Goal: Task Accomplishment & Management: Use online tool/utility

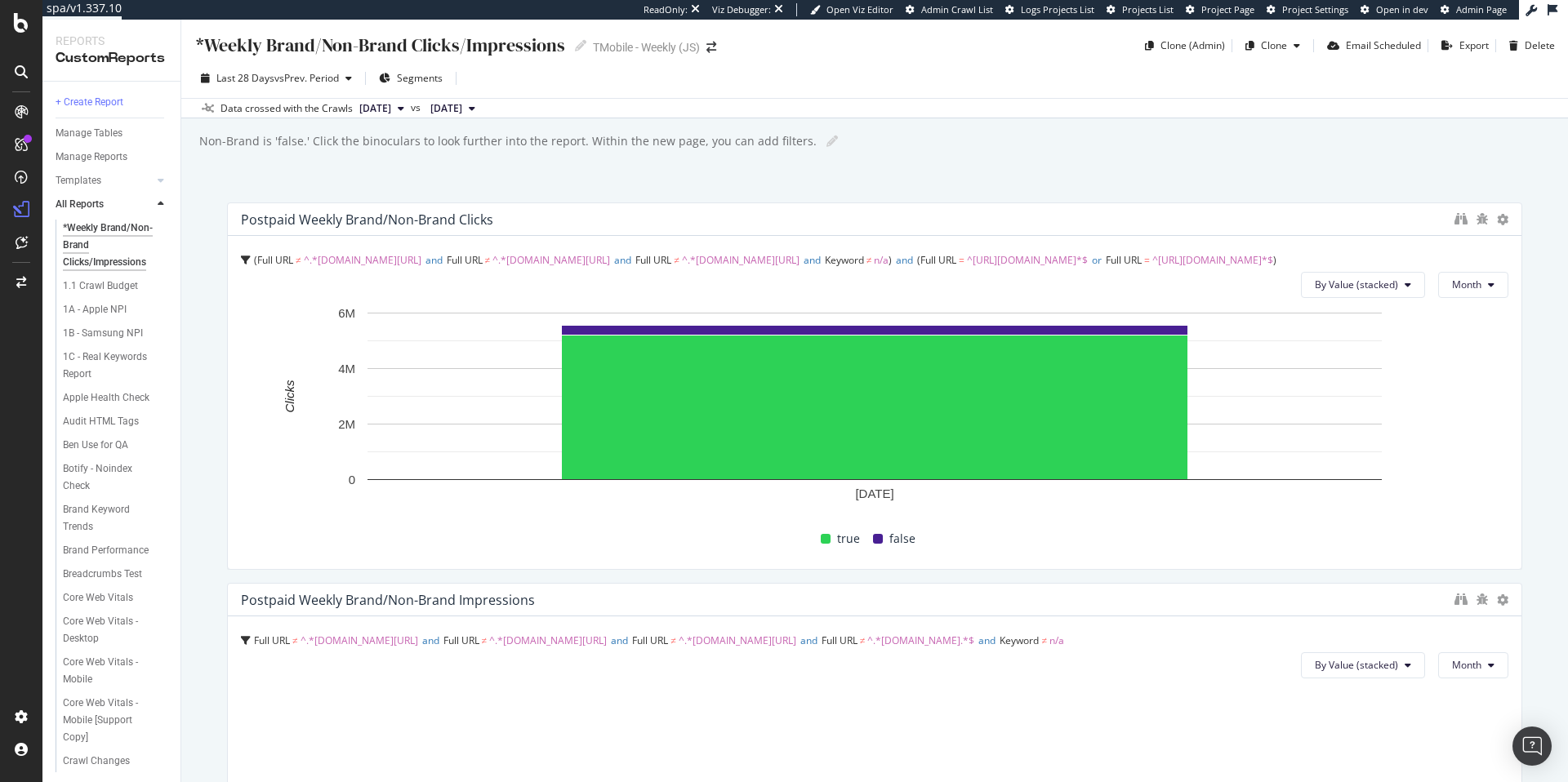
click at [588, 182] on div "*Weekly Brand/Non-Brand Clicks/Impressions *Weekly Brand/Non-Brand Clicks/Impre…" at bounding box center [875, 401] width 1387 height 763
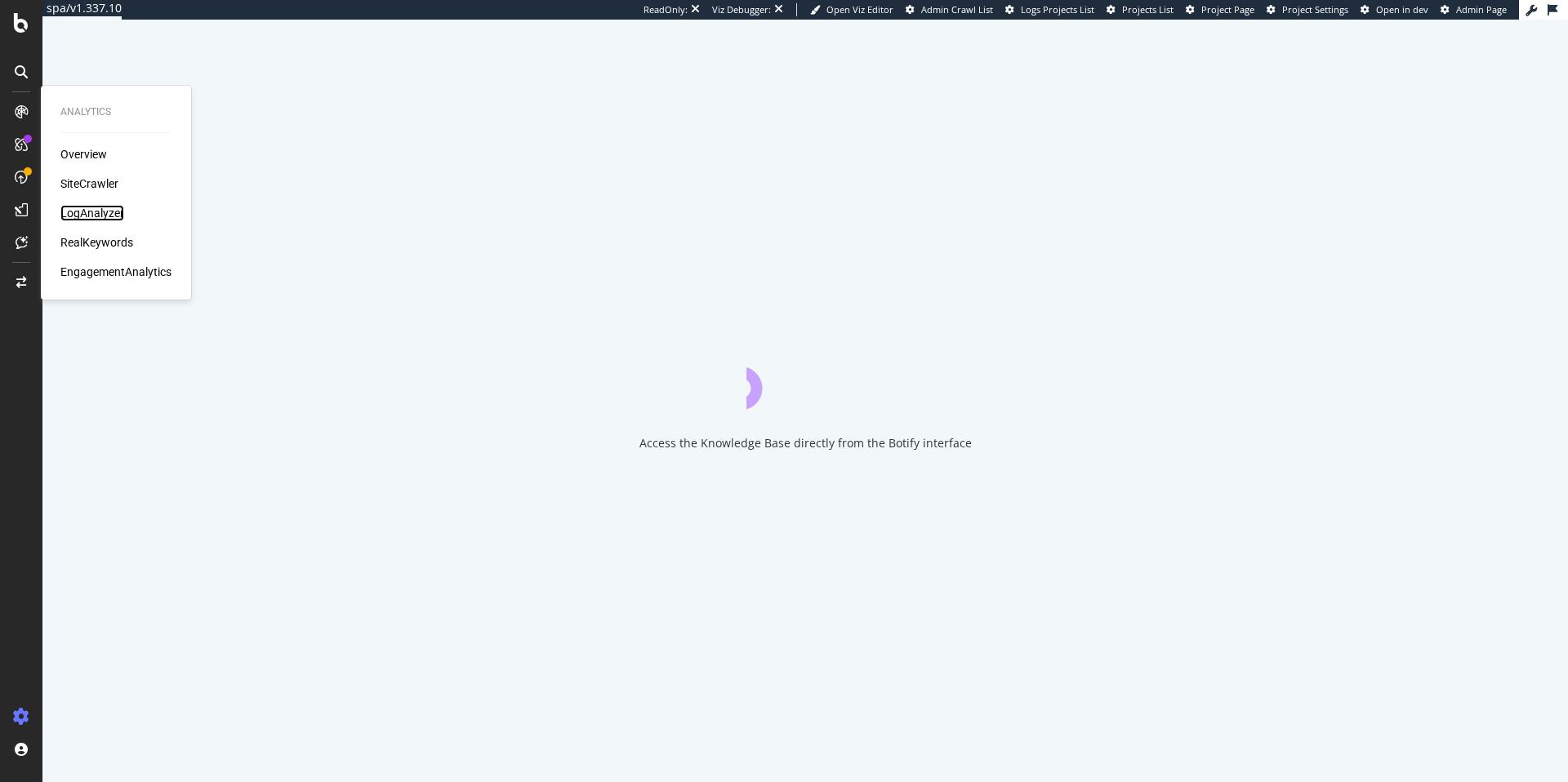
click at [114, 216] on div "LogAnalyzer" at bounding box center [92, 213] width 64 height 16
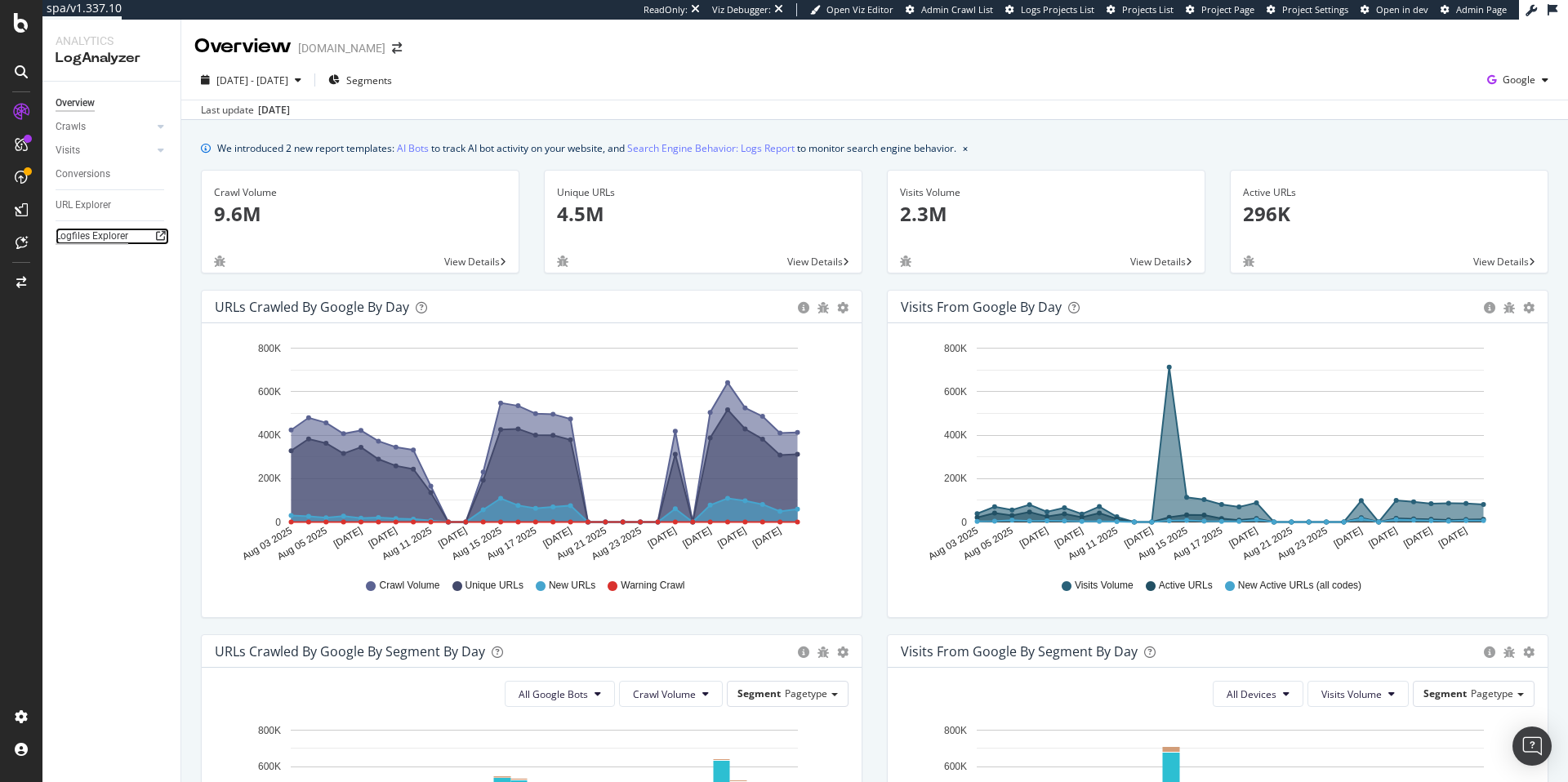
click at [88, 236] on div "Logfiles Explorer" at bounding box center [92, 237] width 73 height 17
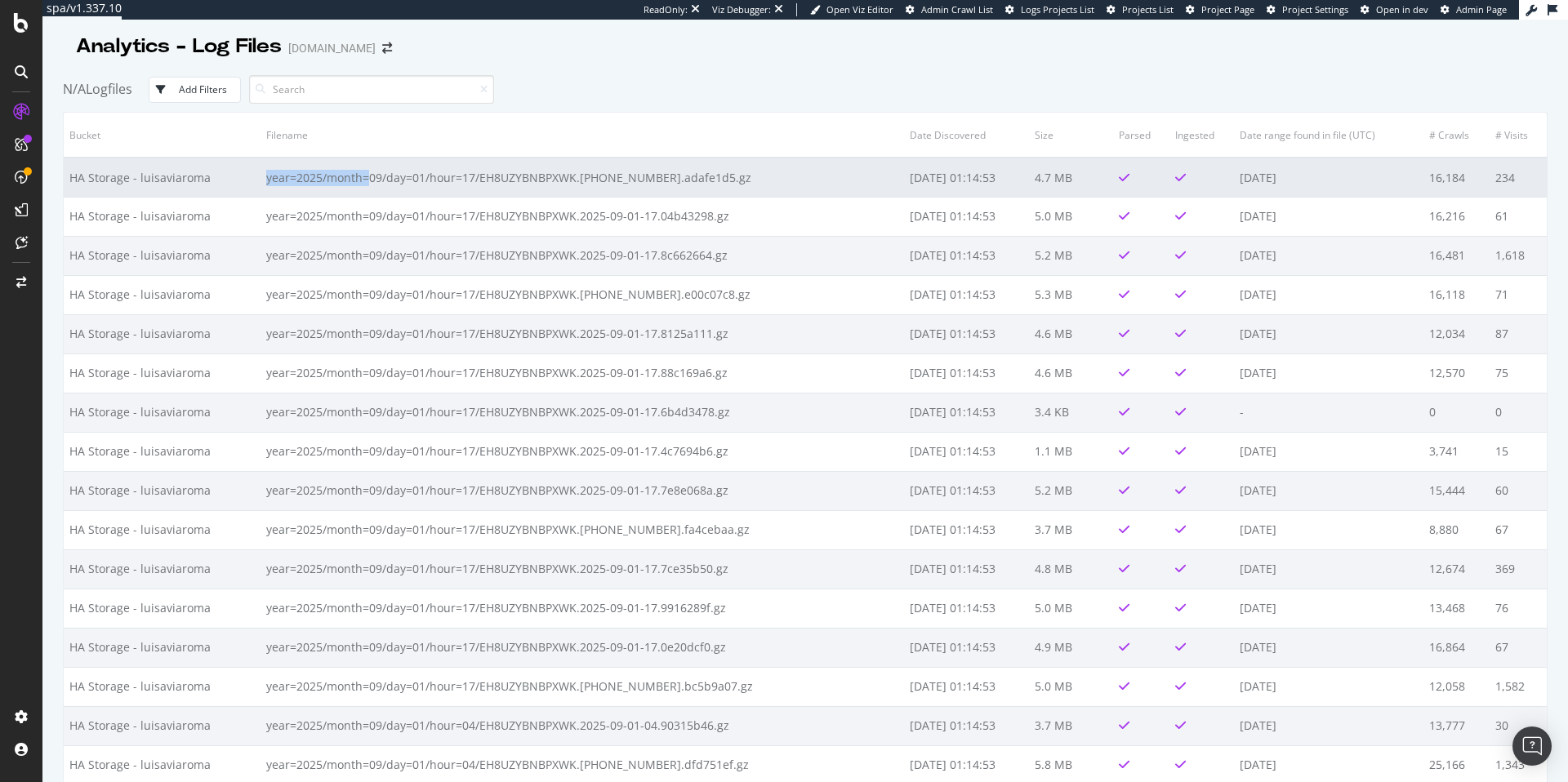
drag, startPoint x: 251, startPoint y: 181, endPoint x: 367, endPoint y: 182, distance: 116.0
click at [367, 182] on tr "HA Storage - luisaviaroma year=2025/month=09/day=01/hour=17/EH8UZYBNBPXWK.2025-…" at bounding box center [806, 176] width 1483 height 39
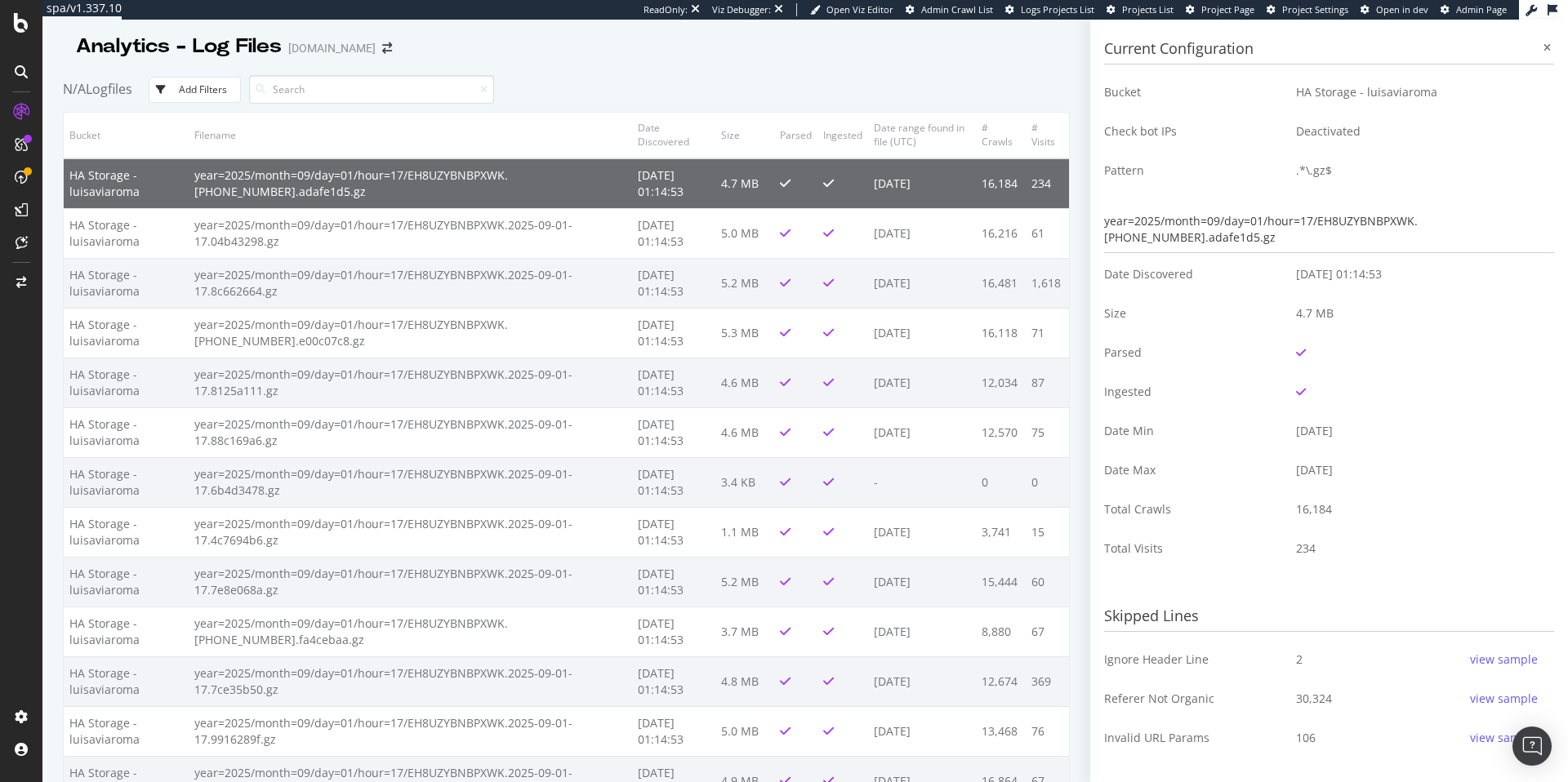
click at [616, 103] on div "N/A Logfiles Add Filters" at bounding box center [566, 89] width 1007 height 45
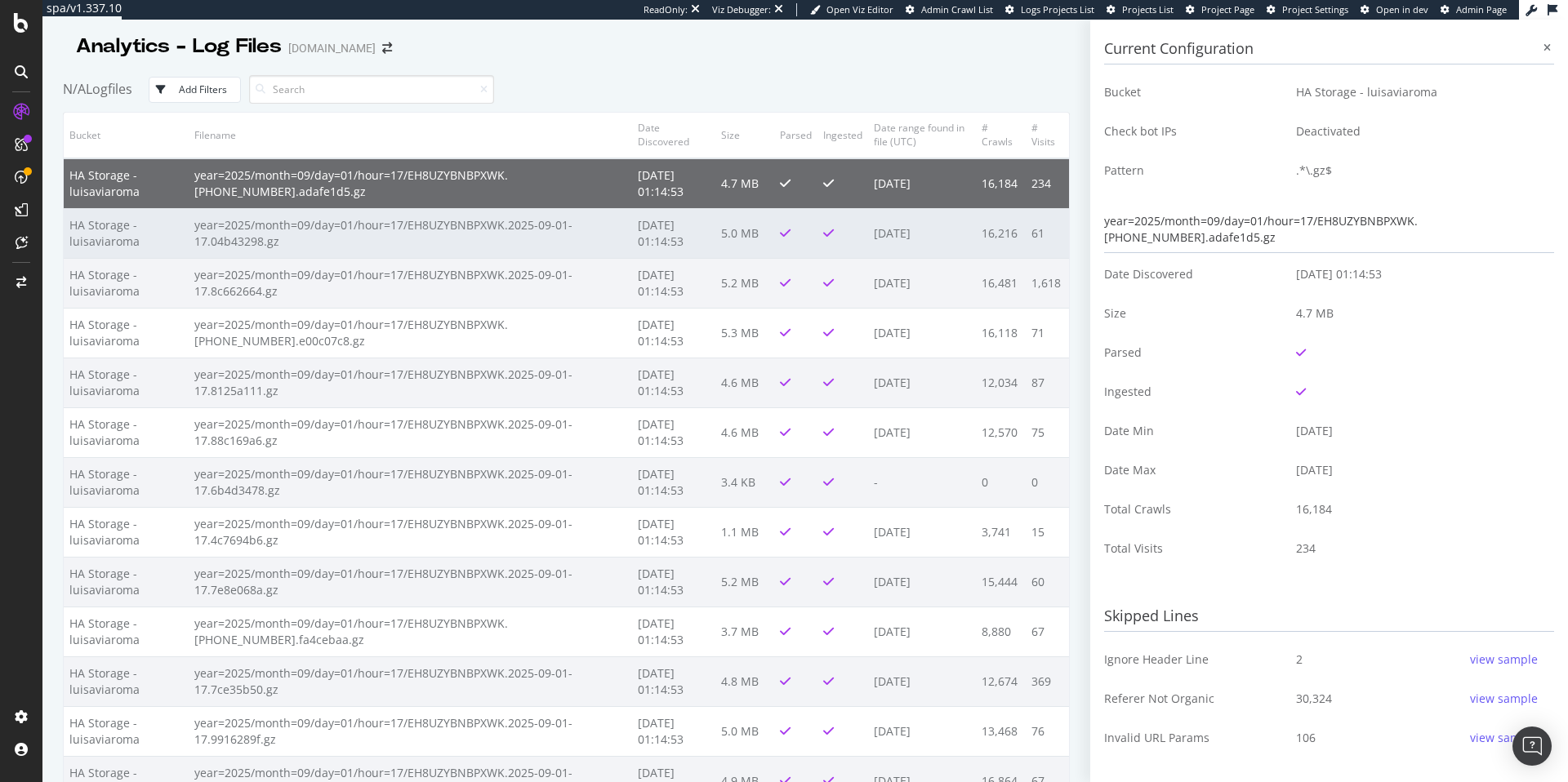
click at [716, 250] on td "5.0 MB" at bounding box center [744, 233] width 58 height 50
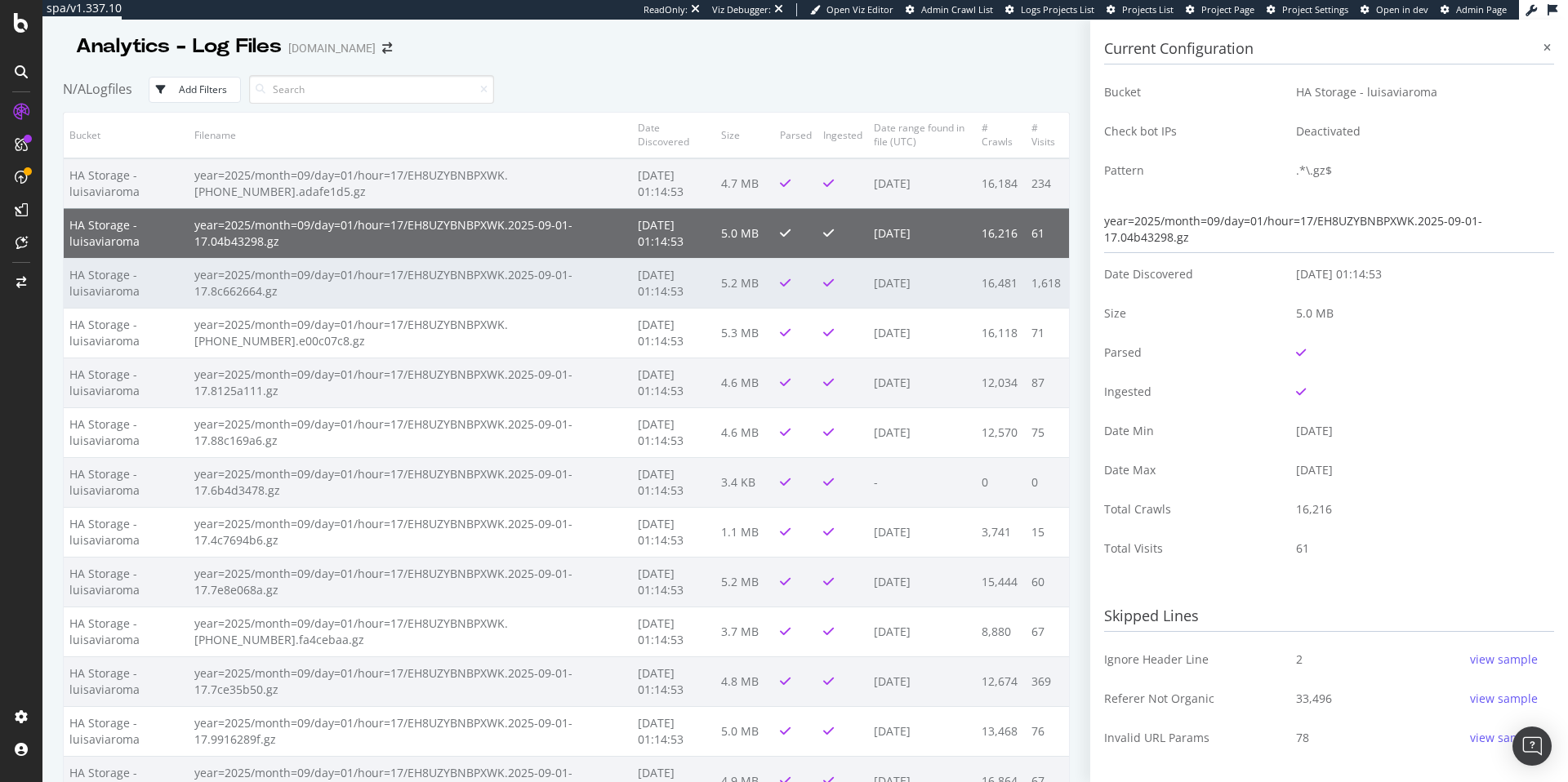
click at [708, 289] on td "2025-09-03 01:14:53" at bounding box center [673, 283] width 84 height 50
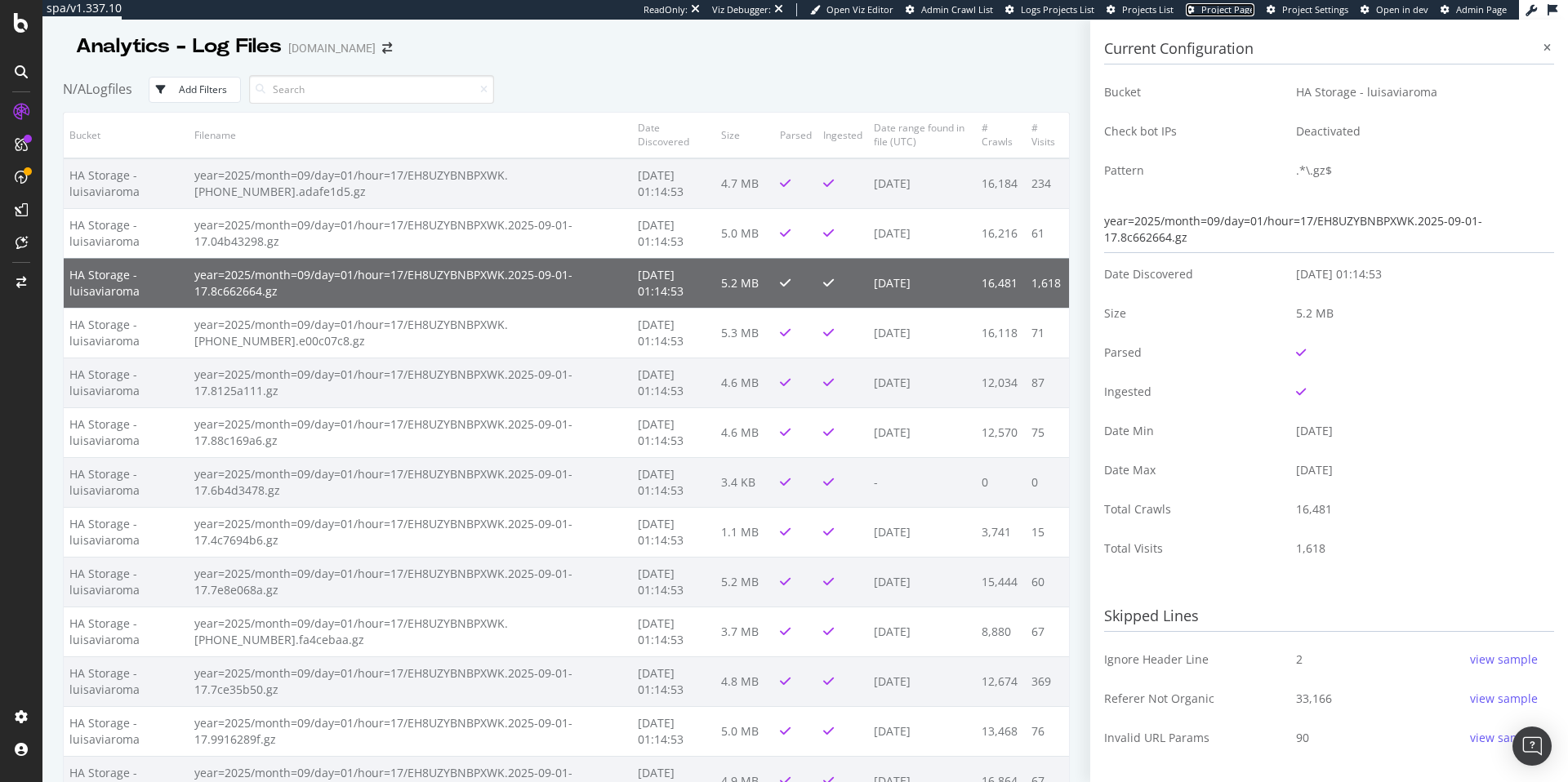
click at [1238, 9] on span "Project Page" at bounding box center [1227, 10] width 53 height 12
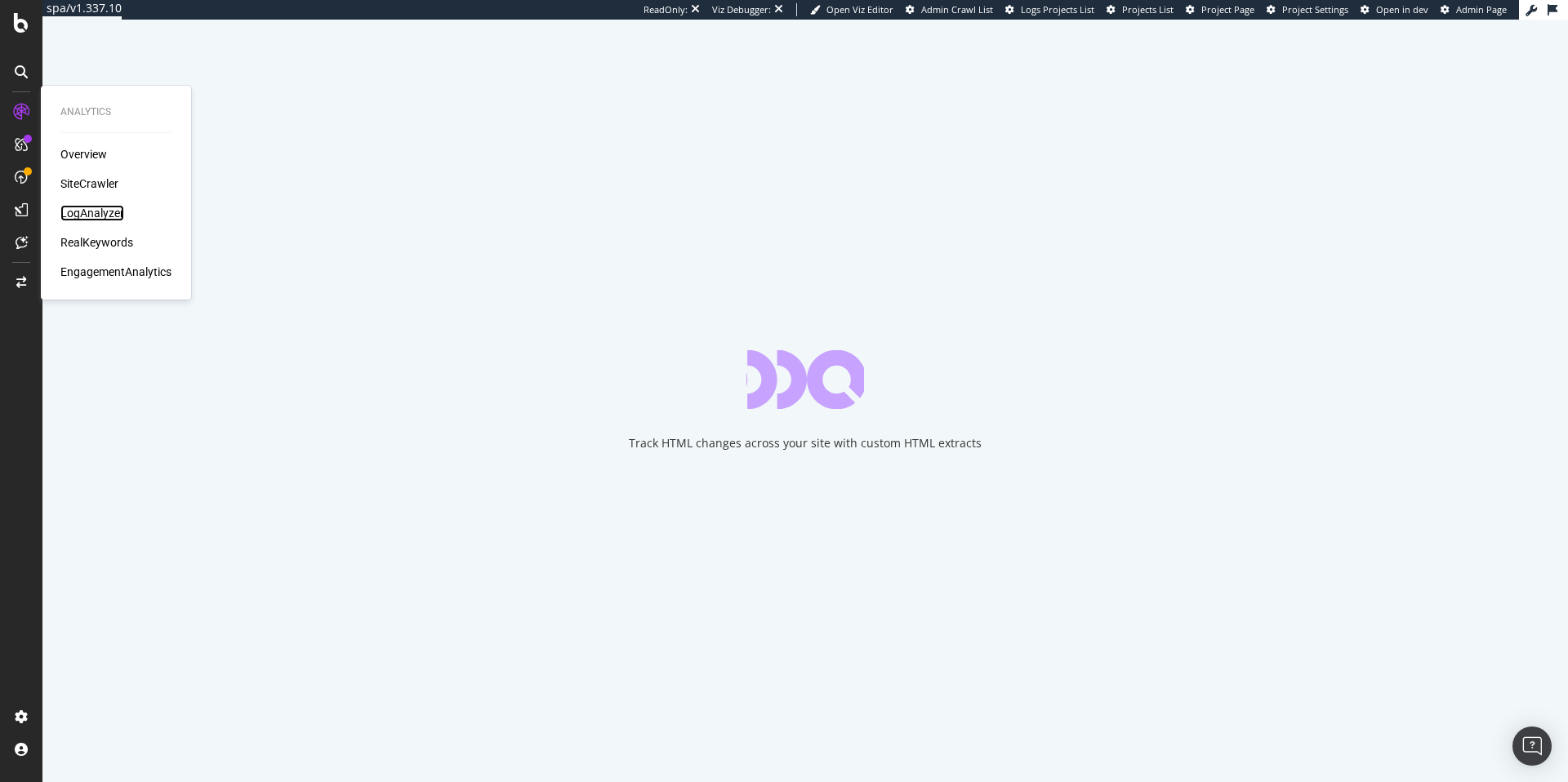
click at [97, 209] on div "LogAnalyzer" at bounding box center [92, 213] width 64 height 16
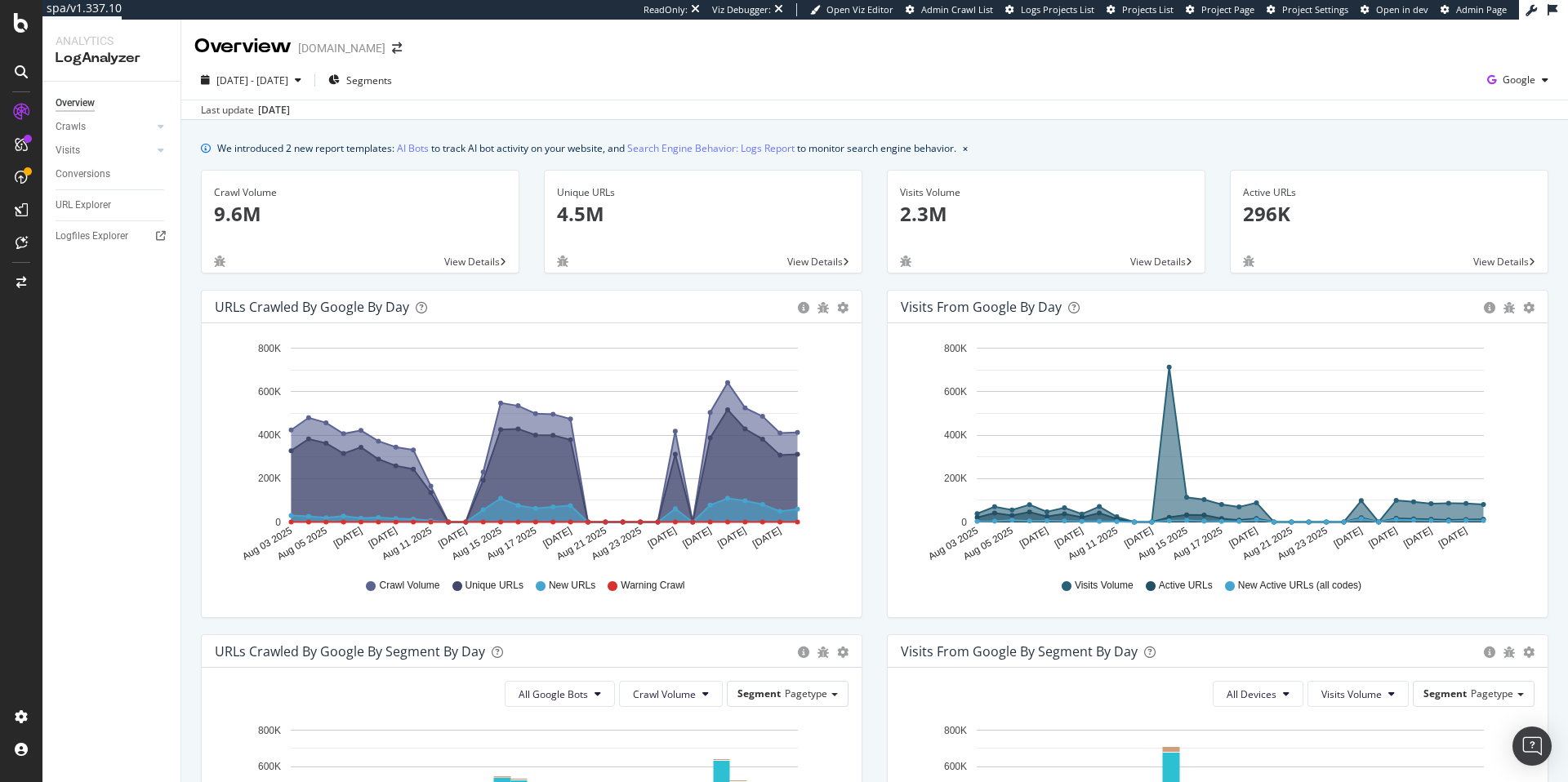
click at [123, 223] on div "Overview Crawls Daily Distribution Segments Distribution HTTP Codes Resources V…" at bounding box center [112, 432] width 138 height 701
click at [121, 225] on div "Logfiles Explorer" at bounding box center [118, 236] width 125 height 23
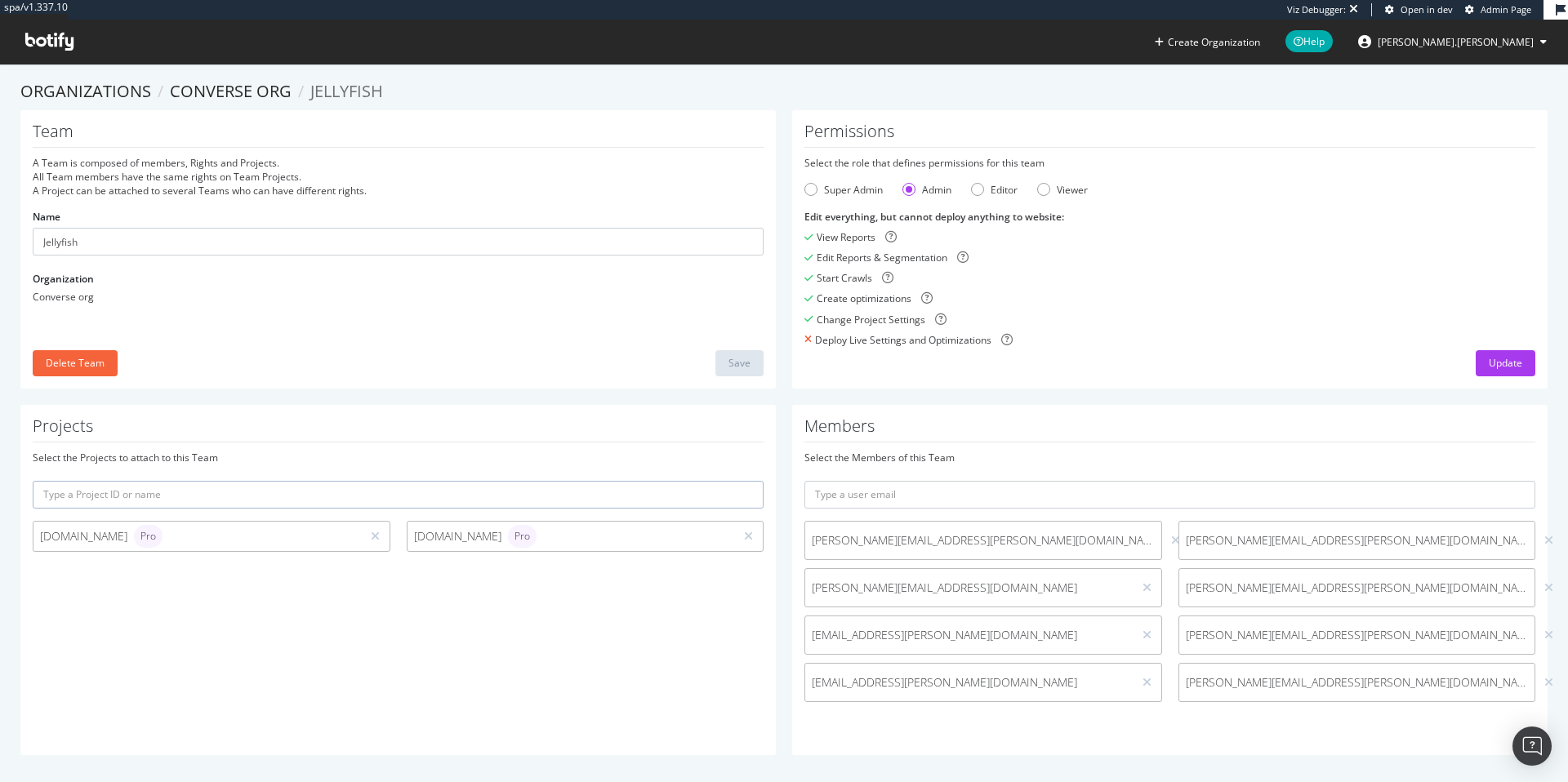
click at [41, 52] on span at bounding box center [49, 41] width 74 height 44
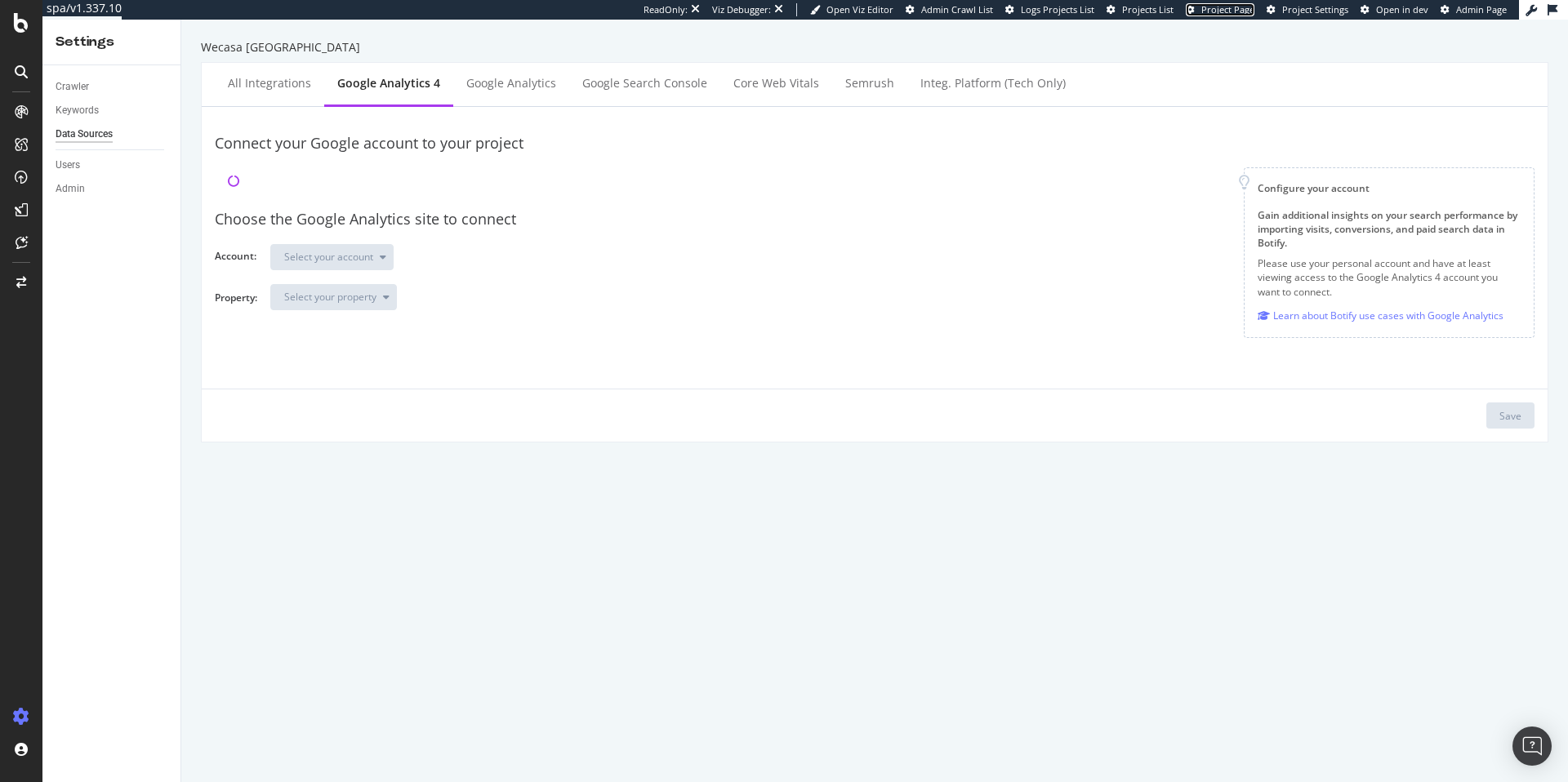
click at [1222, 13] on span "Project Page" at bounding box center [1227, 10] width 53 height 12
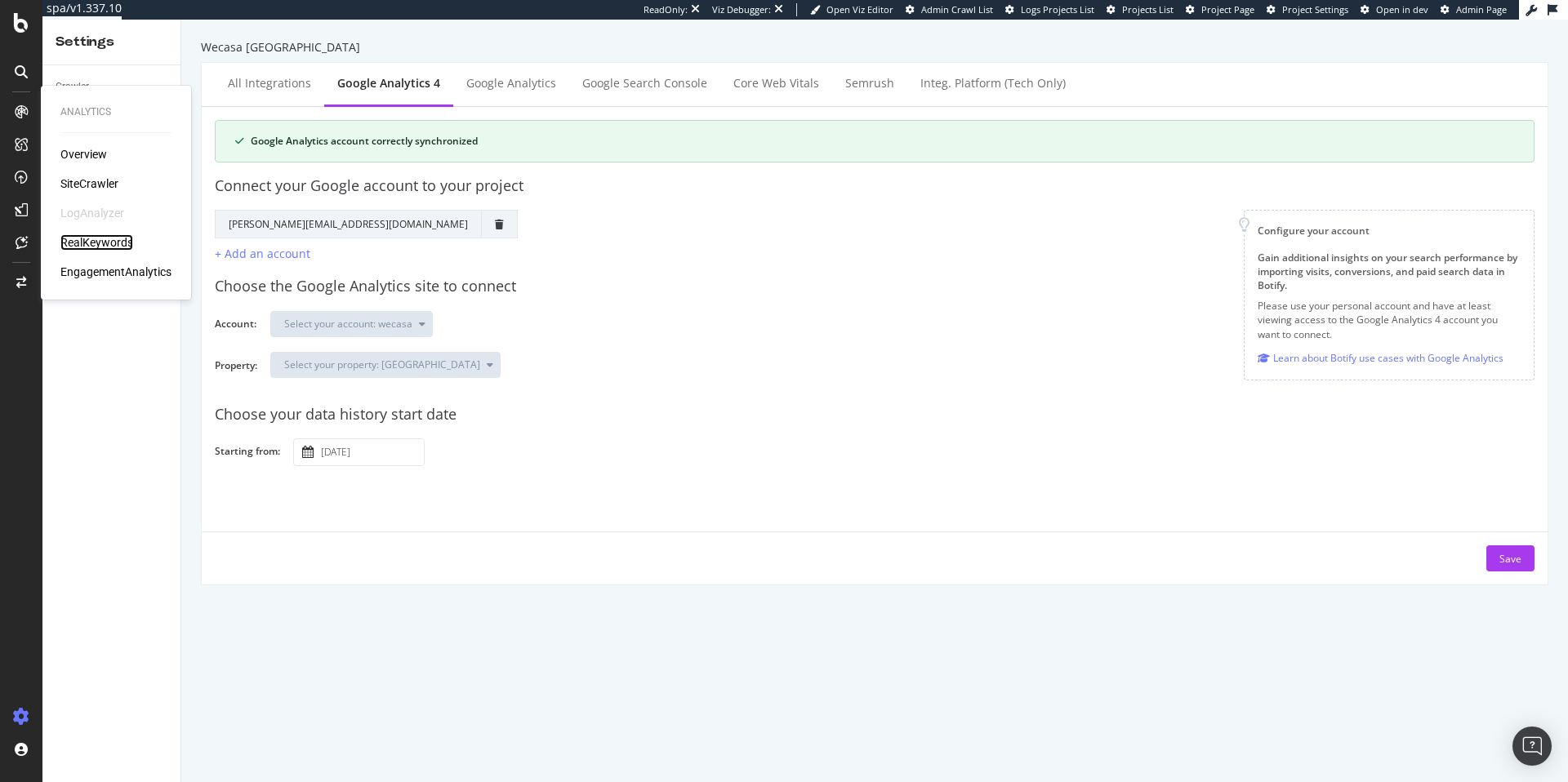
click at [112, 243] on div "RealKeywords" at bounding box center [97, 242] width 73 height 16
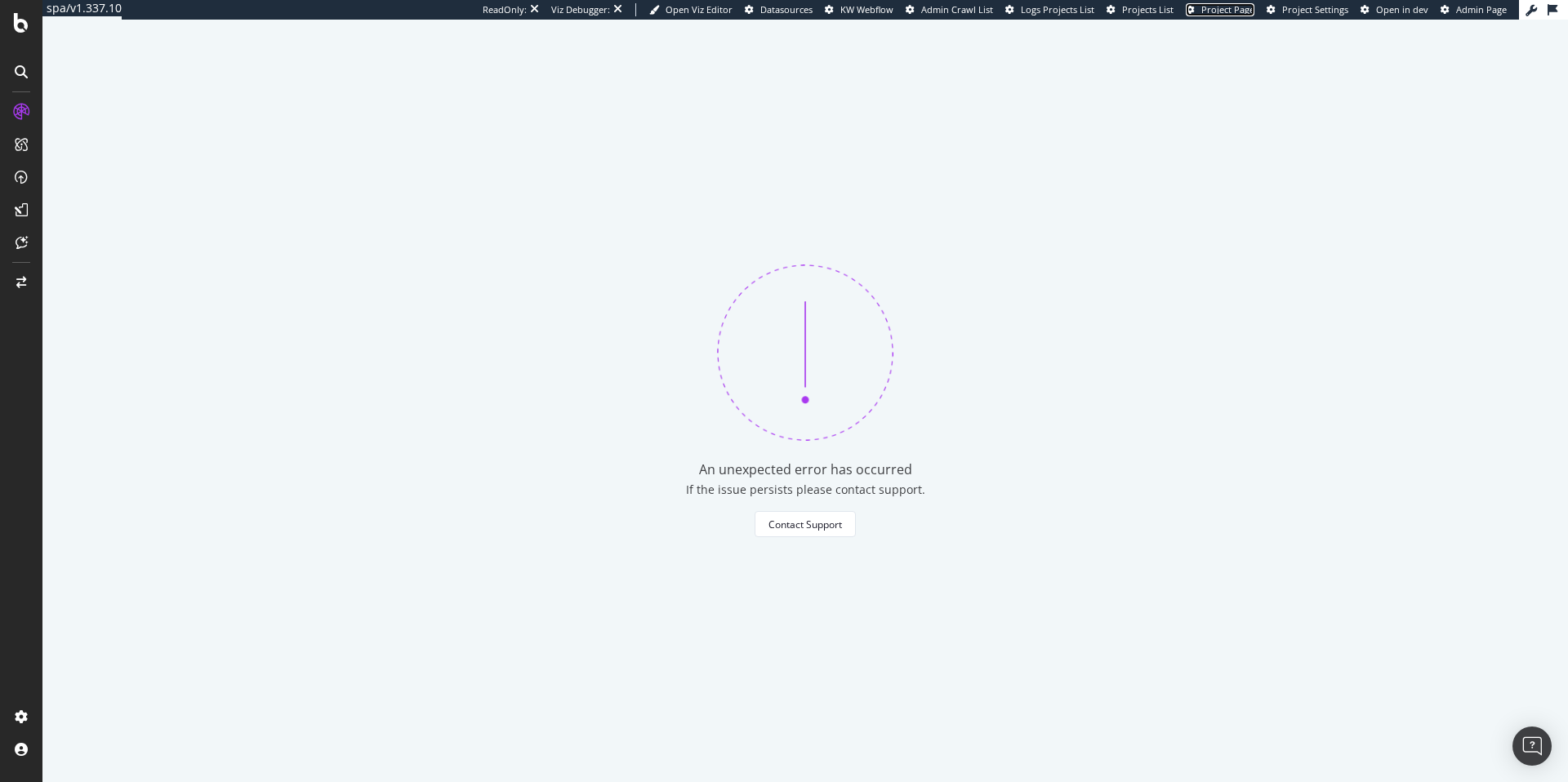
click at [1244, 11] on span "Project Page" at bounding box center [1227, 10] width 53 height 12
click at [1292, 9] on span "Project Settings" at bounding box center [1316, 10] width 67 height 12
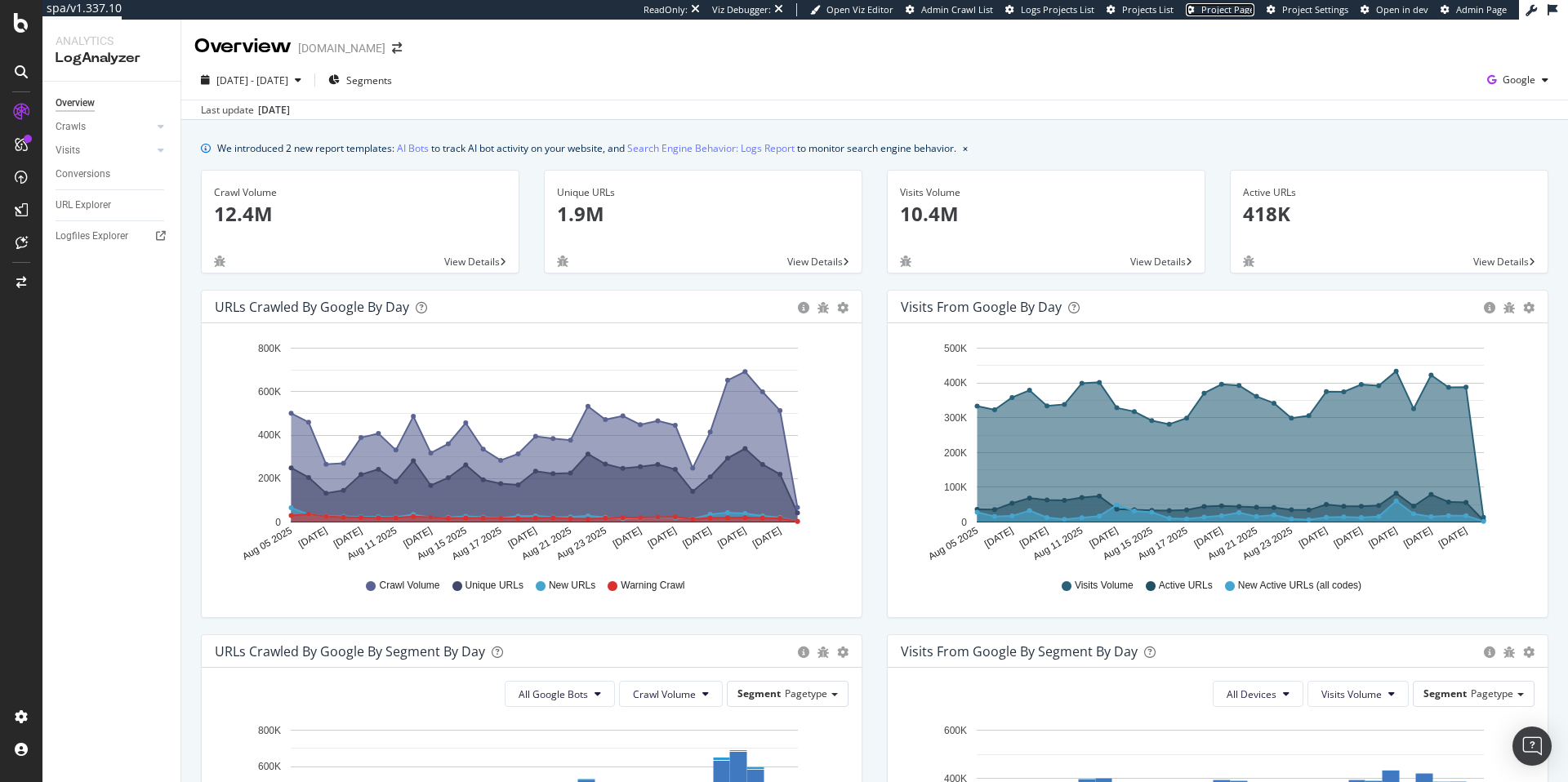
click at [1238, 10] on span "Project Page" at bounding box center [1227, 10] width 53 height 12
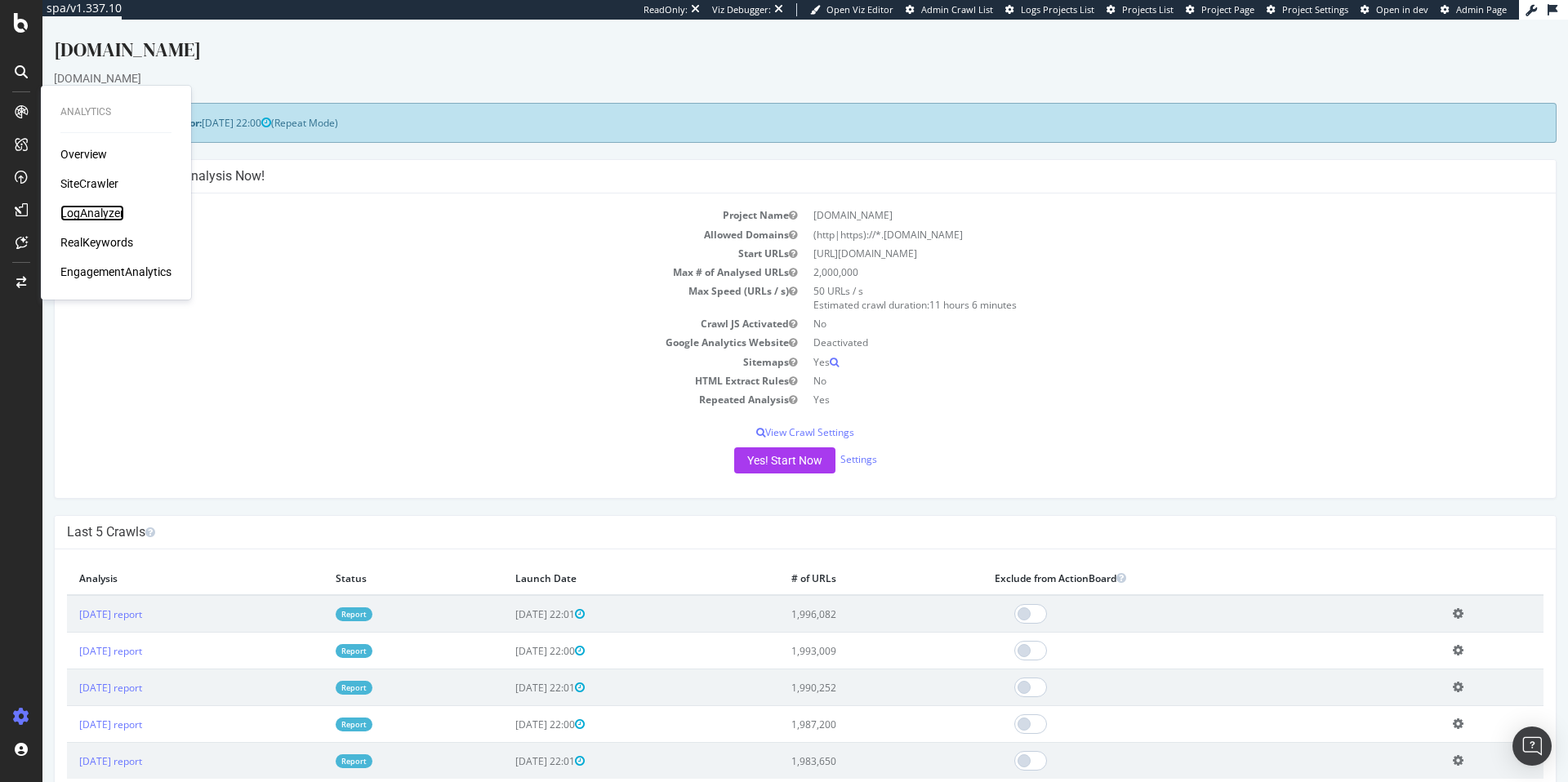
click at [92, 206] on div "LogAnalyzer" at bounding box center [92, 213] width 64 height 16
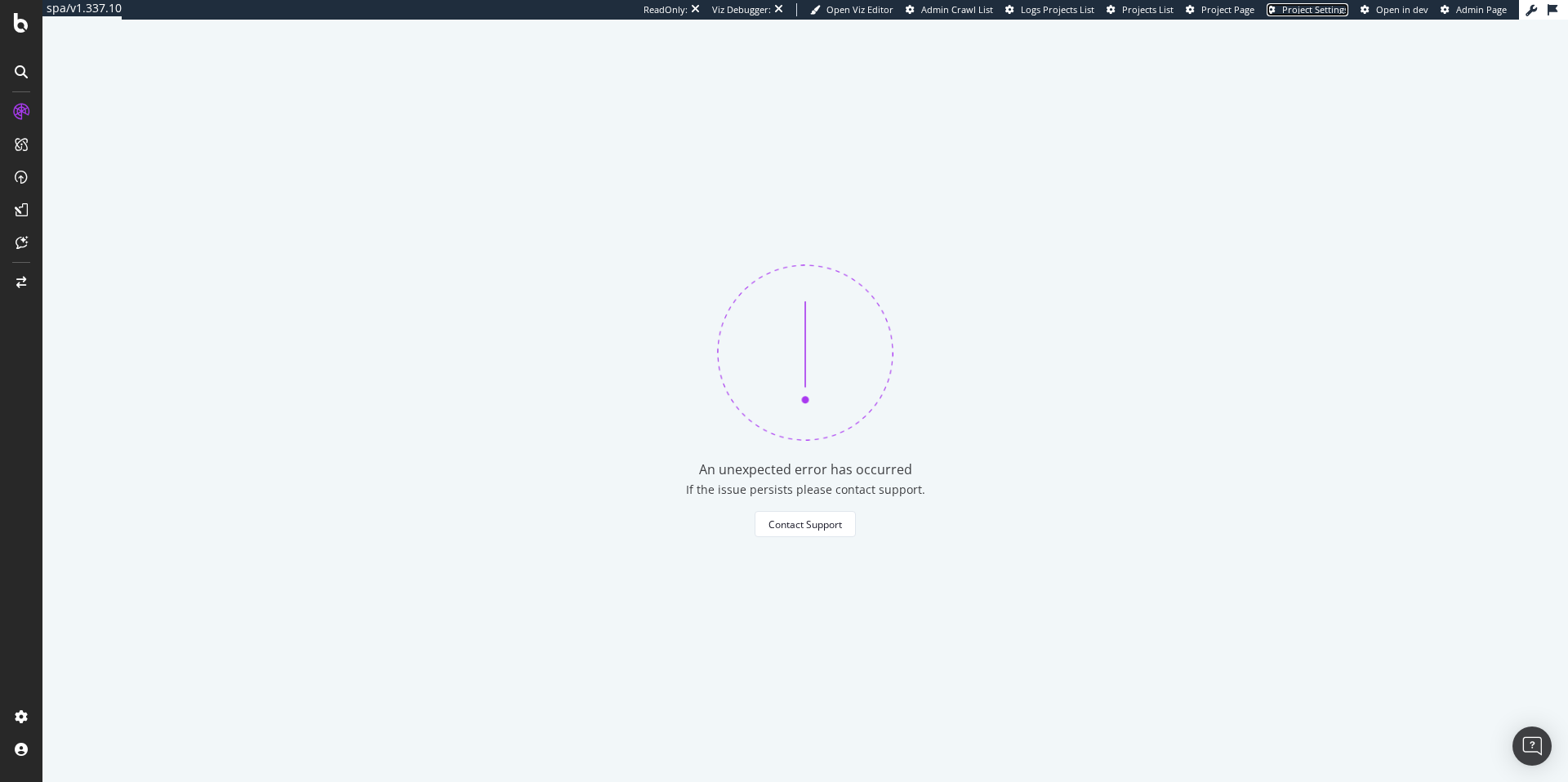
click at [998, 8] on span "Project Settings" at bounding box center [1316, 10] width 67 height 12
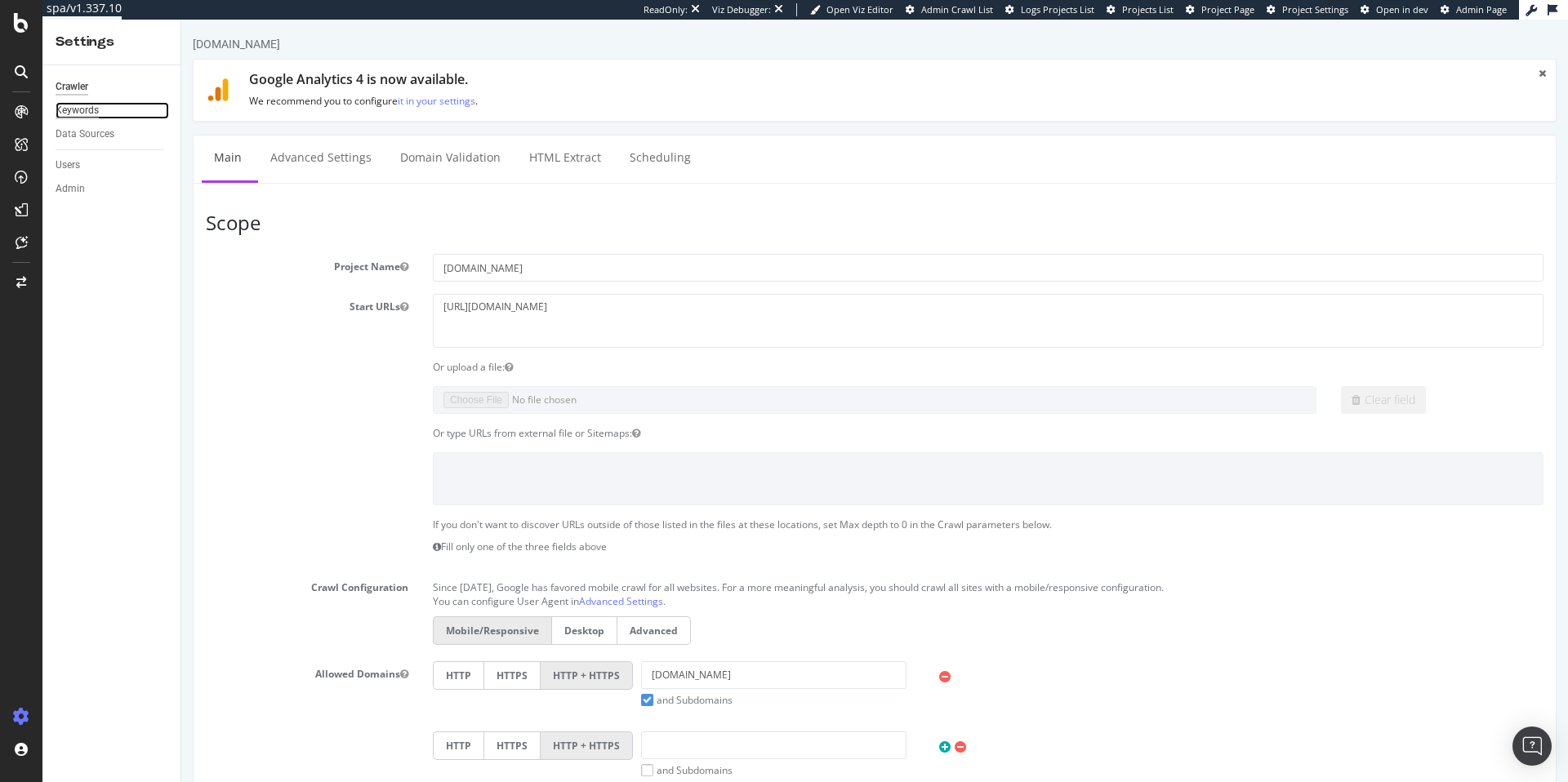
click at [94, 114] on div "Keywords" at bounding box center [77, 111] width 43 height 17
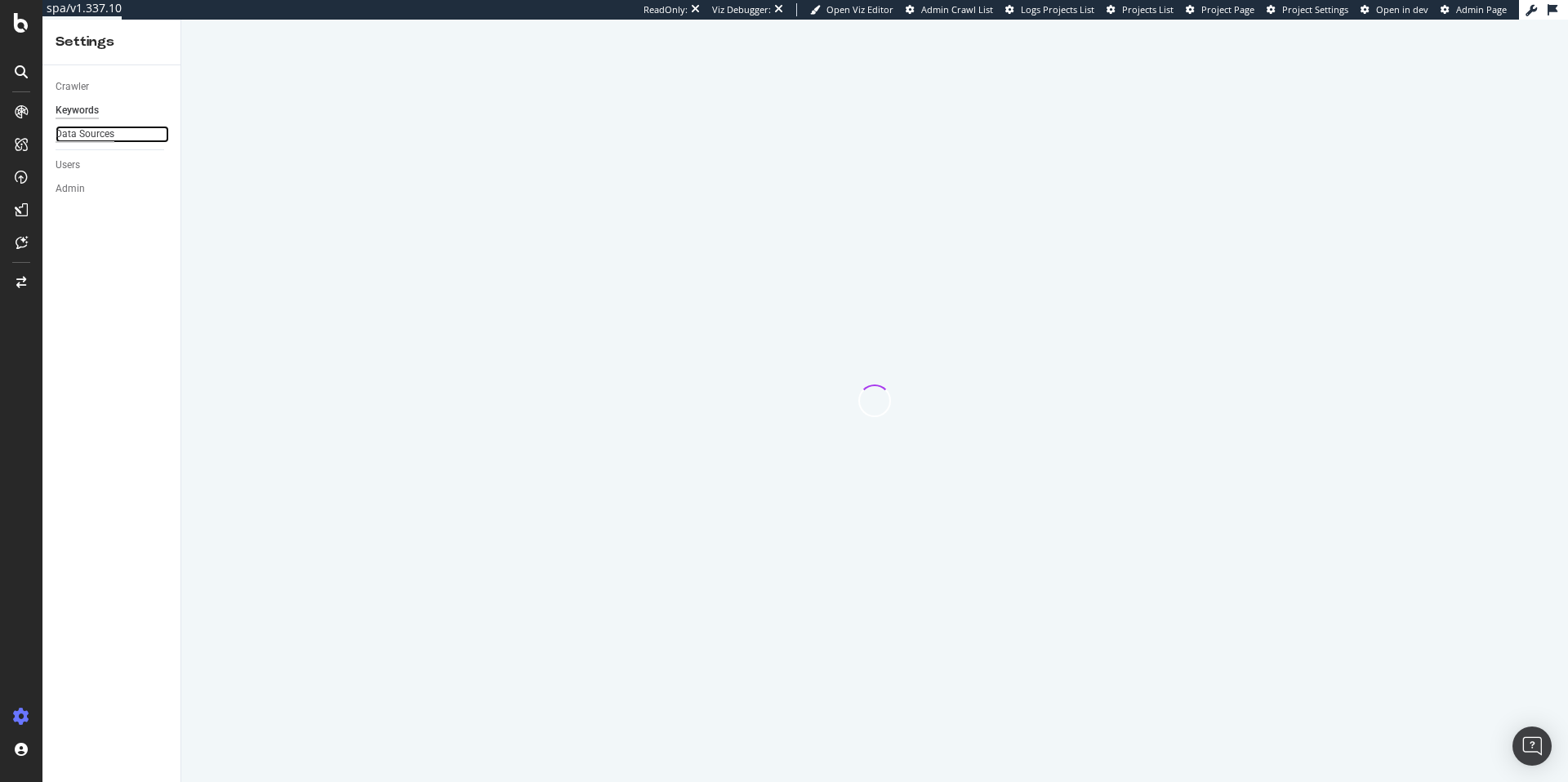
click at [93, 136] on div "Data Sources" at bounding box center [85, 135] width 59 height 17
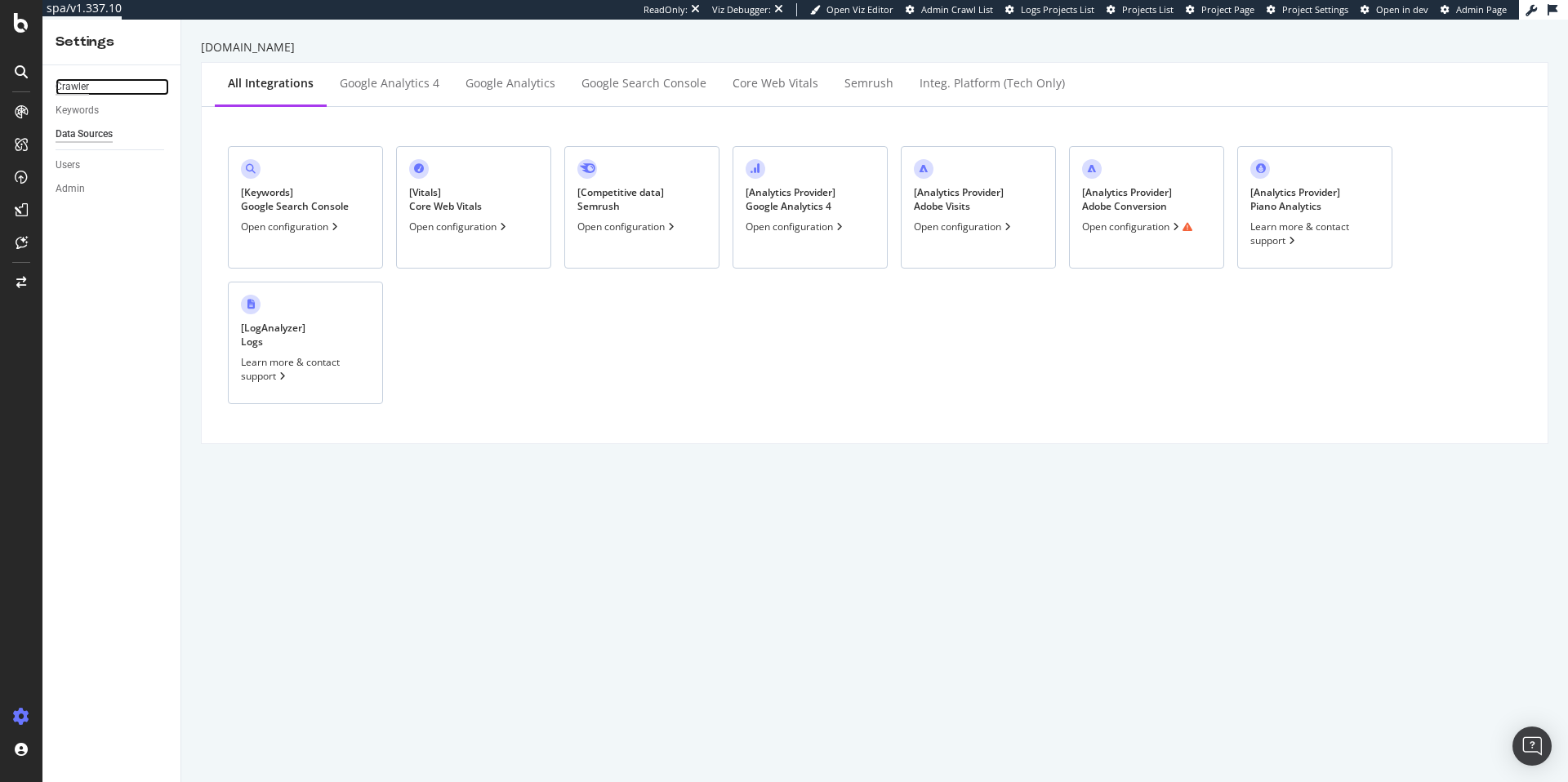
click at [81, 84] on div "Crawler" at bounding box center [72, 87] width 34 height 17
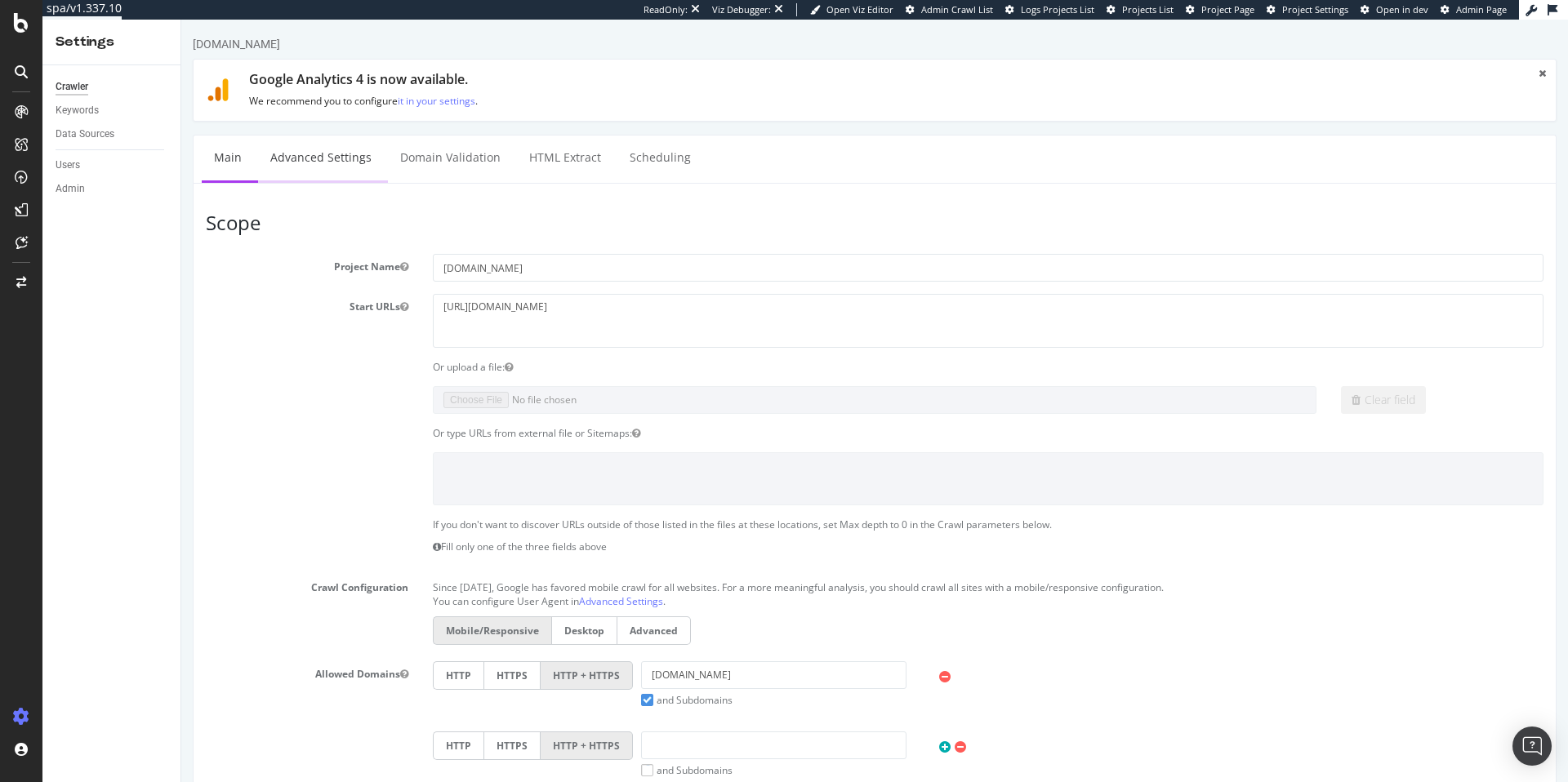
click at [348, 160] on link "Advanced Settings" at bounding box center [322, 158] width 126 height 45
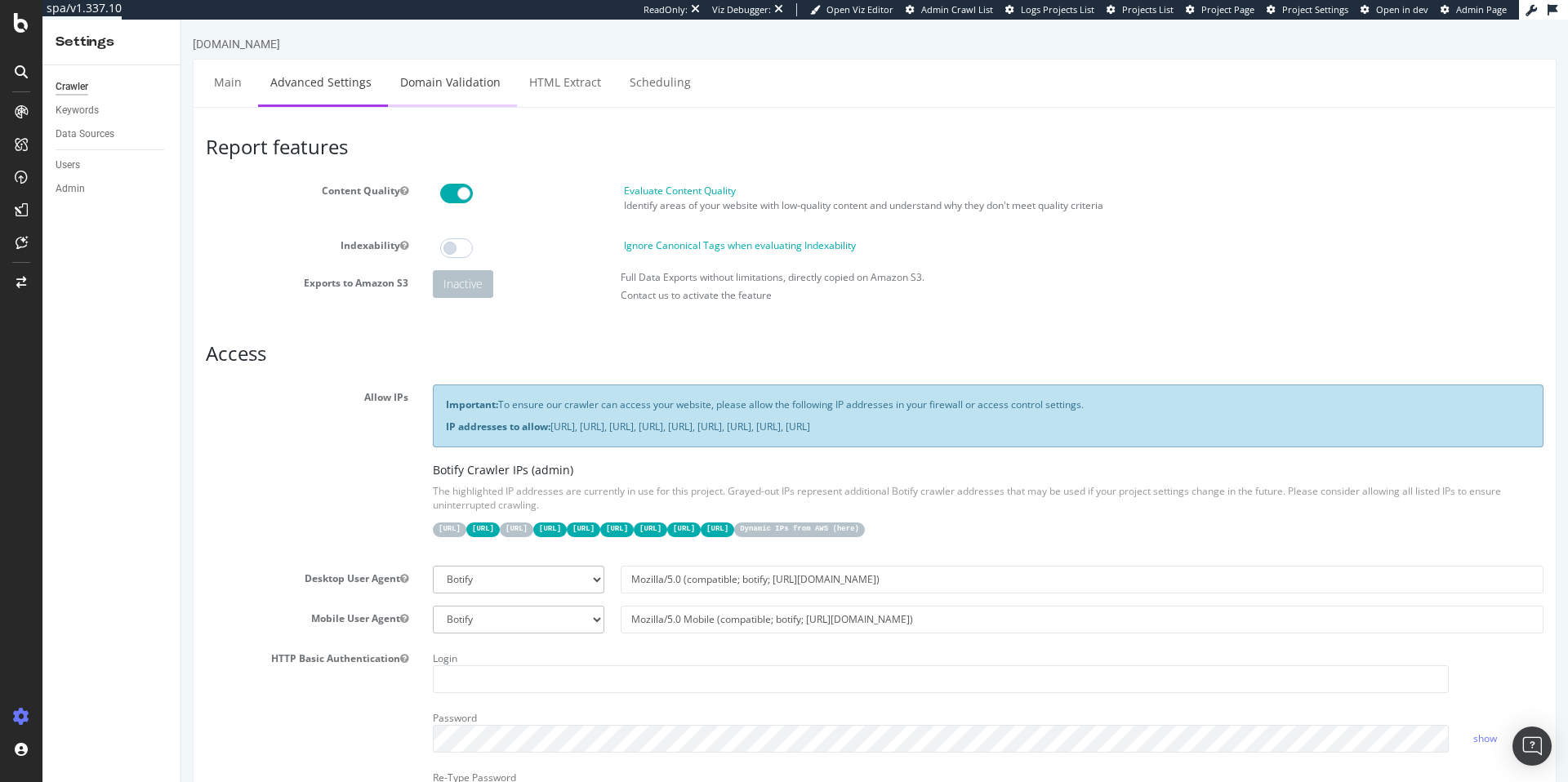
click at [483, 96] on link "Domain Validation" at bounding box center [450, 82] width 125 height 45
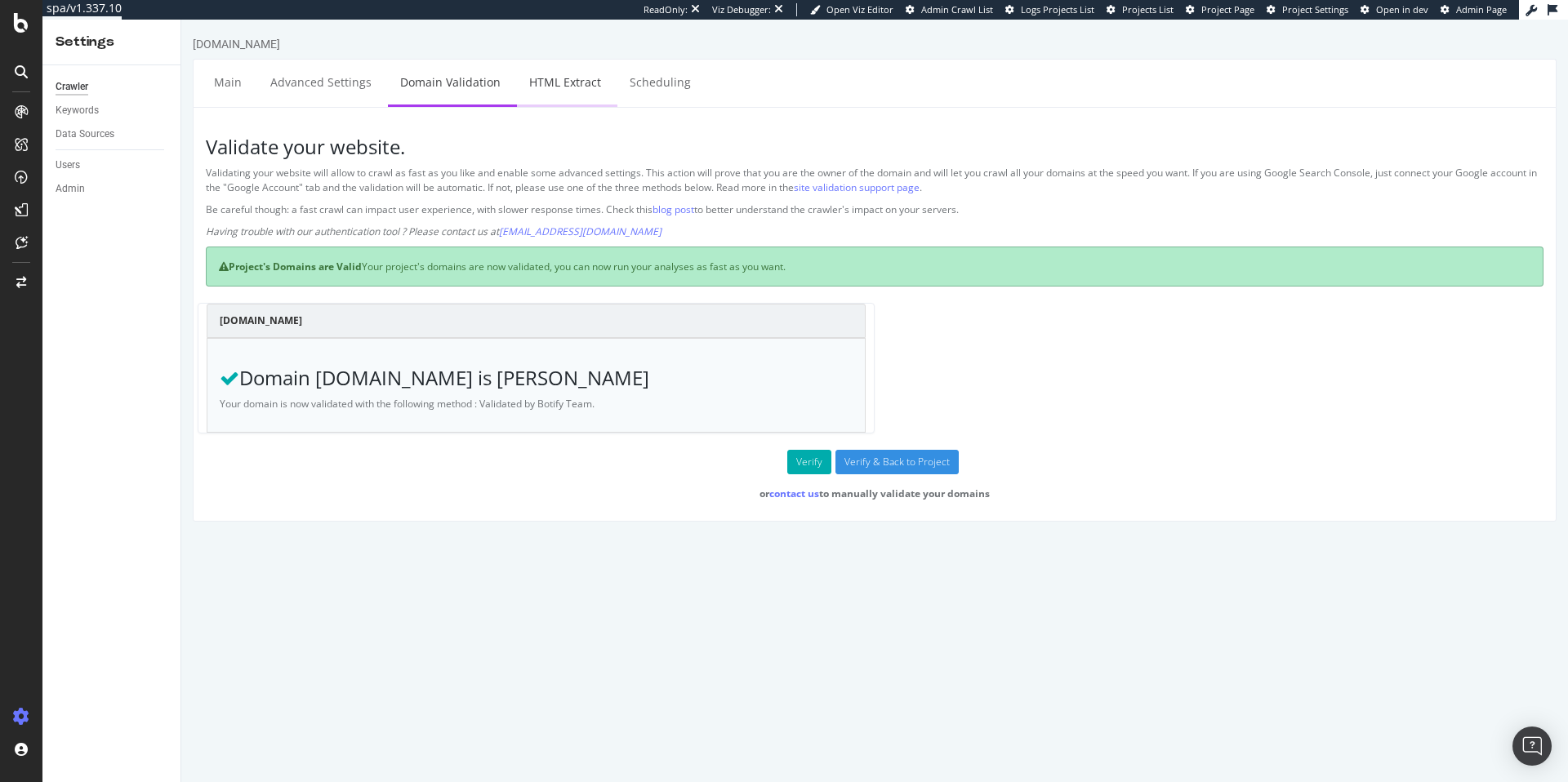
click at [549, 92] on link "HTML Extract" at bounding box center [565, 82] width 97 height 45
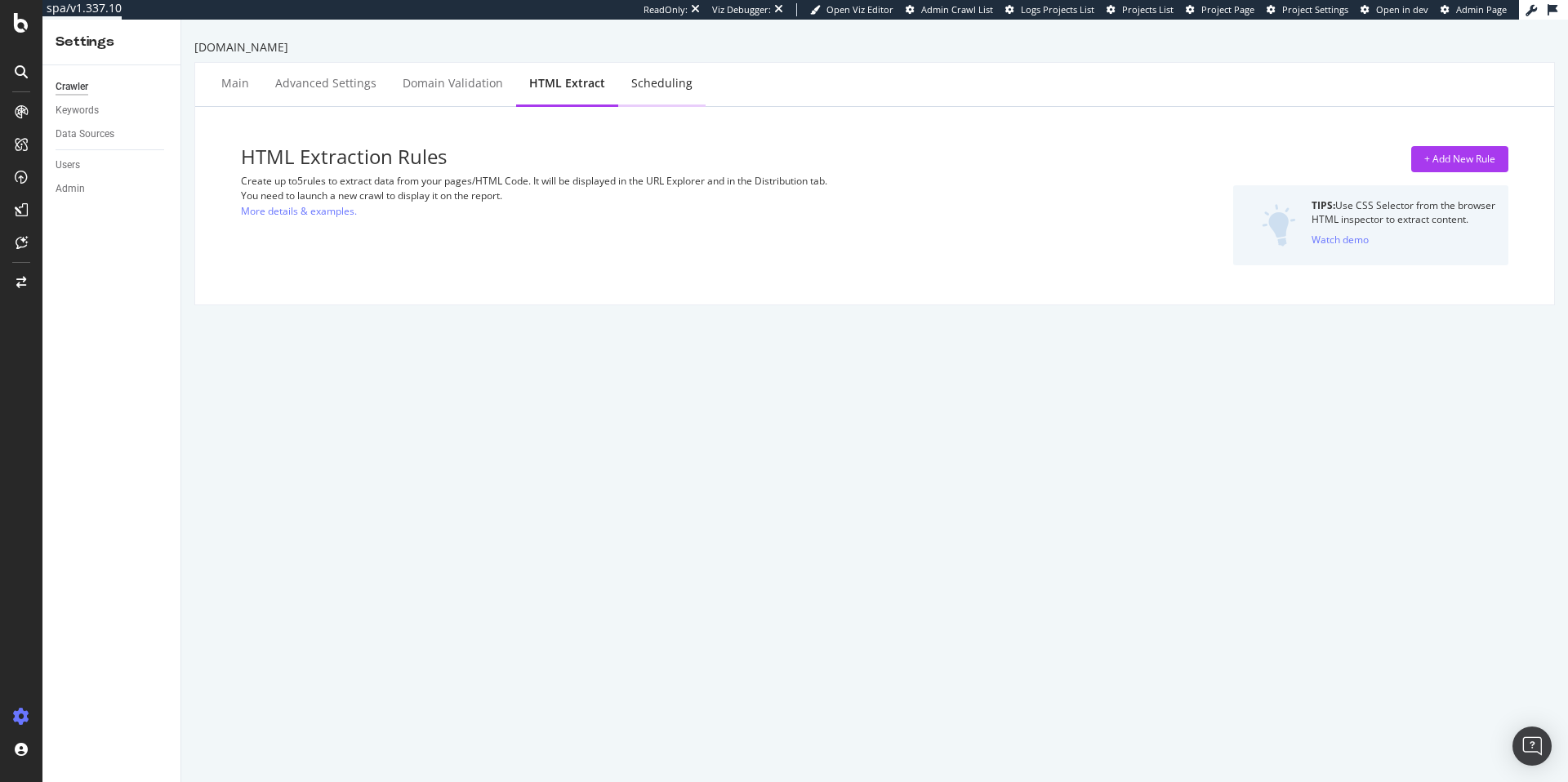
click at [662, 84] on div "Scheduling" at bounding box center [662, 83] width 61 height 16
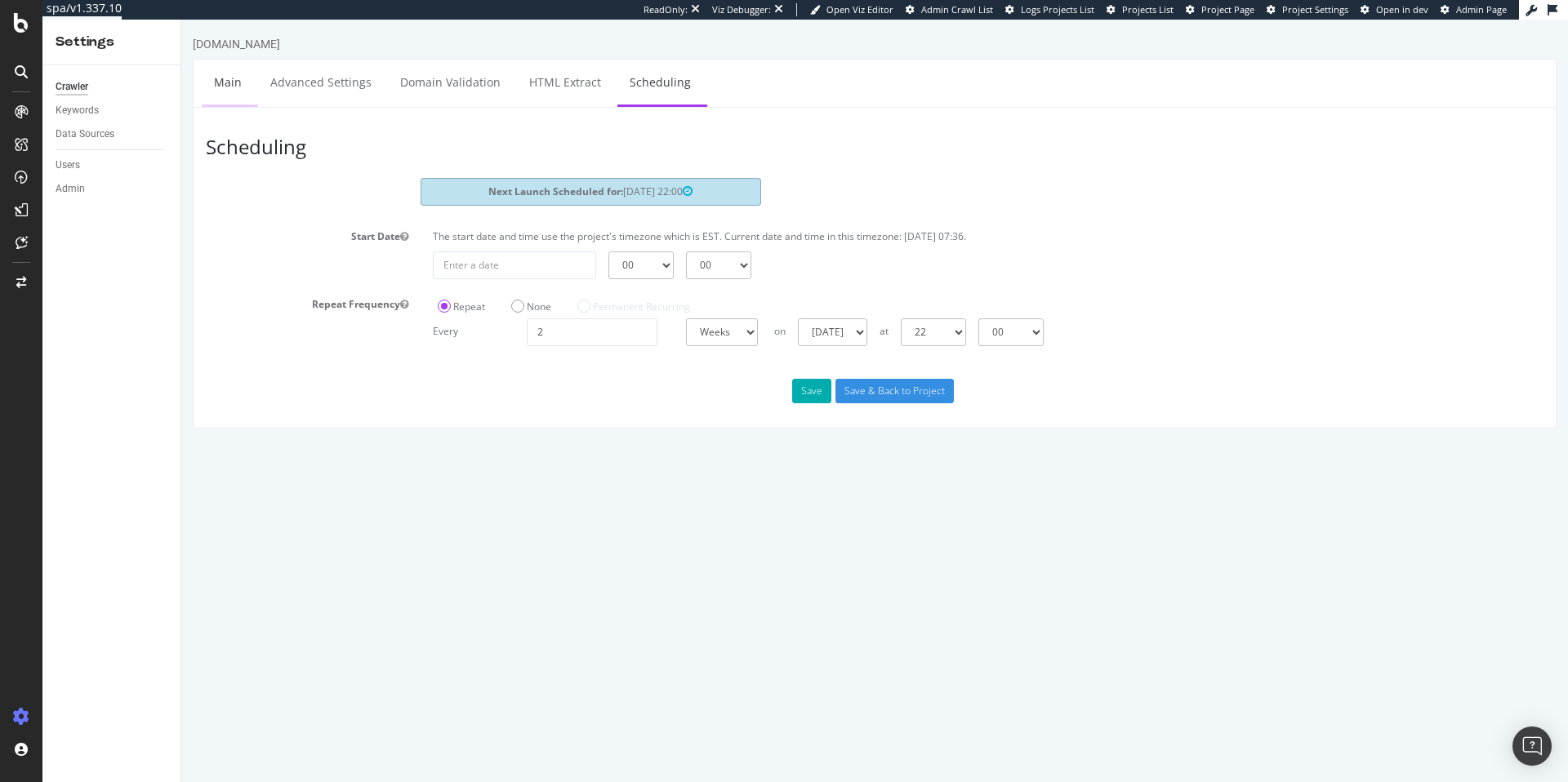
click at [252, 89] on link "Main" at bounding box center [227, 82] width 52 height 45
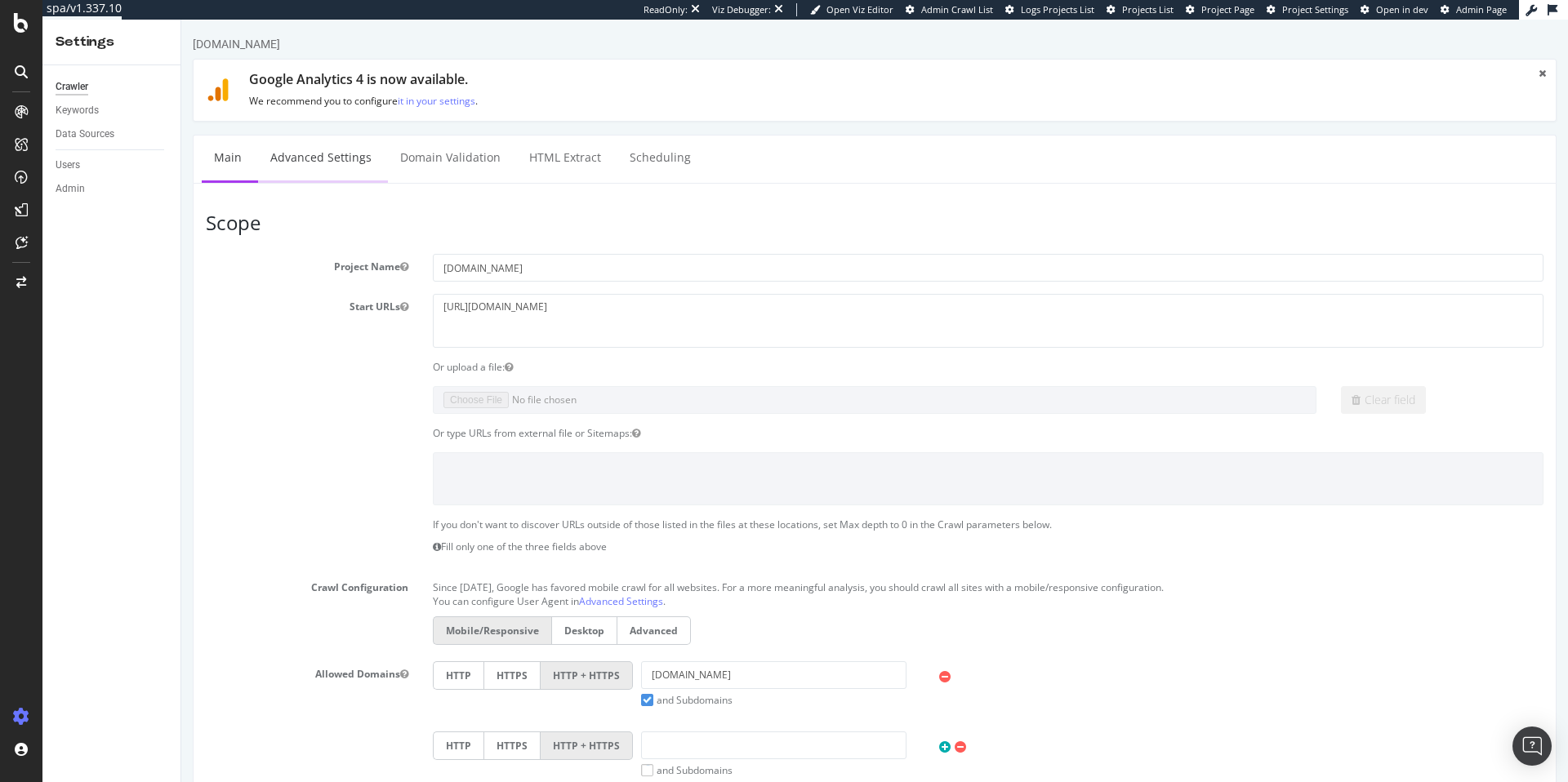
click at [328, 165] on link "Advanced Settings" at bounding box center [322, 158] width 126 height 45
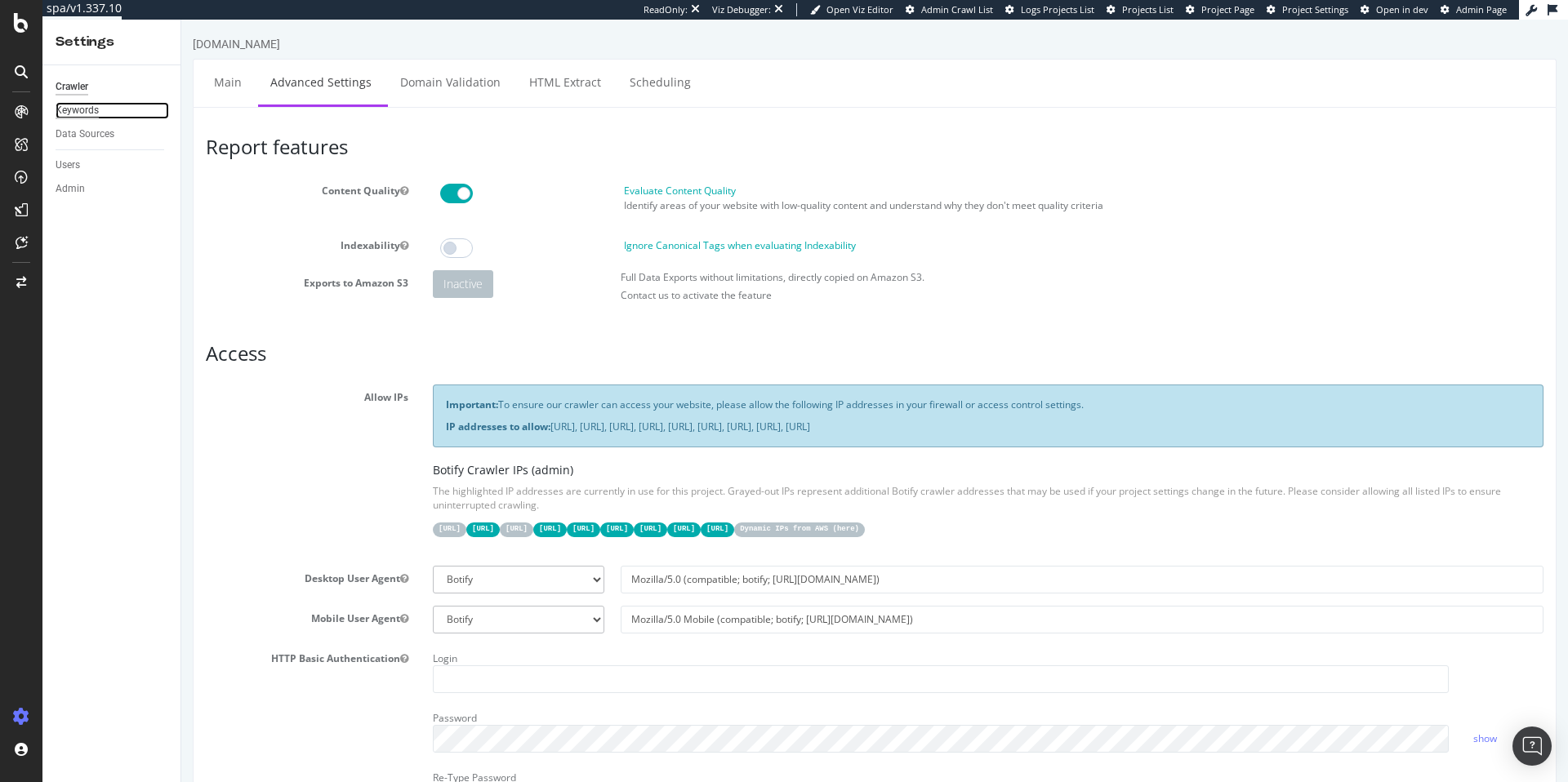
click at [85, 106] on div "Keywords" at bounding box center [77, 111] width 43 height 17
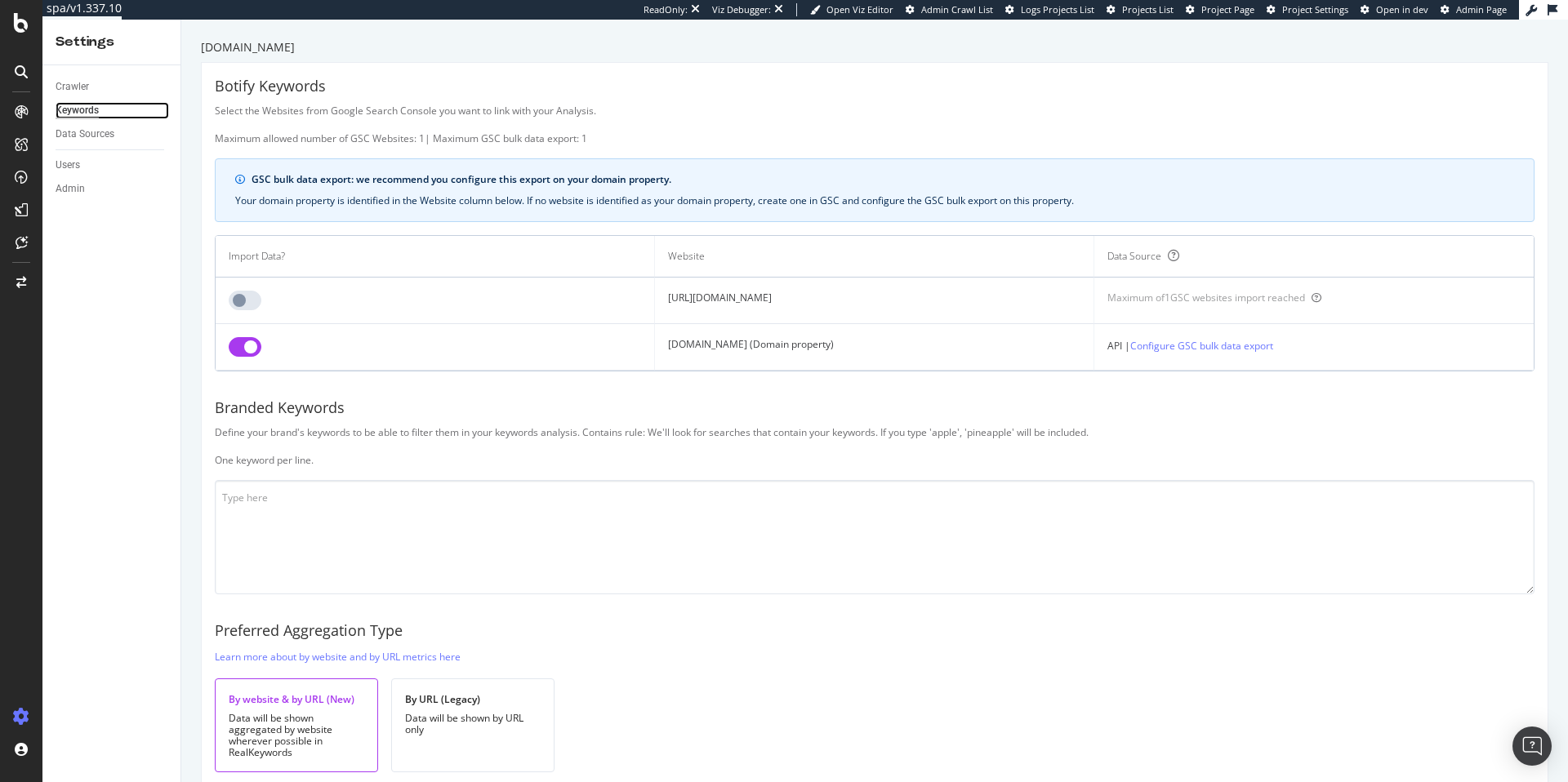
scroll to position [63, 0]
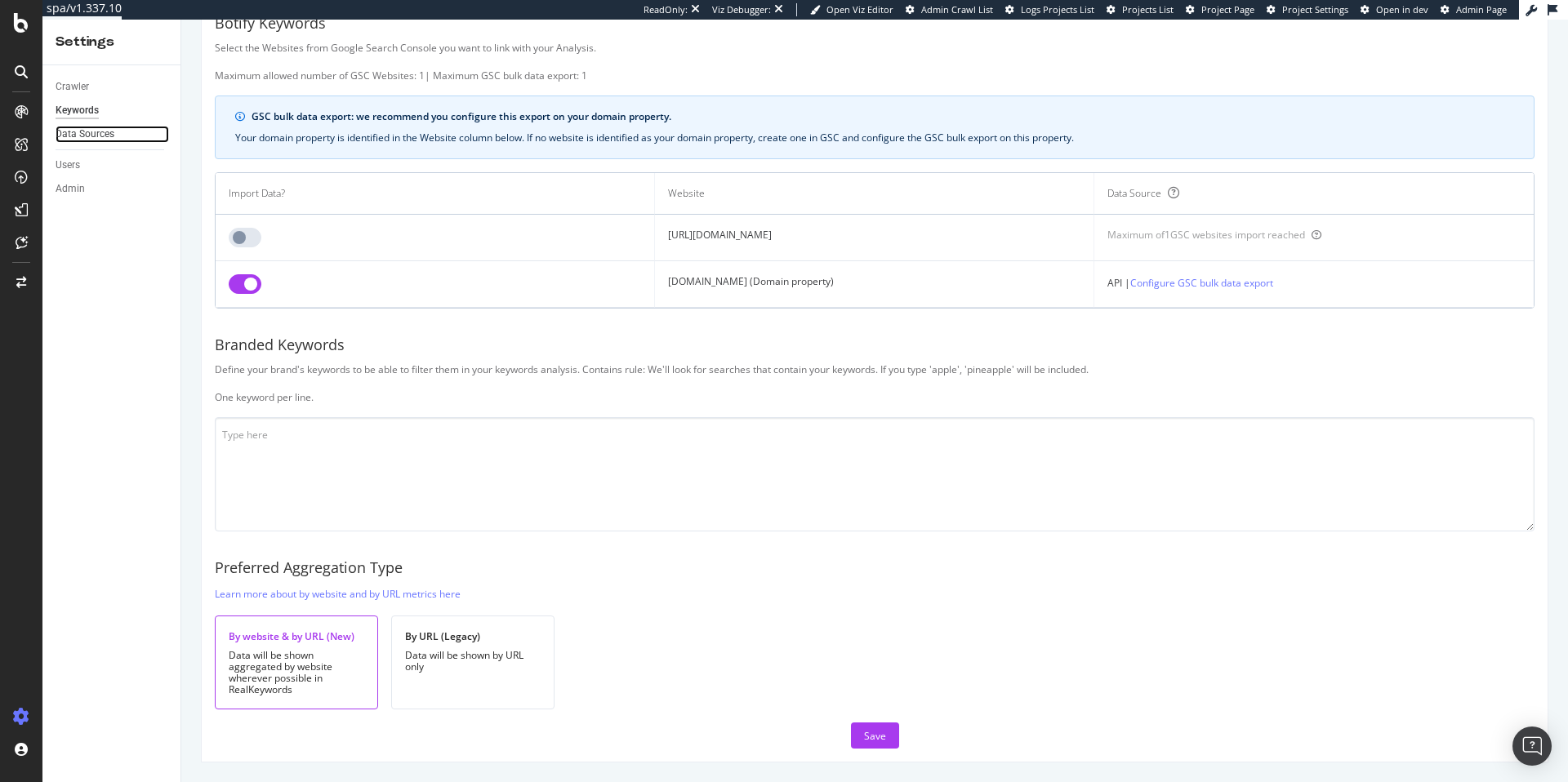
click at [122, 132] on link "Data Sources" at bounding box center [112, 135] width 113 height 17
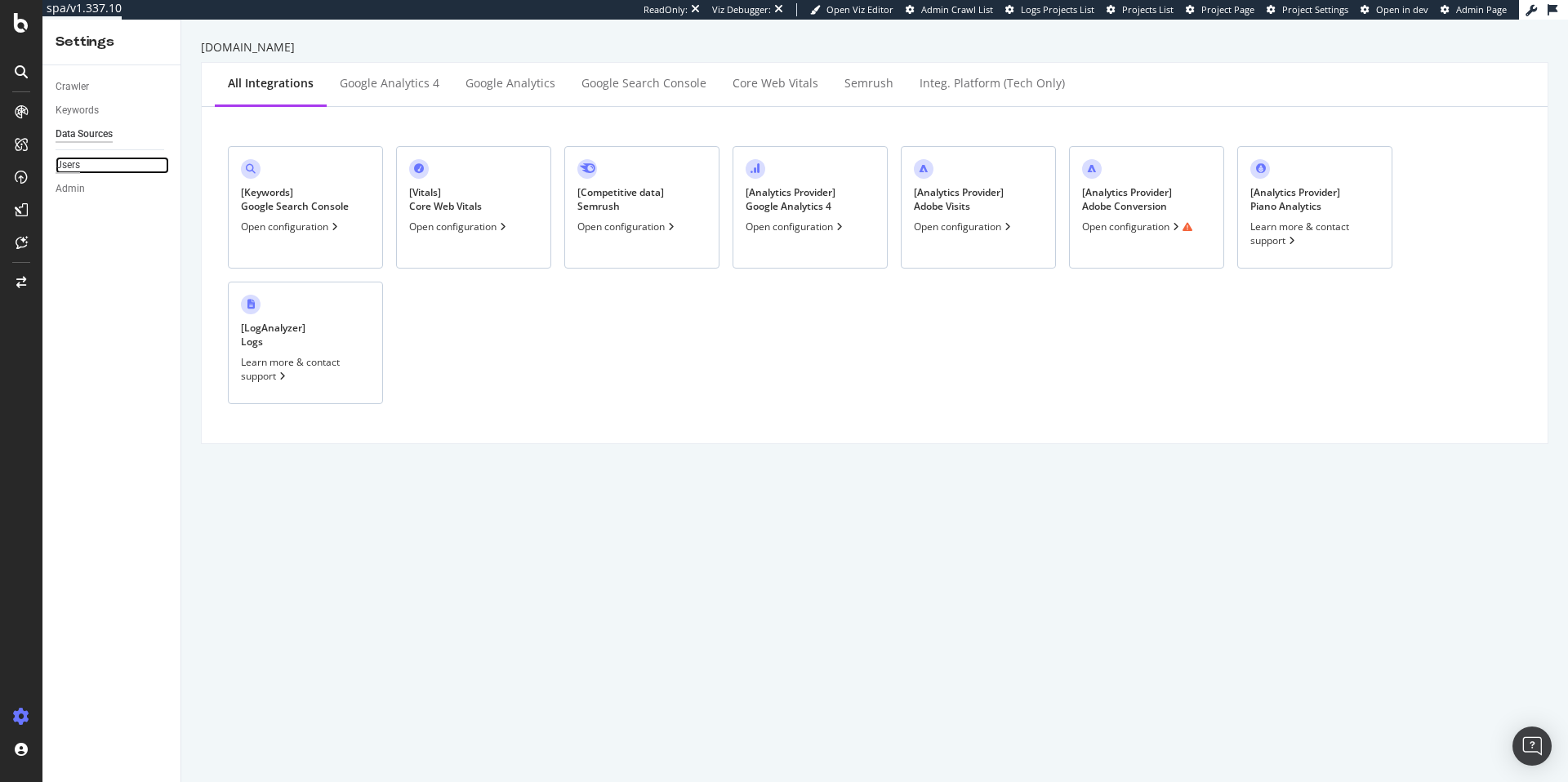
click at [73, 162] on div "Users" at bounding box center [67, 165] width 24 height 17
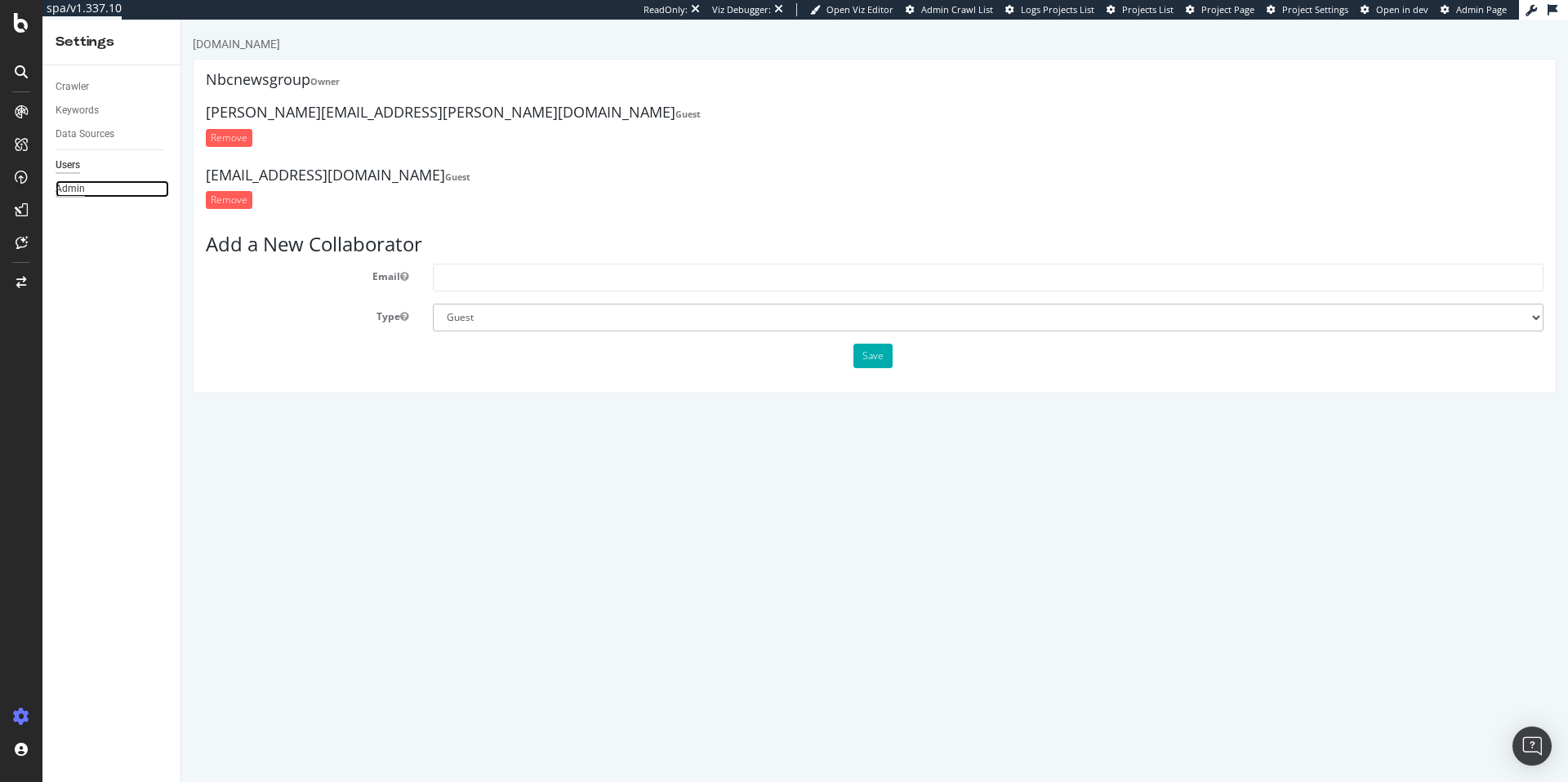
click at [74, 186] on div "Admin" at bounding box center [70, 189] width 29 height 17
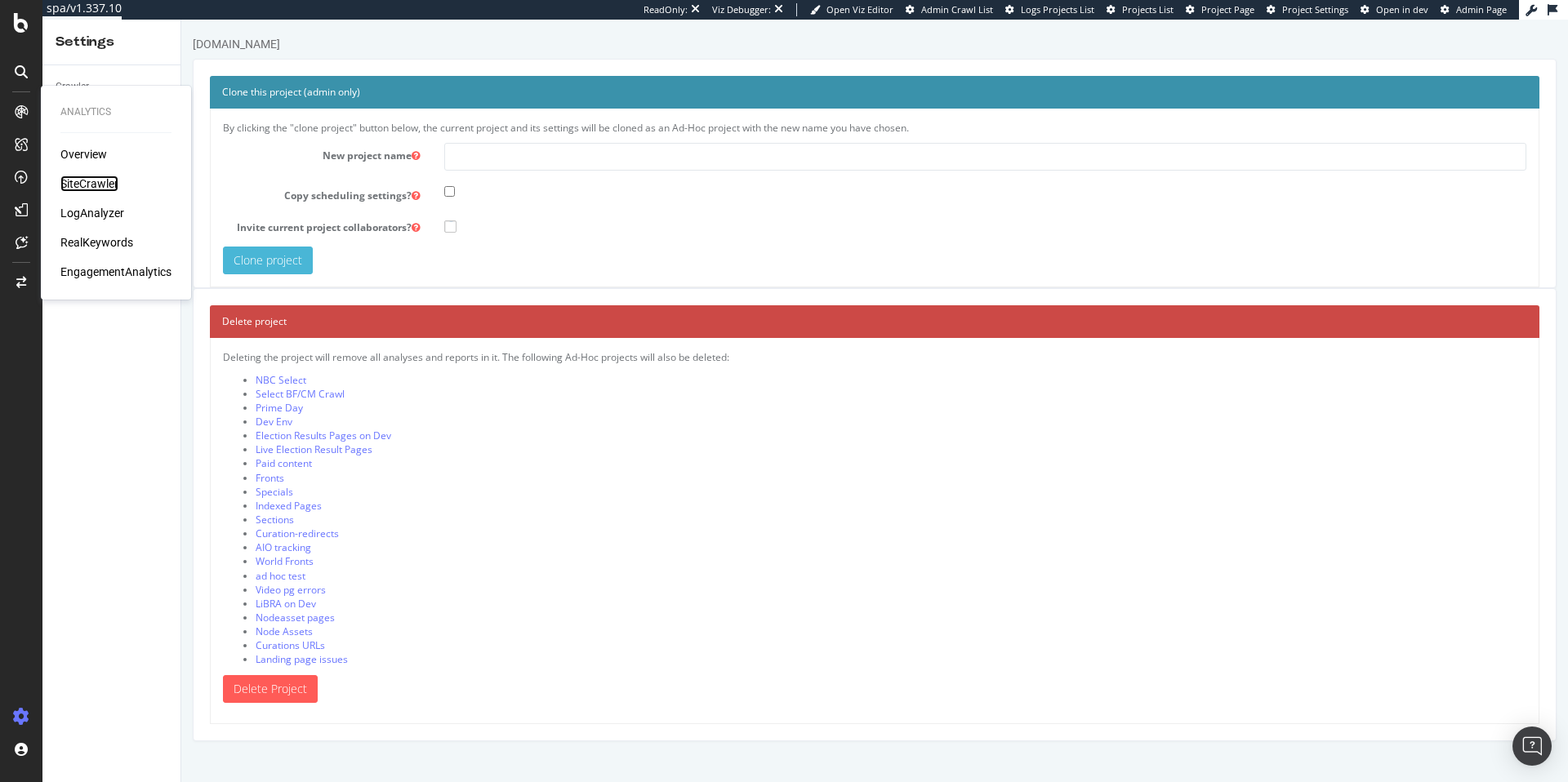
click at [91, 182] on div "SiteCrawler" at bounding box center [89, 183] width 58 height 16
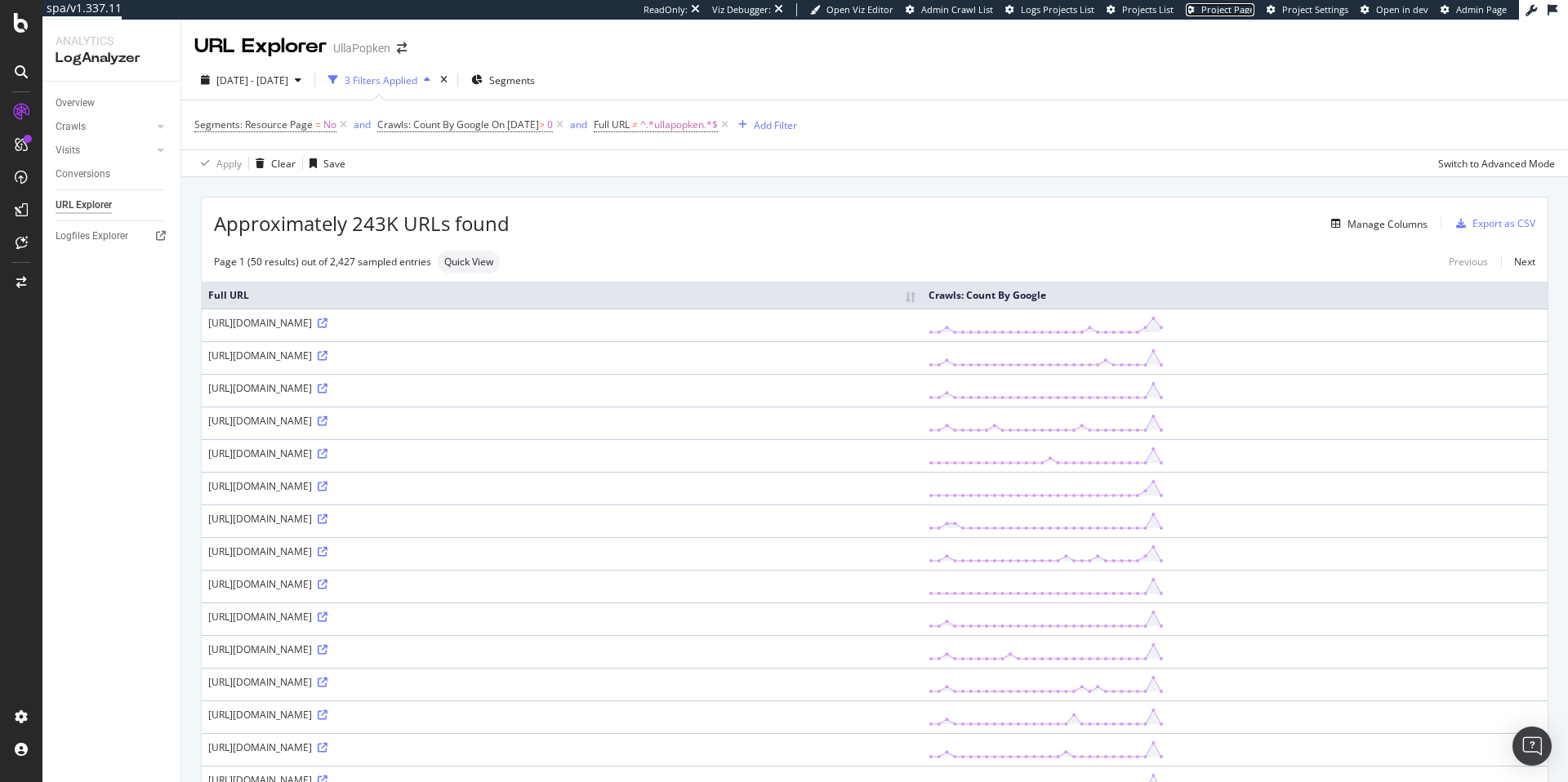
click at [1240, 14] on span "Project Page" at bounding box center [1227, 10] width 53 height 12
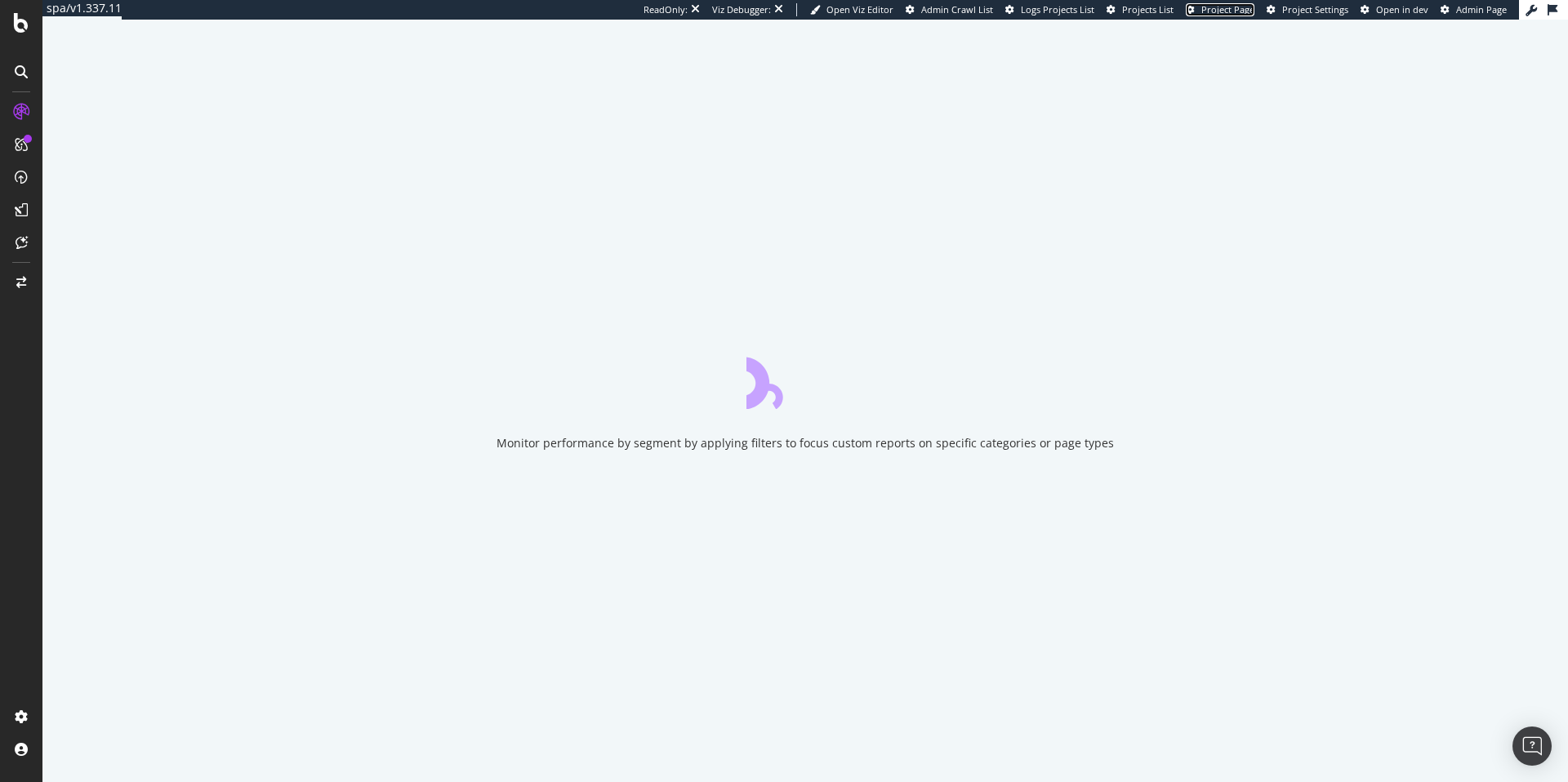
click at [1234, 15] on span "Project Page" at bounding box center [1227, 10] width 53 height 12
click at [1233, 13] on span "Project Page" at bounding box center [1227, 10] width 53 height 12
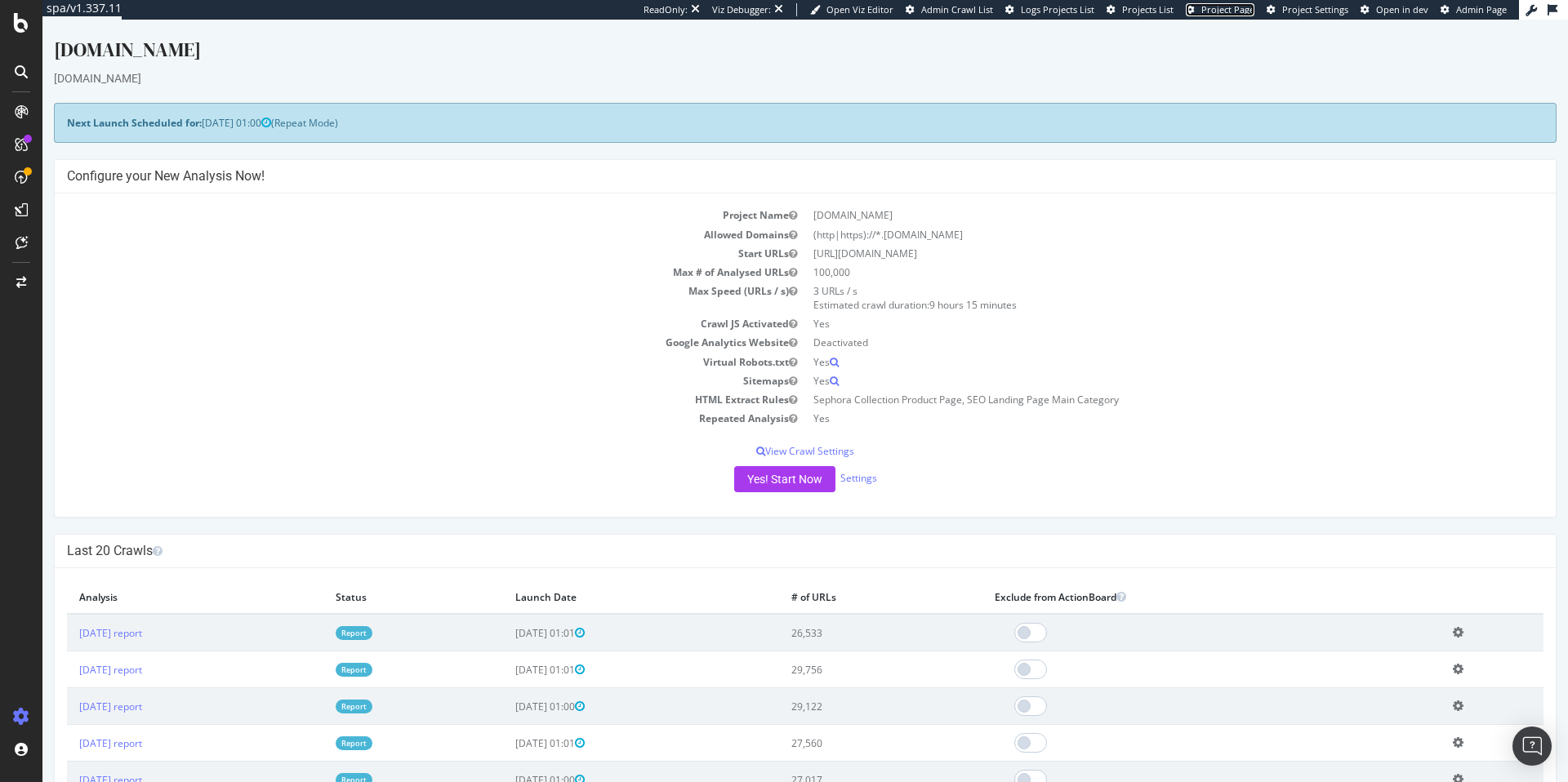
click at [1208, 9] on span "Project Page" at bounding box center [1227, 10] width 53 height 12
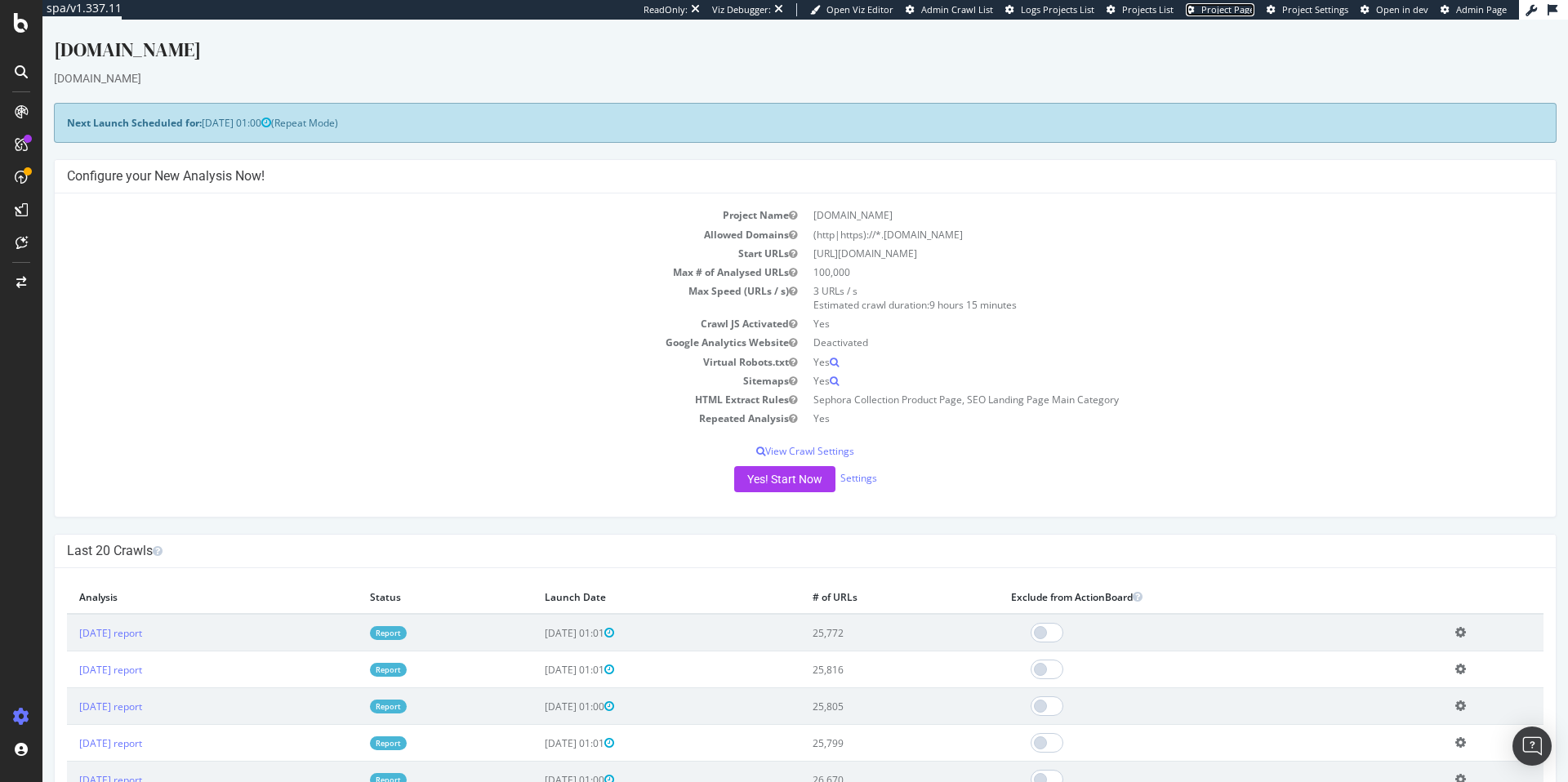
click at [1247, 12] on span "Project Page" at bounding box center [1227, 10] width 53 height 12
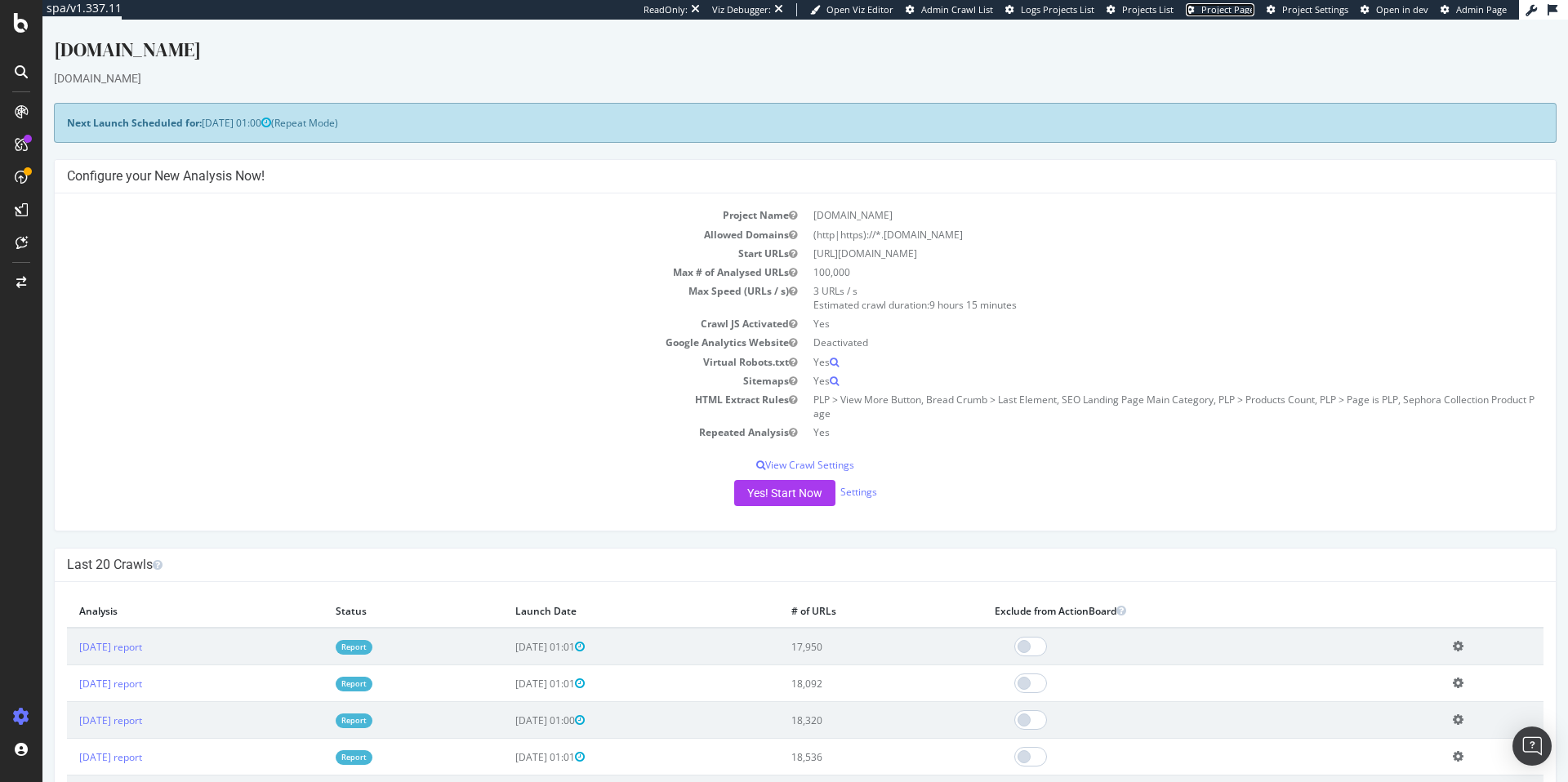
click at [1236, 11] on span "Project Page" at bounding box center [1227, 10] width 53 height 12
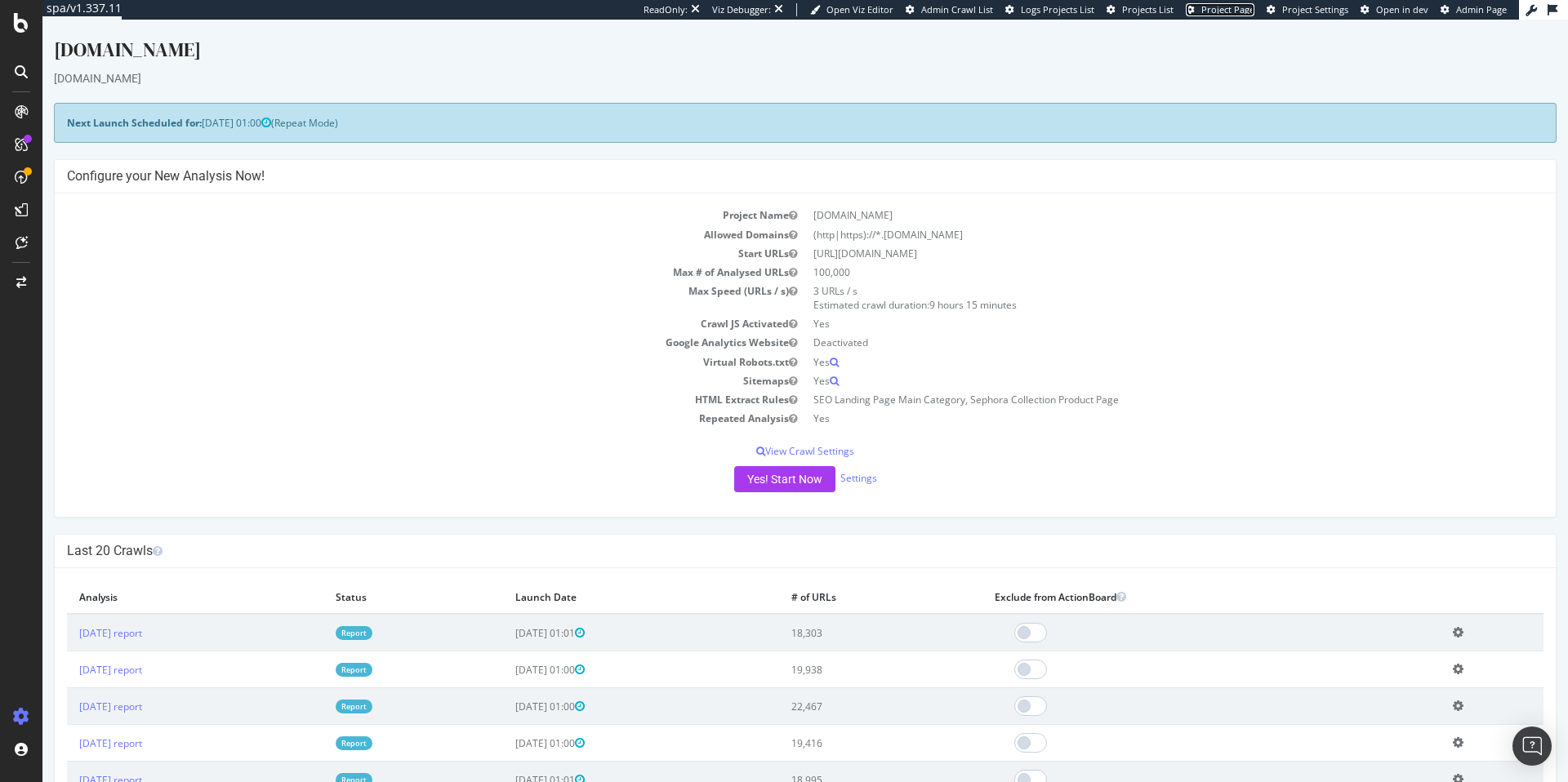
click at [1249, 9] on span "Project Page" at bounding box center [1227, 10] width 53 height 12
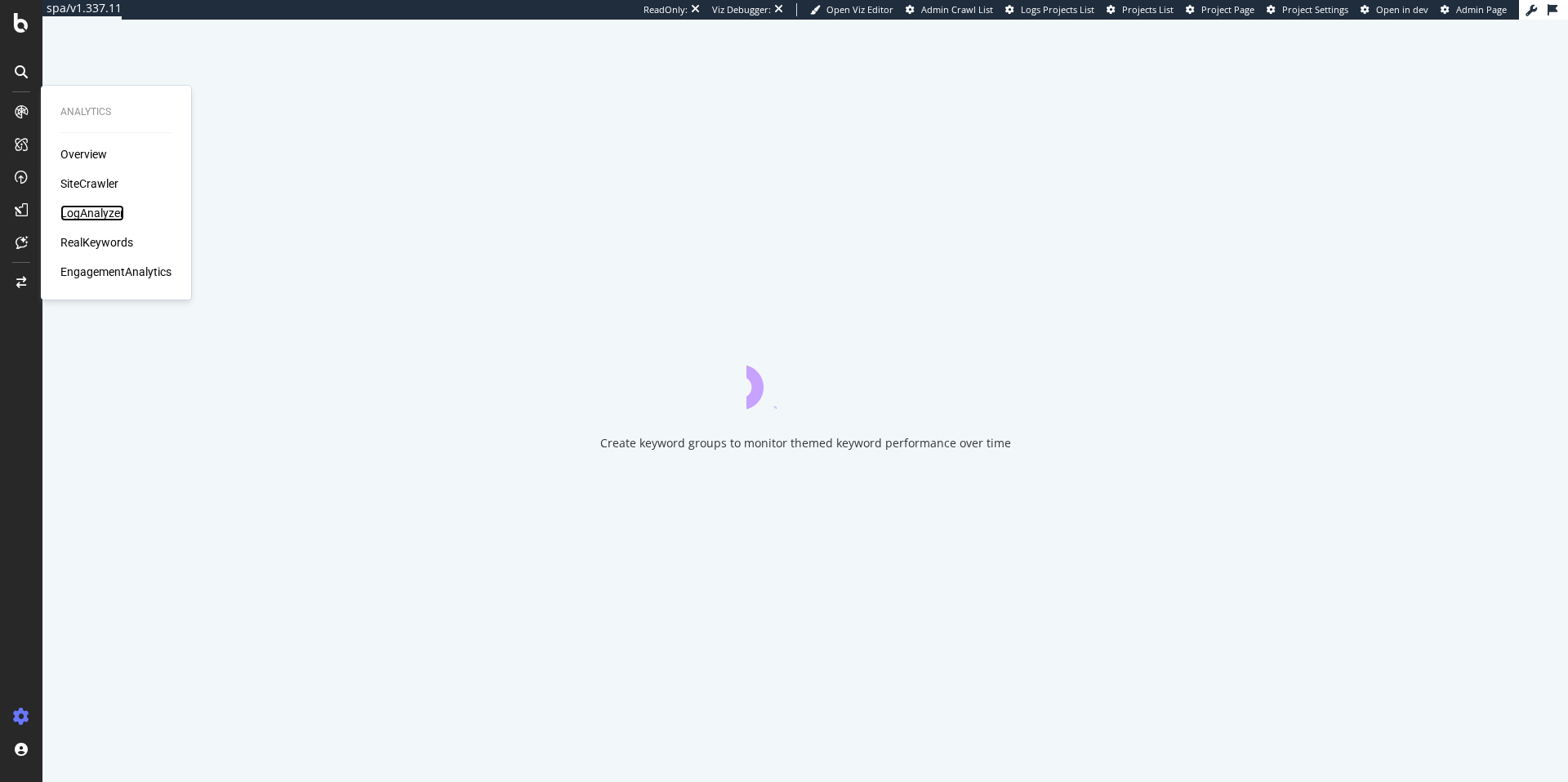
click at [102, 215] on div "LogAnalyzer" at bounding box center [92, 213] width 64 height 16
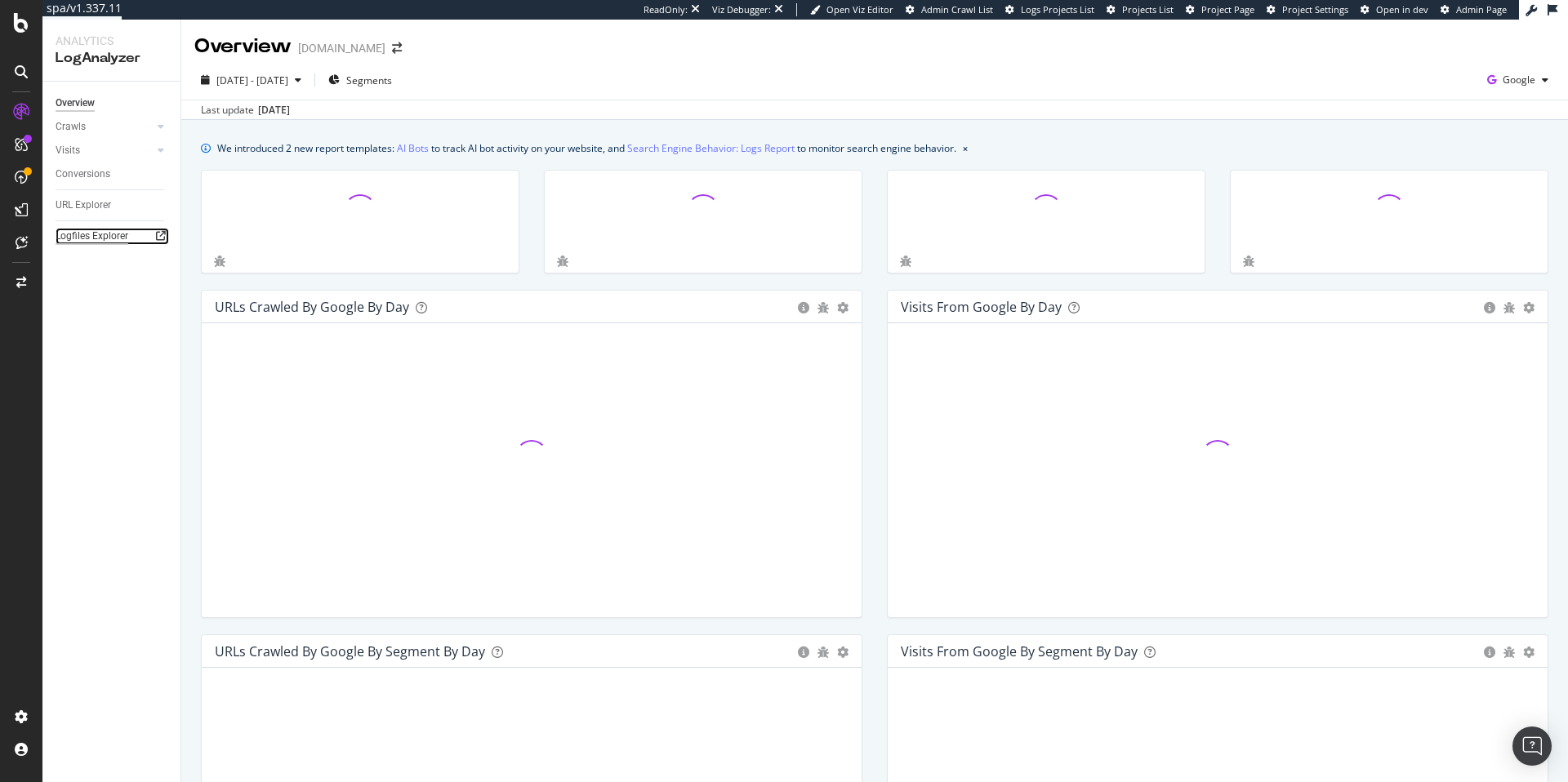
click at [118, 230] on div "Logfiles Explorer" at bounding box center [92, 237] width 73 height 17
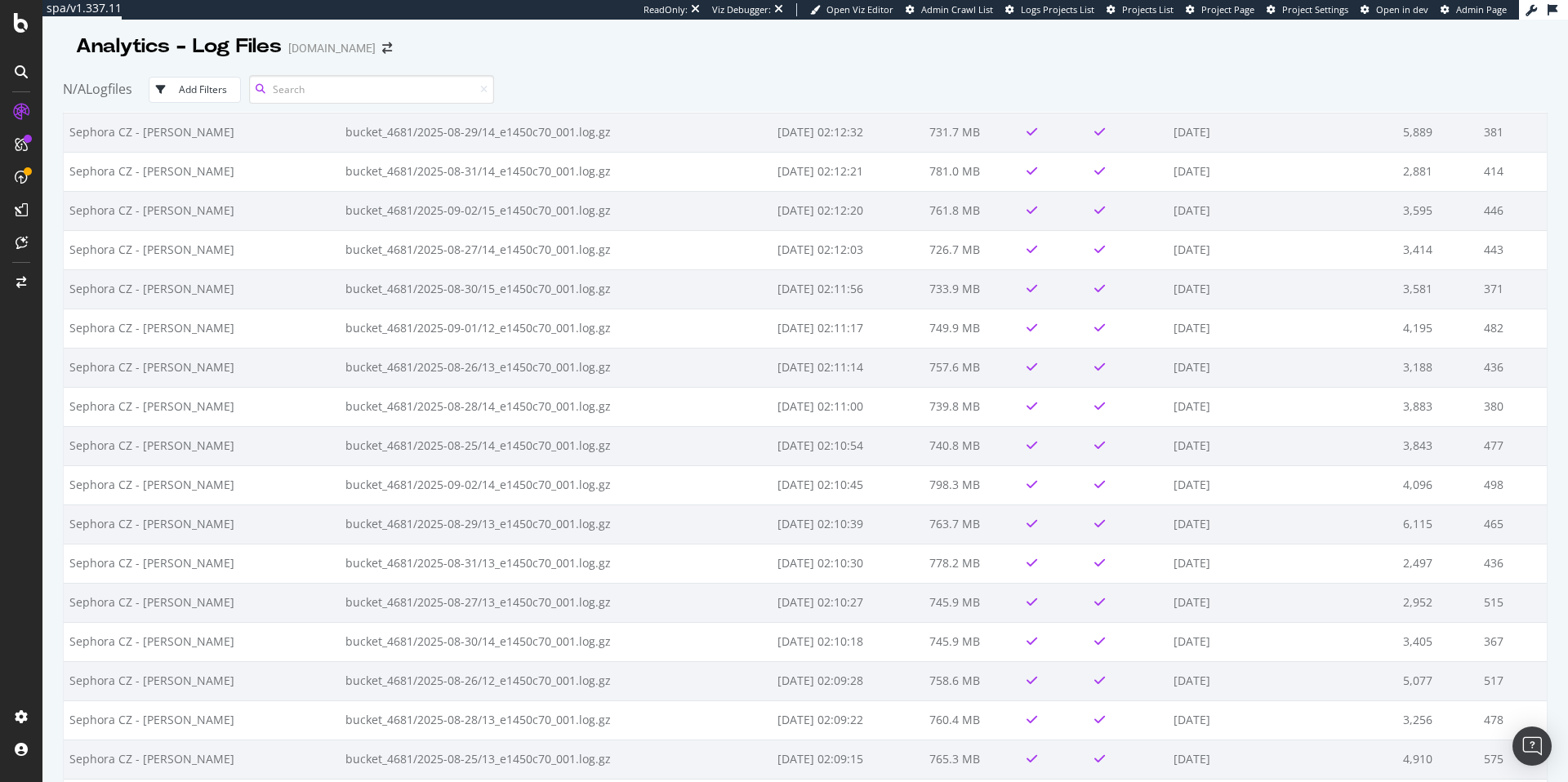
scroll to position [3283, 0]
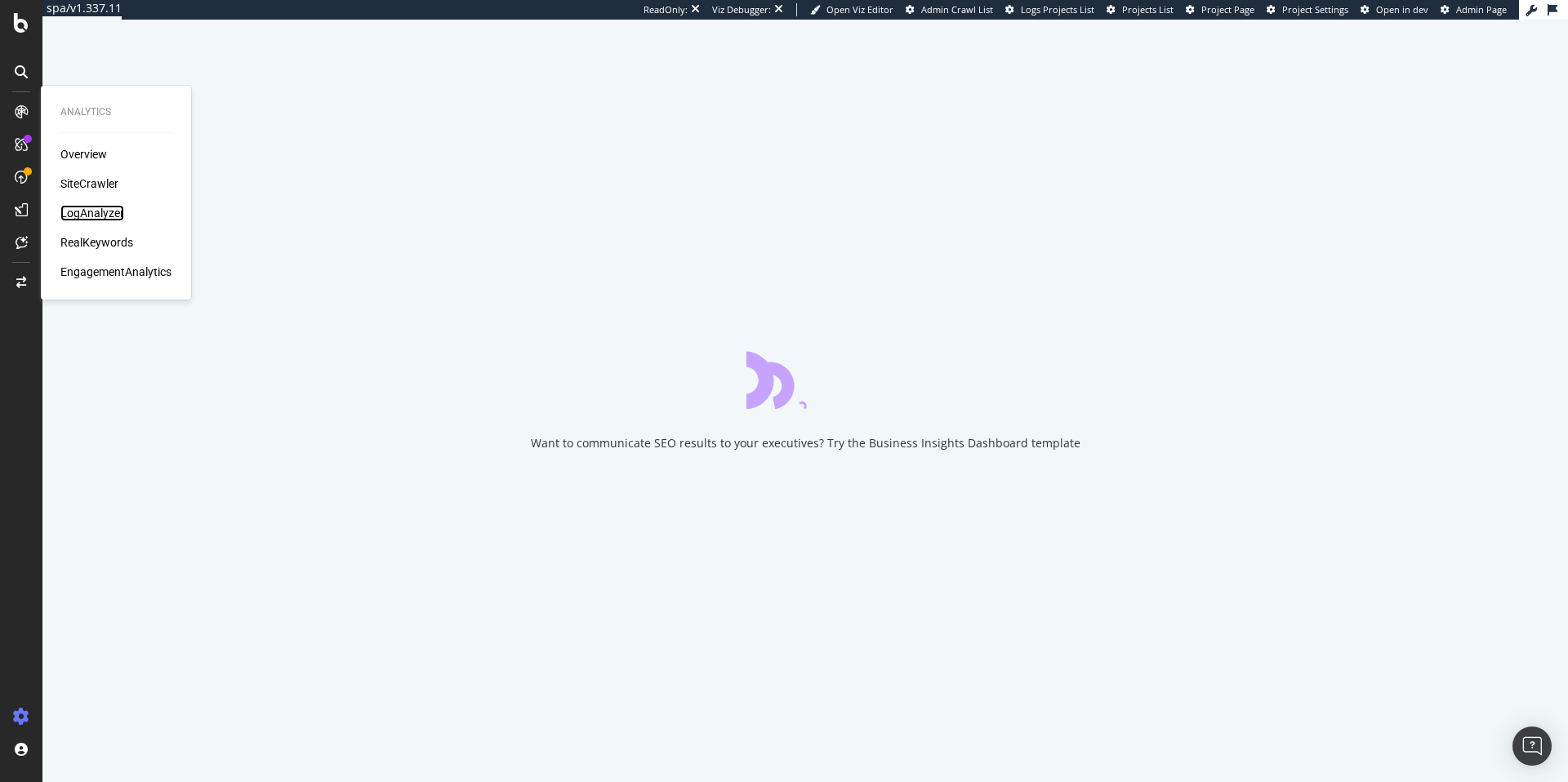
click at [105, 209] on div "LogAnalyzer" at bounding box center [92, 213] width 64 height 16
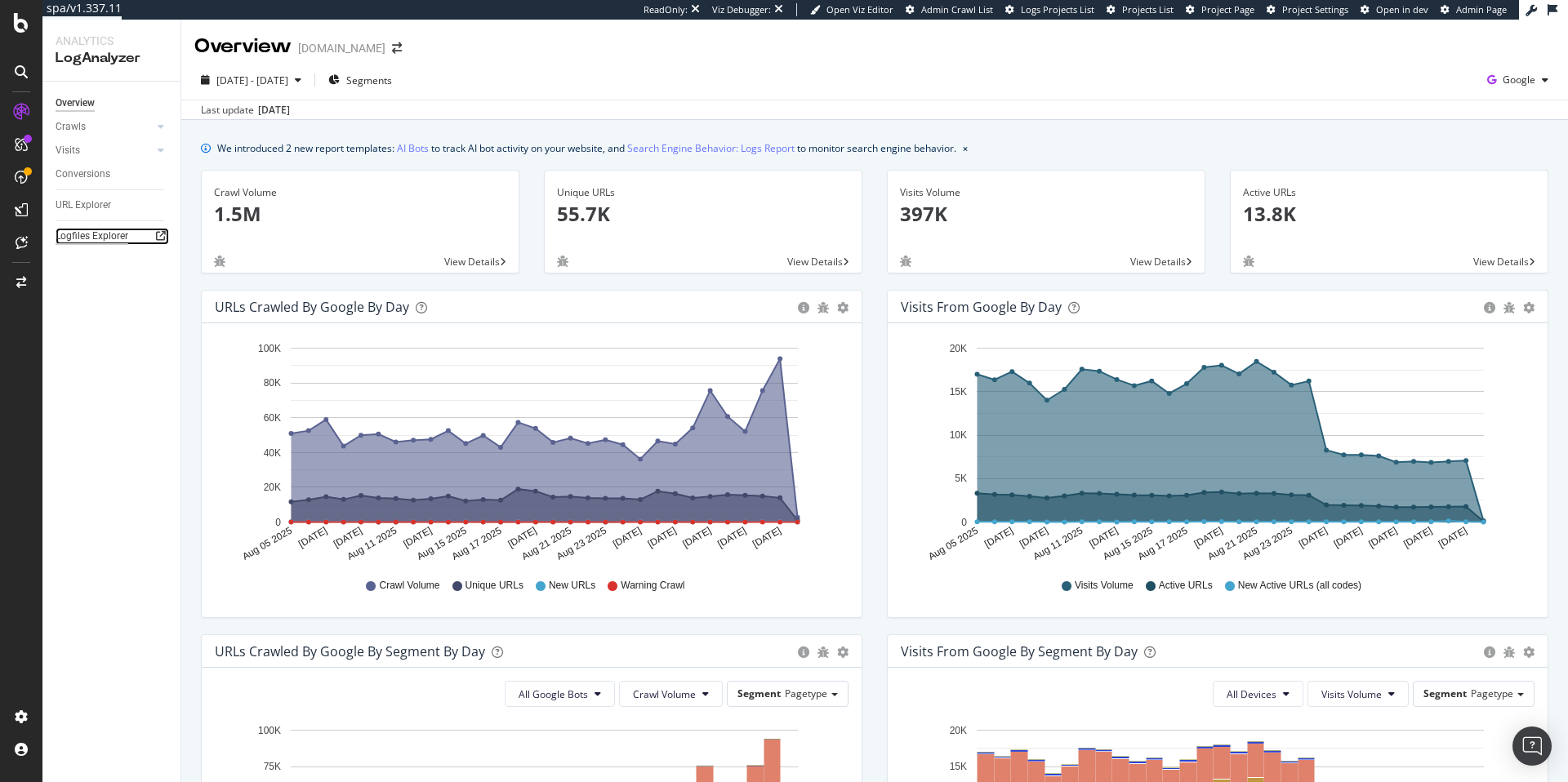
click at [112, 236] on div "Logfiles Explorer" at bounding box center [92, 237] width 73 height 17
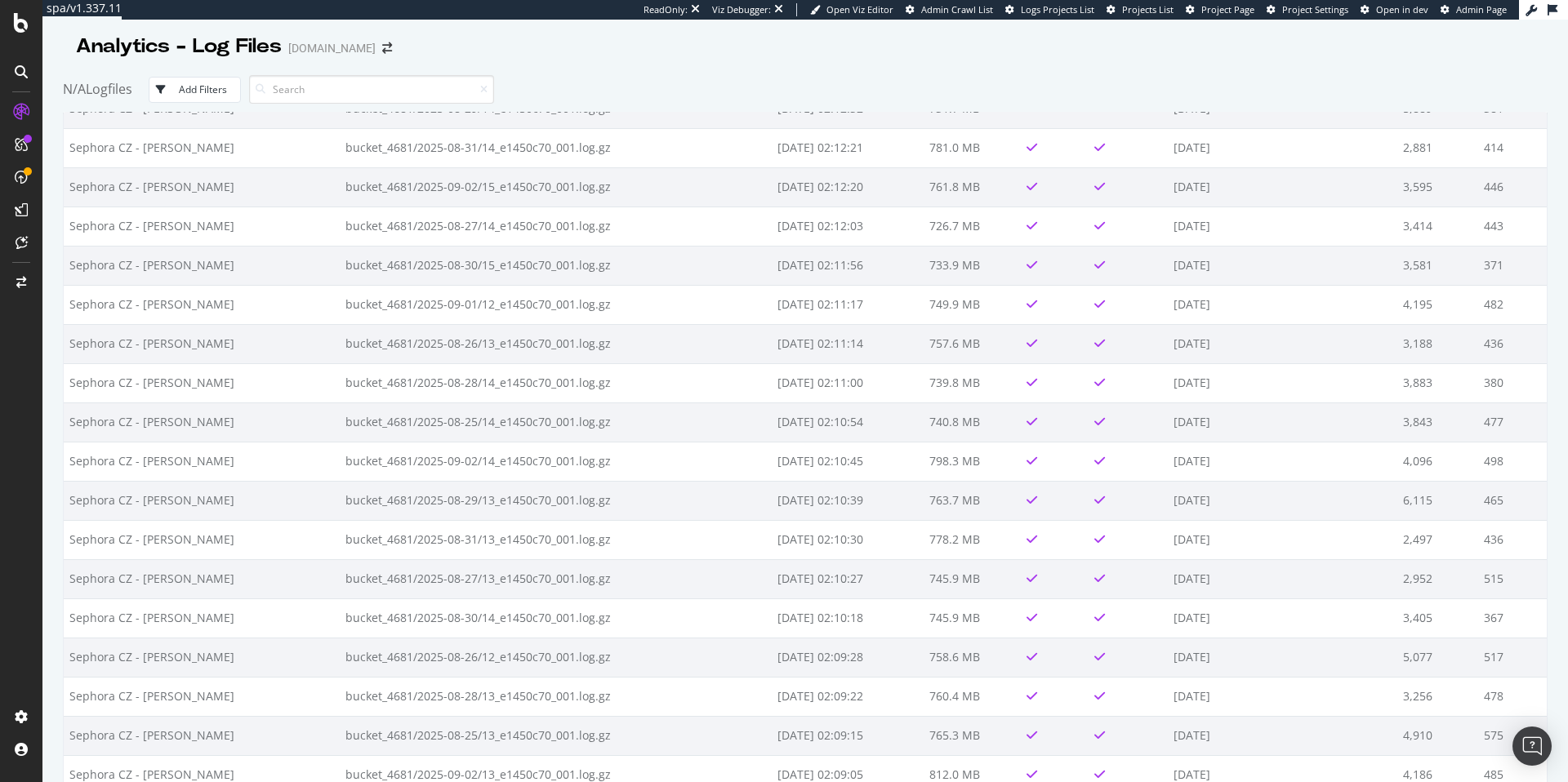
scroll to position [3441, 0]
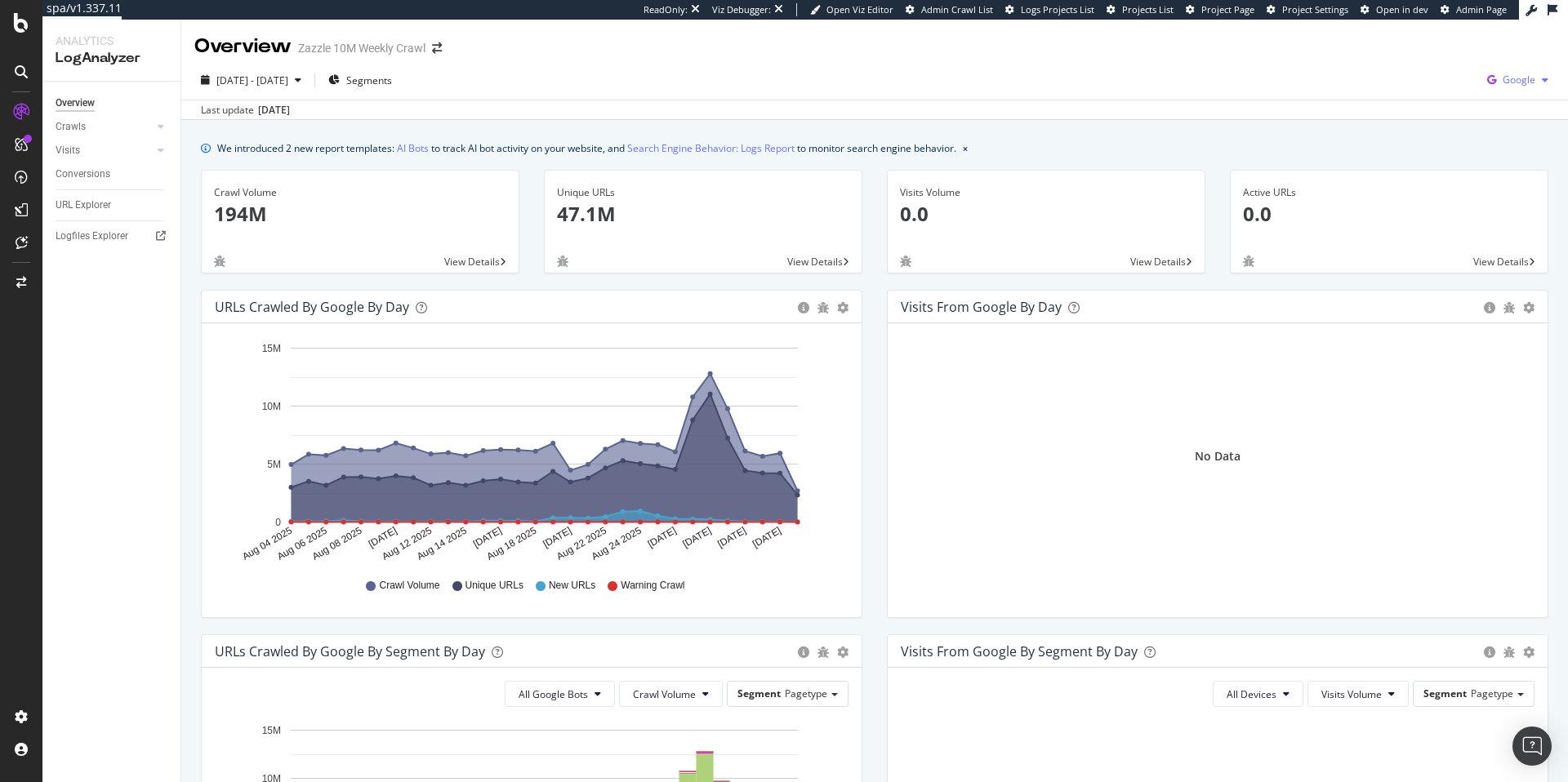
click at [1523, 76] on span "Google" at bounding box center [1520, 79] width 33 height 14
click at [1445, 115] on div "Other AI Bots" at bounding box center [1425, 124] width 112 height 23
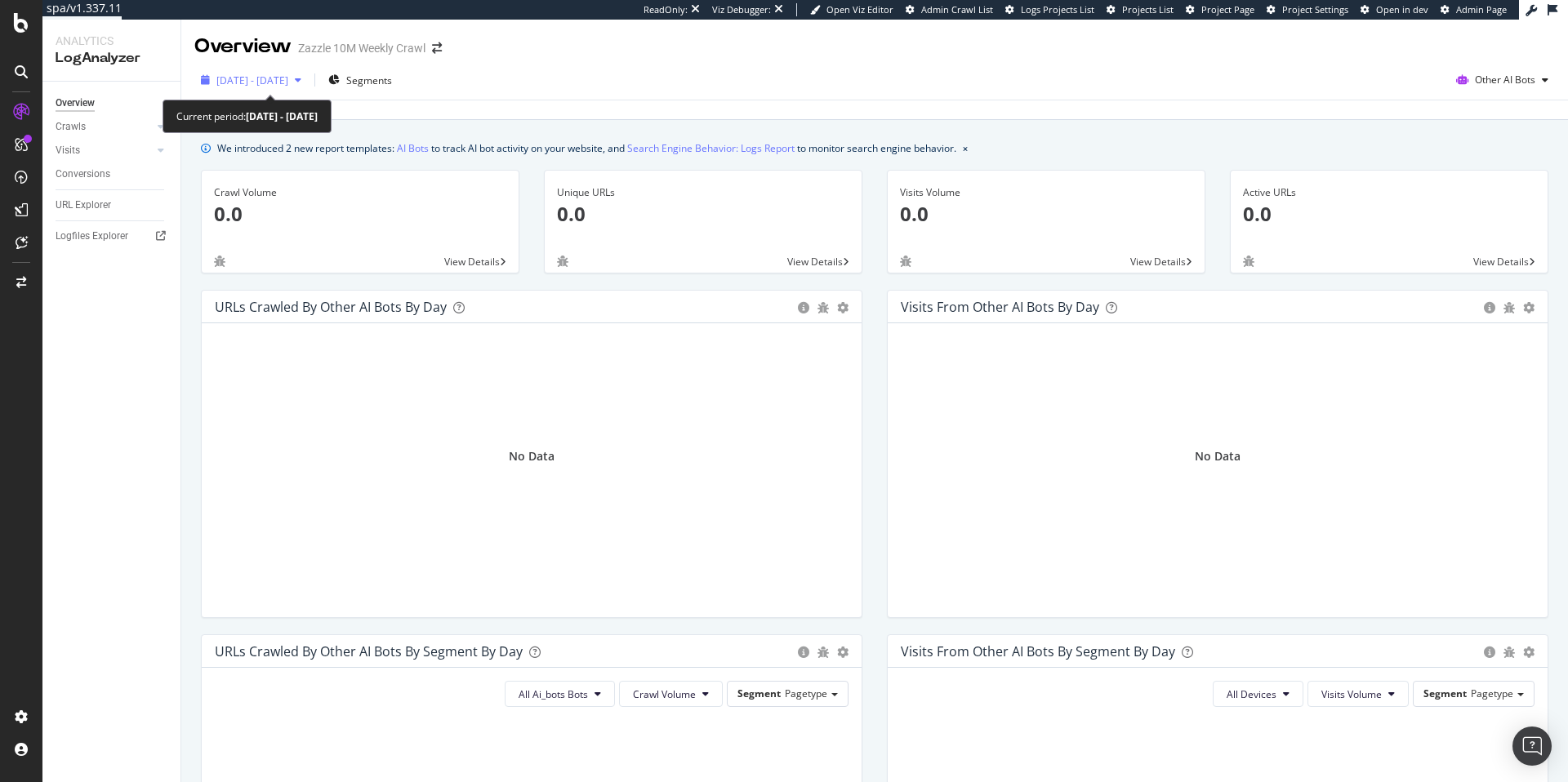
click at [275, 86] on span "2025 Aug. 4th - Sep. 2nd" at bounding box center [252, 80] width 72 height 14
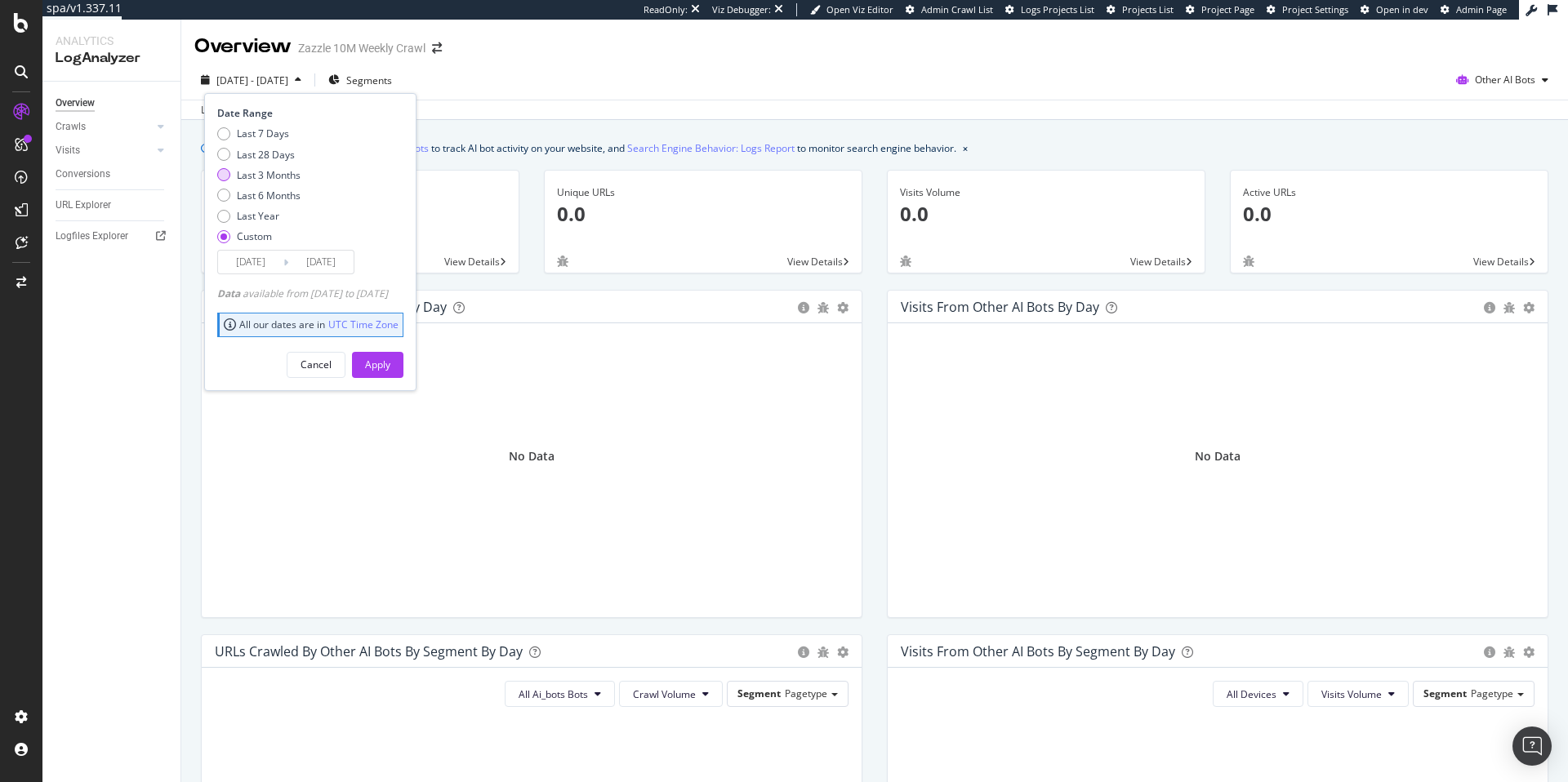
click at [277, 170] on div "Last 3 Months" at bounding box center [269, 175] width 64 height 14
type input "2025/06/03"
click at [404, 359] on button "Apply" at bounding box center [378, 365] width 52 height 26
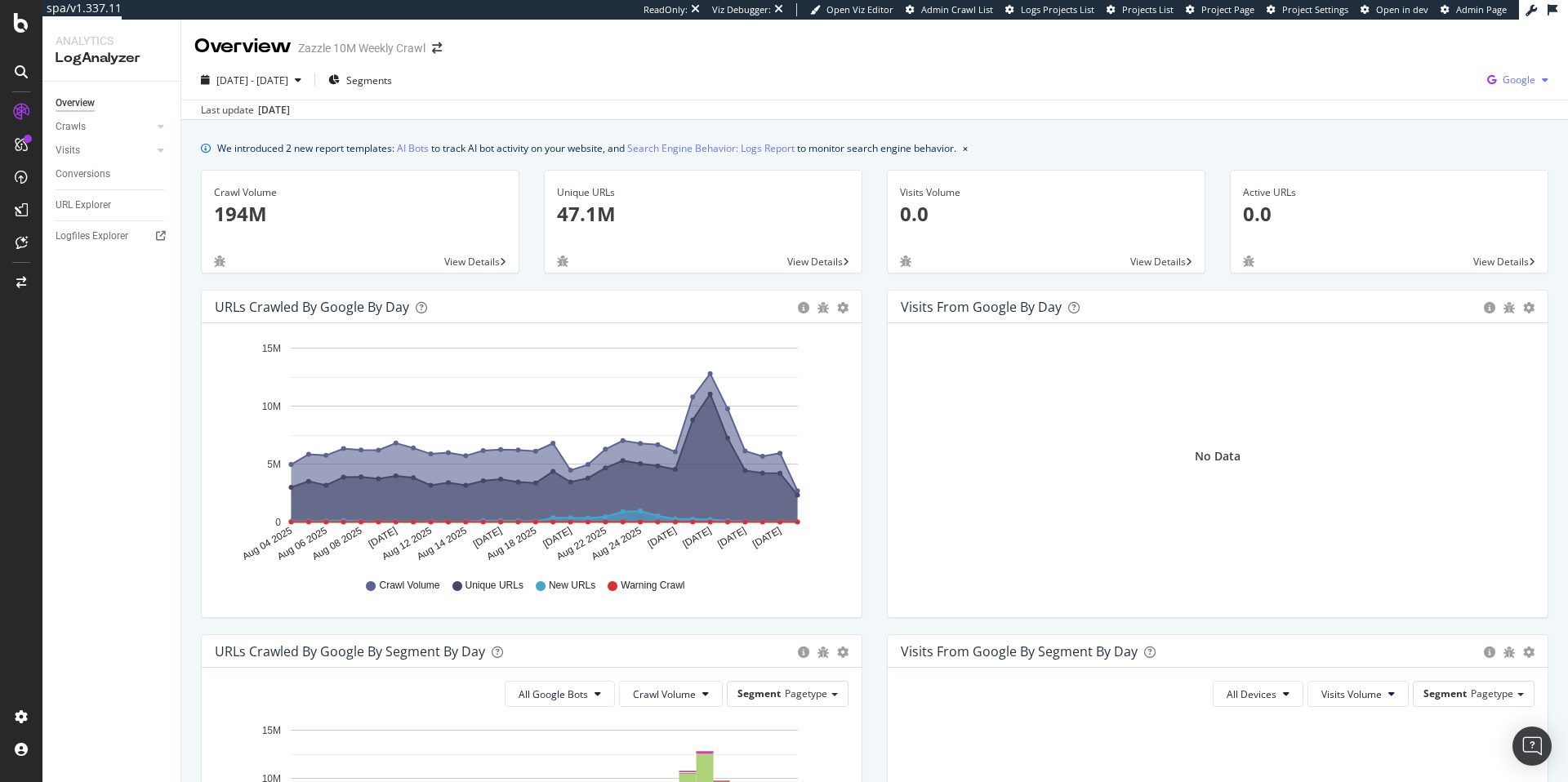
click at [1536, 76] on div "button" at bounding box center [1546, 79] width 20 height 10
click at [1433, 71] on span "Bing" at bounding box center [1437, 65] width 61 height 15
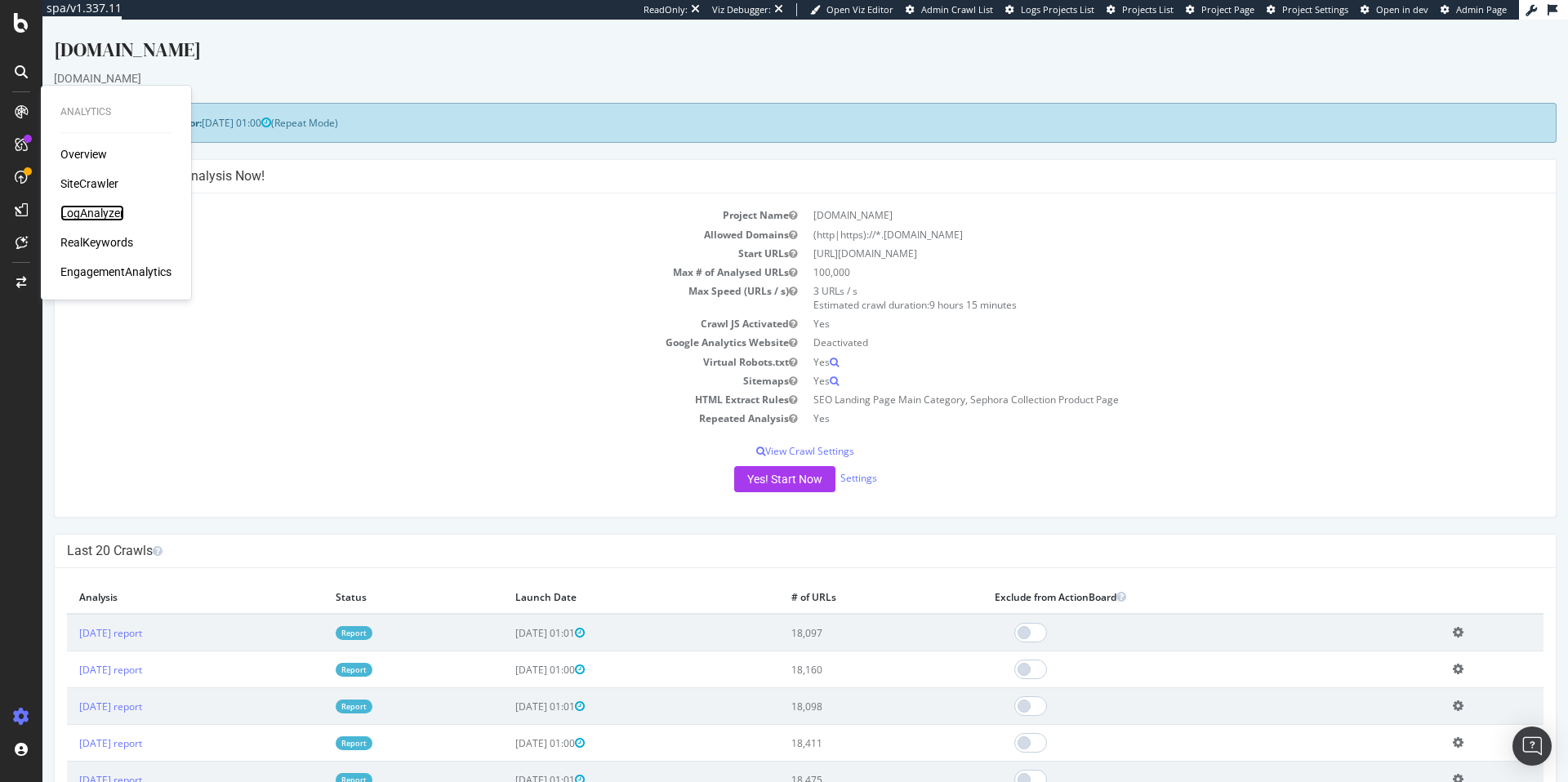
click at [106, 208] on div "LogAnalyzer" at bounding box center [92, 213] width 64 height 16
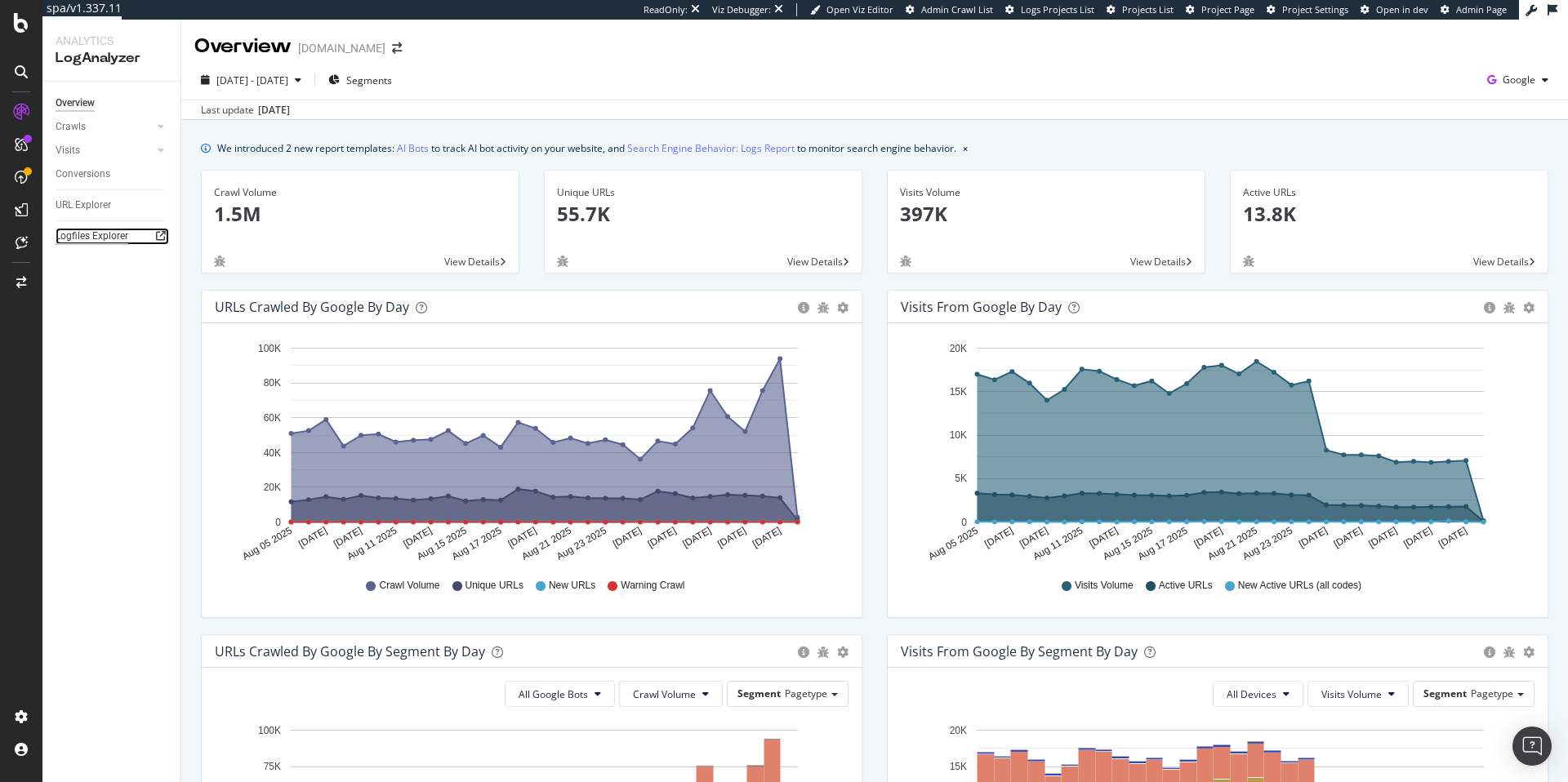
click at [124, 234] on div "Logfiles Explorer" at bounding box center [92, 237] width 73 height 17
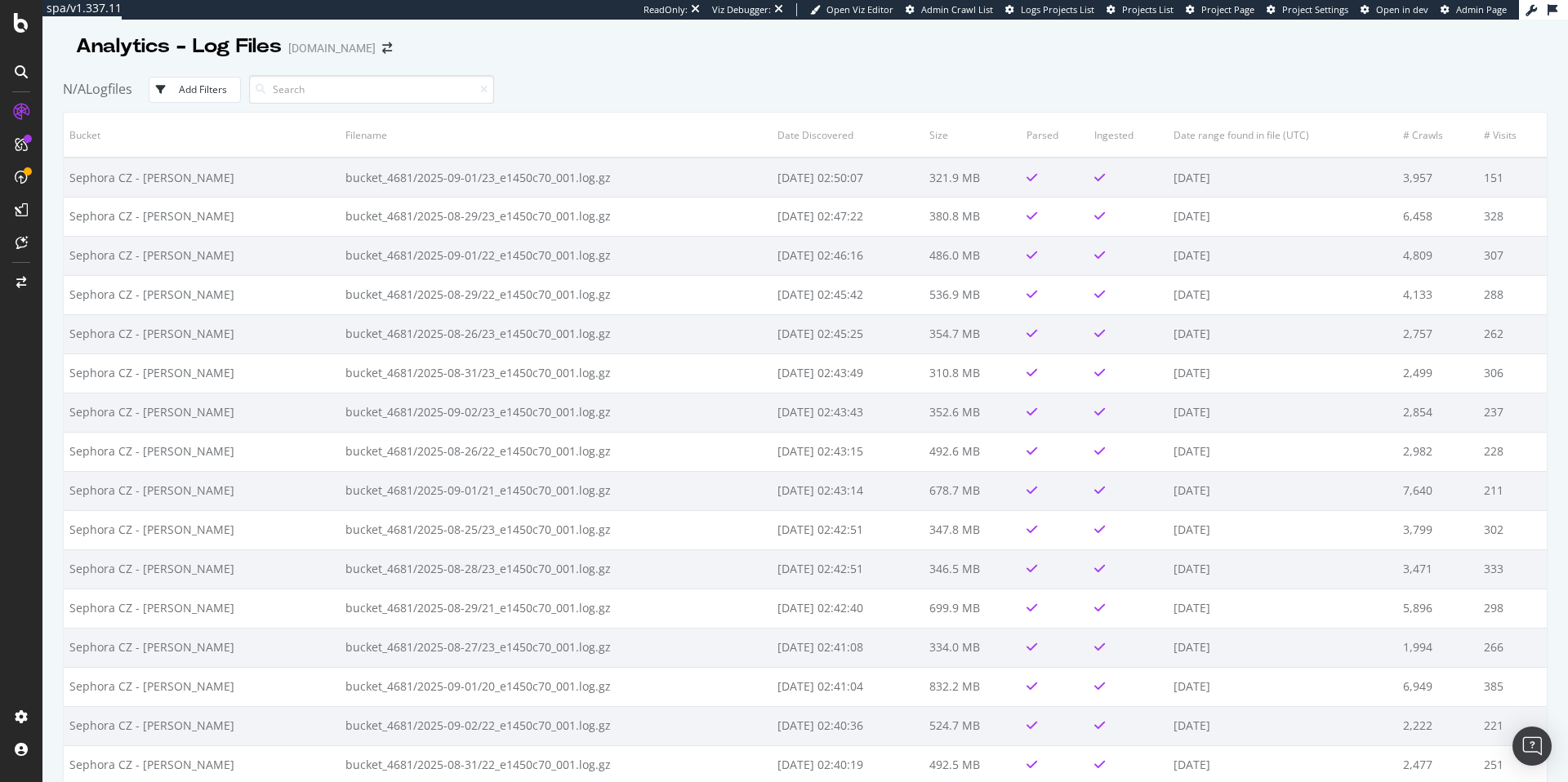
click at [1230, 16] on div "ReadOnly: Viz Debugger: Open Viz Editor Admin Crawl List Logs Projects List Pro…" at bounding box center [1081, 10] width 876 height 20
click at [1220, 13] on span "Project Page" at bounding box center [1227, 10] width 53 height 12
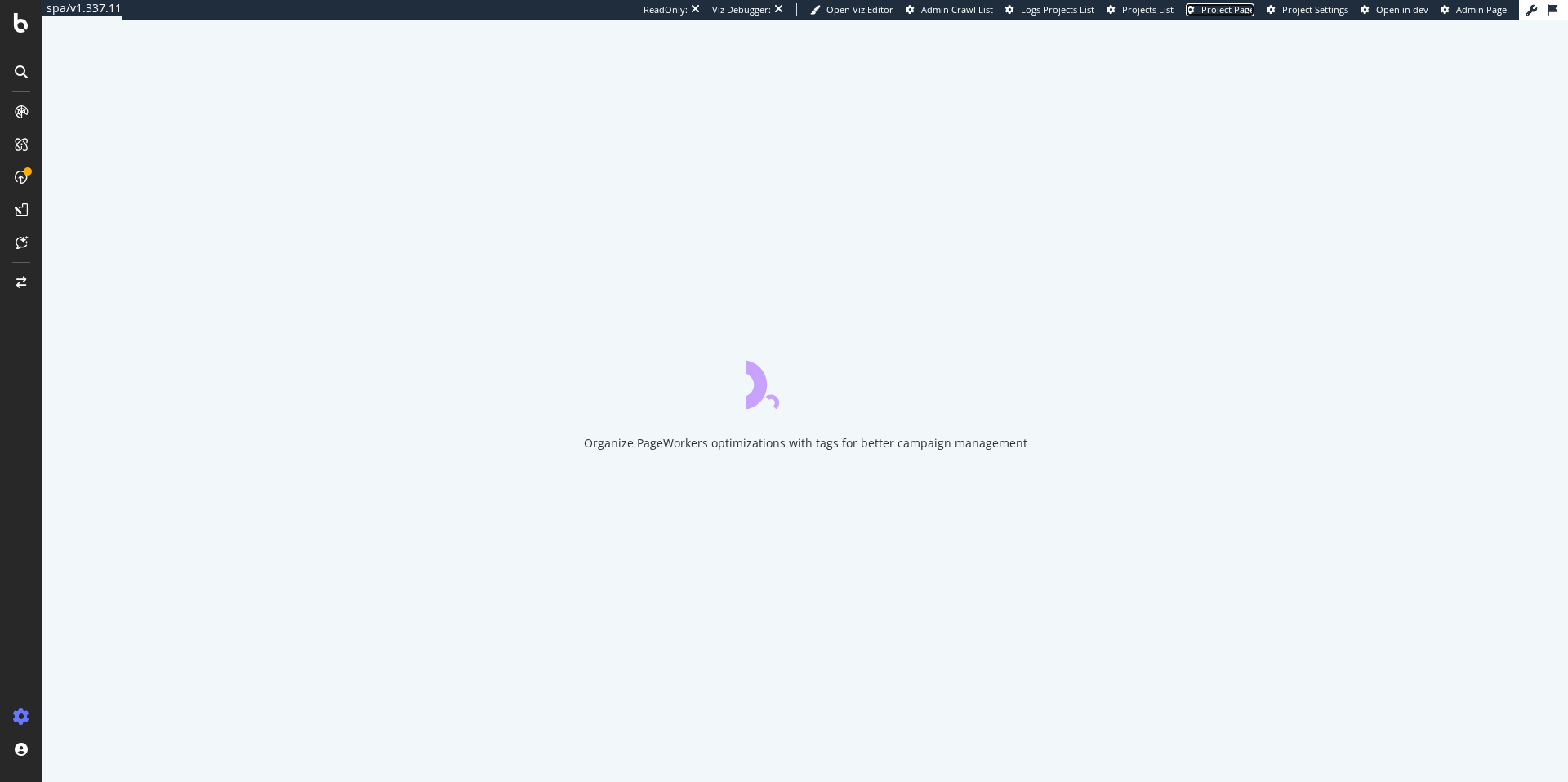
click at [1235, 15] on span "Project Page" at bounding box center [1227, 10] width 53 height 12
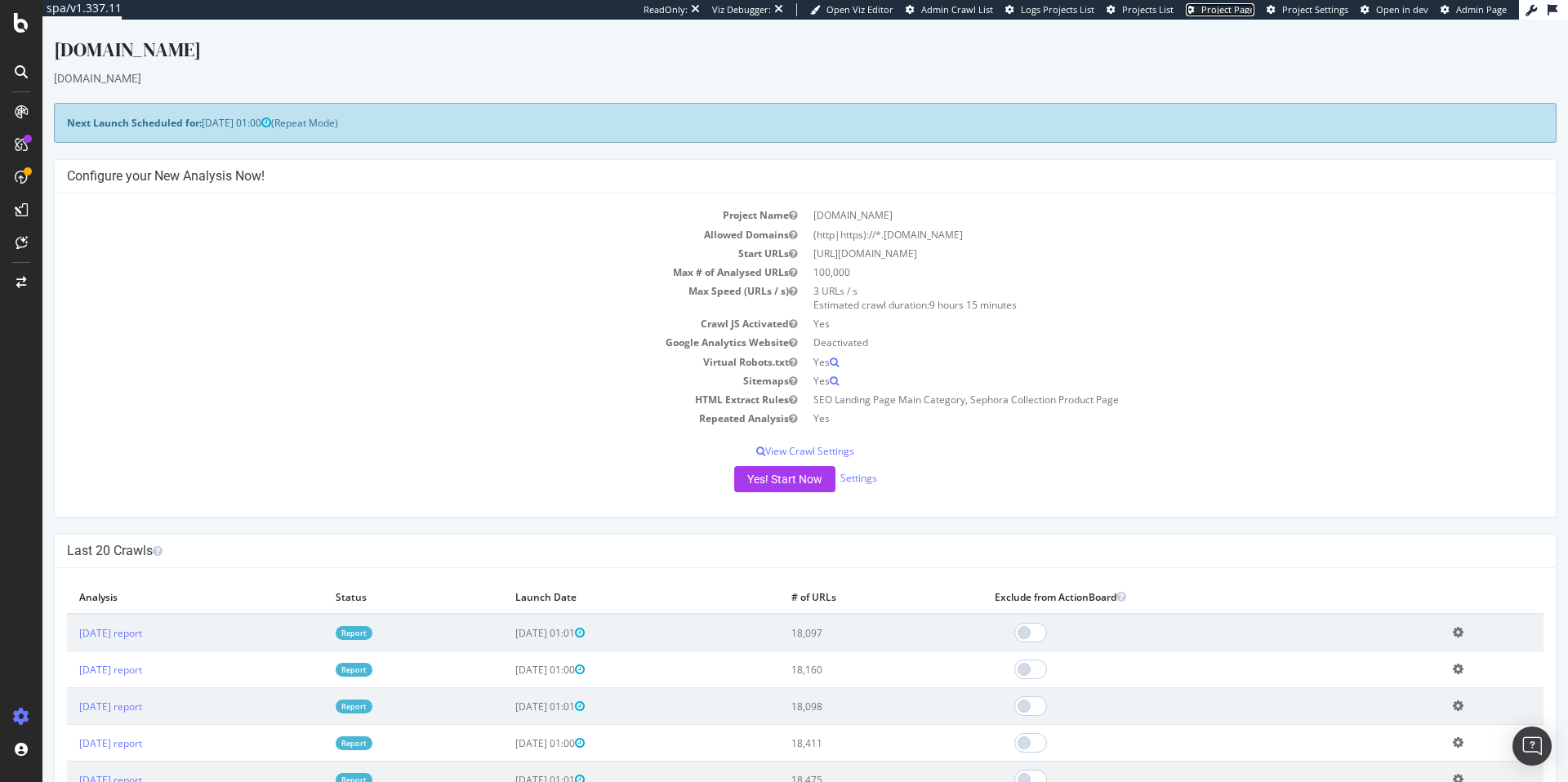
click at [1229, 14] on span "Project Page" at bounding box center [1227, 10] width 53 height 12
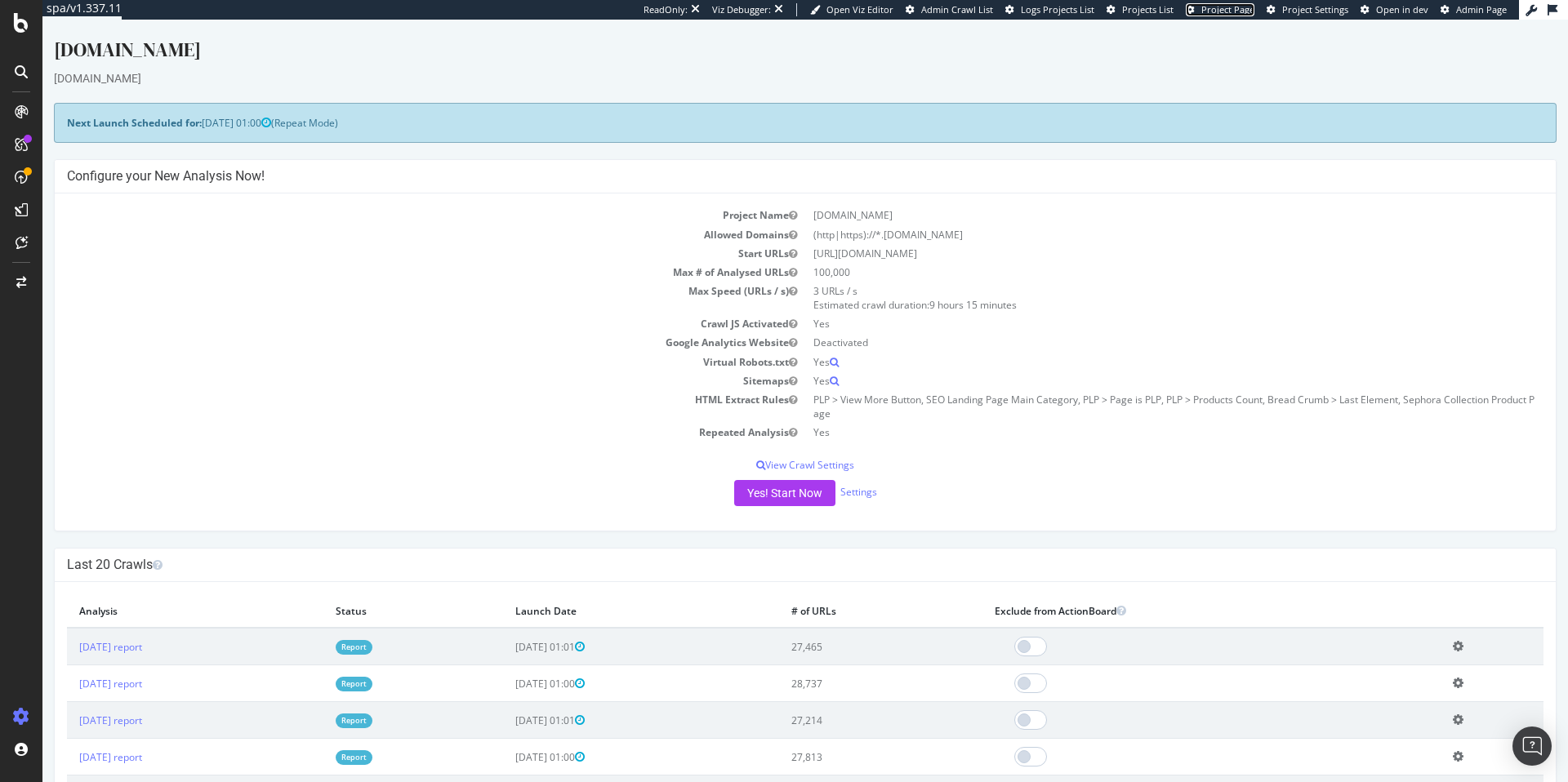
click at [1252, 12] on span "Project Page" at bounding box center [1227, 10] width 53 height 12
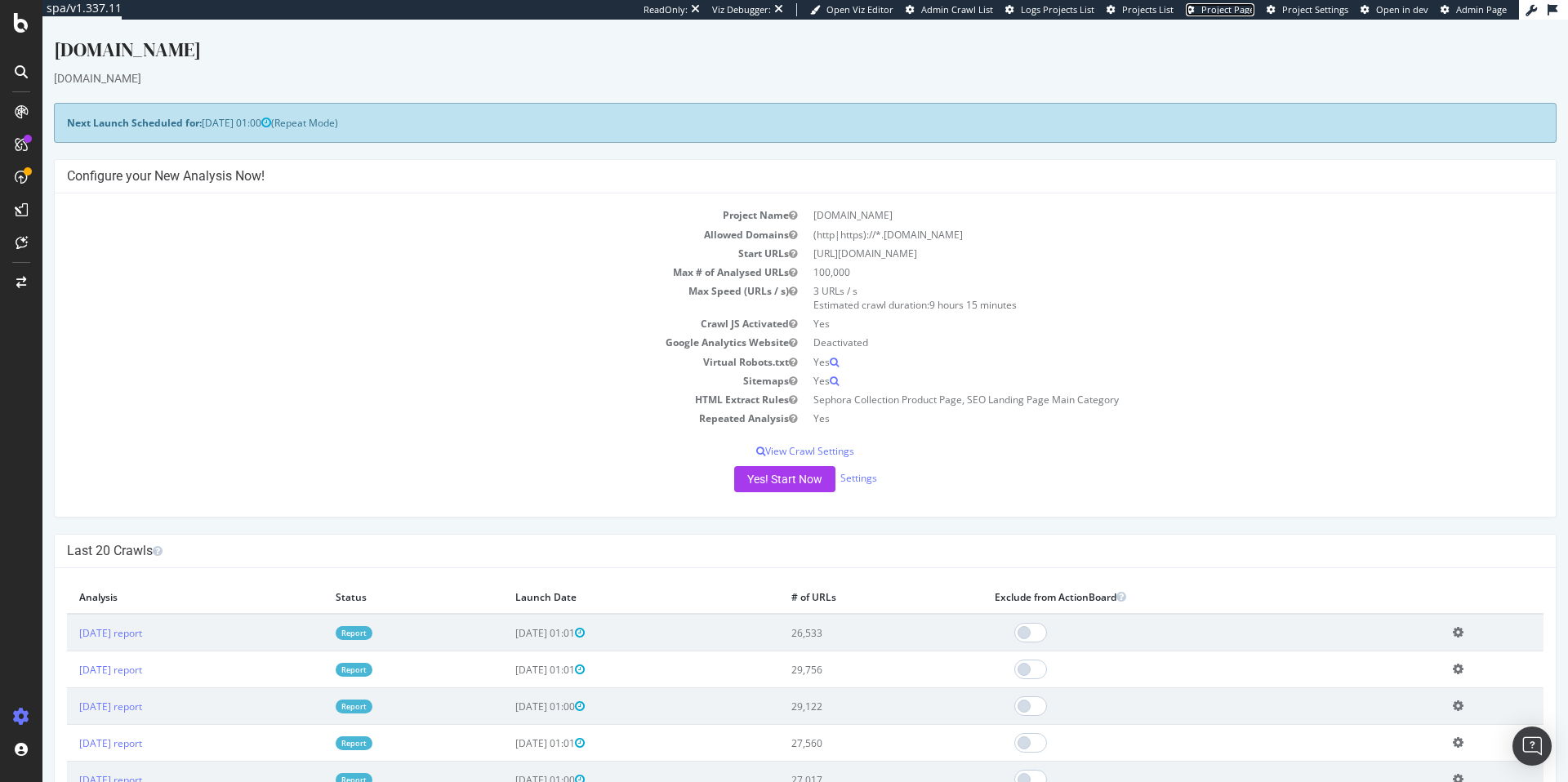
click at [1250, 12] on span "Project Page" at bounding box center [1227, 10] width 53 height 12
click at [1211, 11] on span "Project Page" at bounding box center [1227, 10] width 53 height 12
click at [1212, 10] on span "Project Page" at bounding box center [1227, 10] width 53 height 12
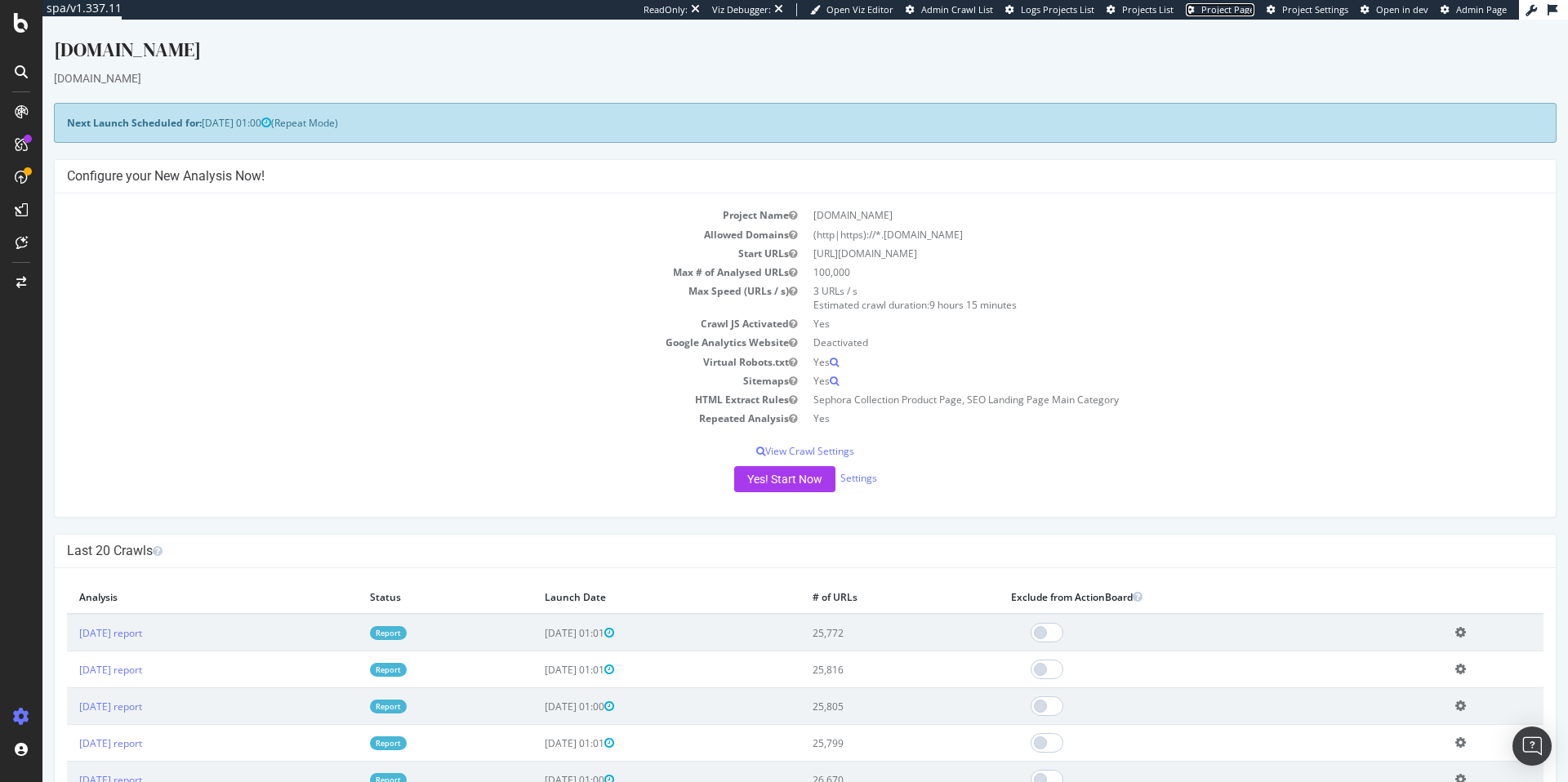
click at [1233, 7] on span "Project Page" at bounding box center [1227, 10] width 53 height 12
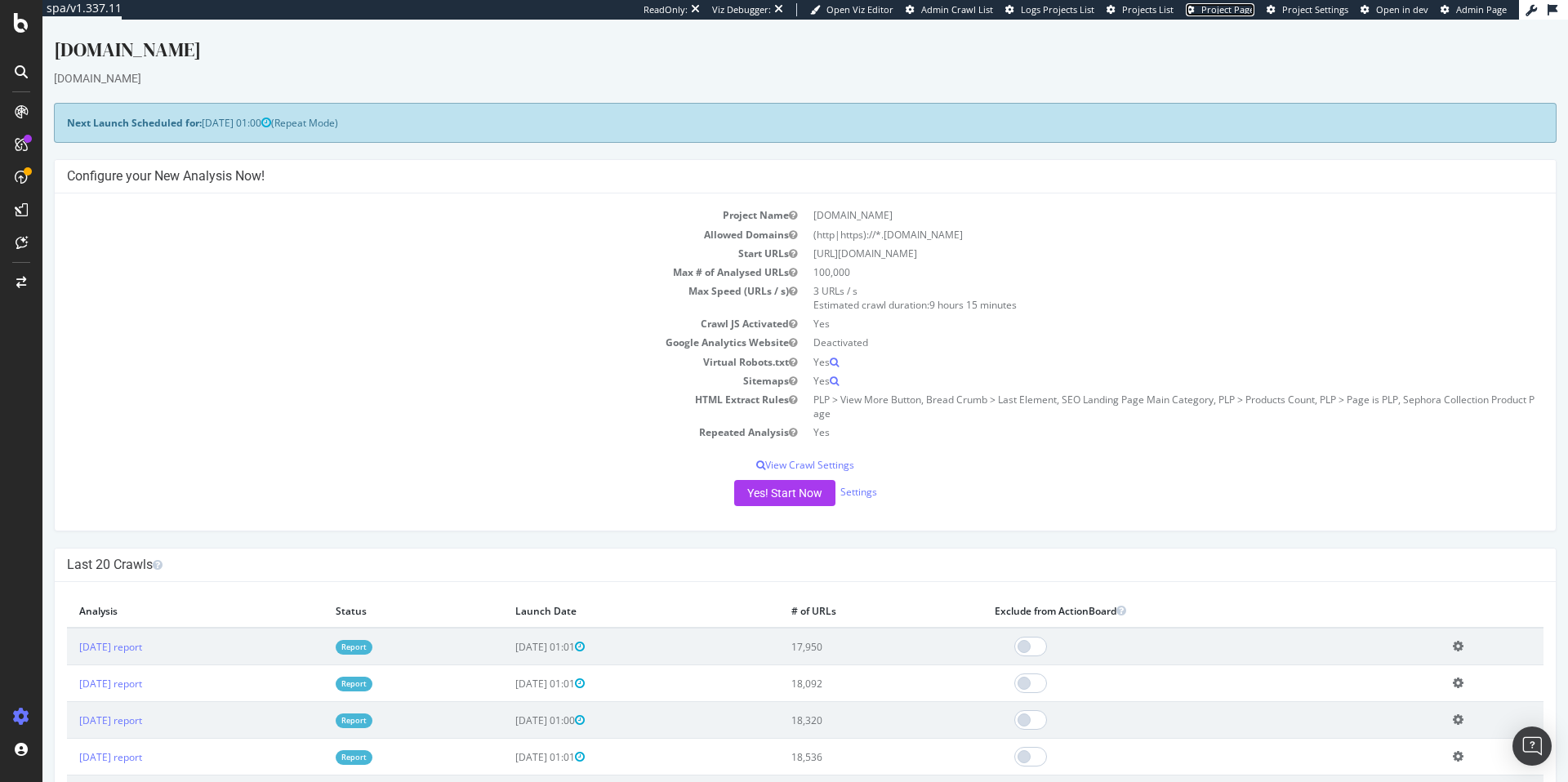
click at [1247, 13] on span "Project Page" at bounding box center [1227, 10] width 53 height 12
click at [1239, 9] on span "Project Page" at bounding box center [1227, 10] width 53 height 12
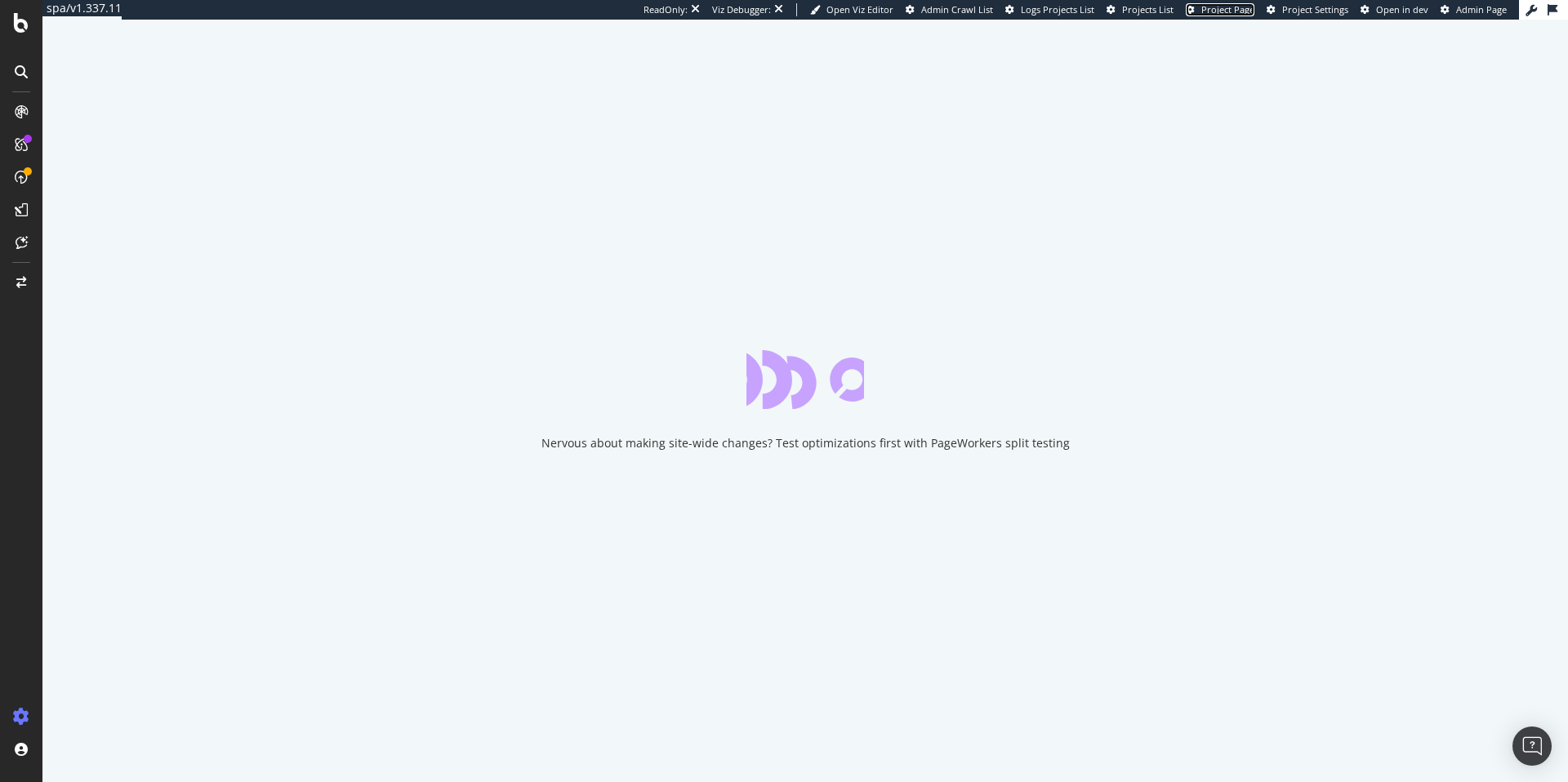
click at [1249, 12] on span "Project Page" at bounding box center [1227, 10] width 53 height 12
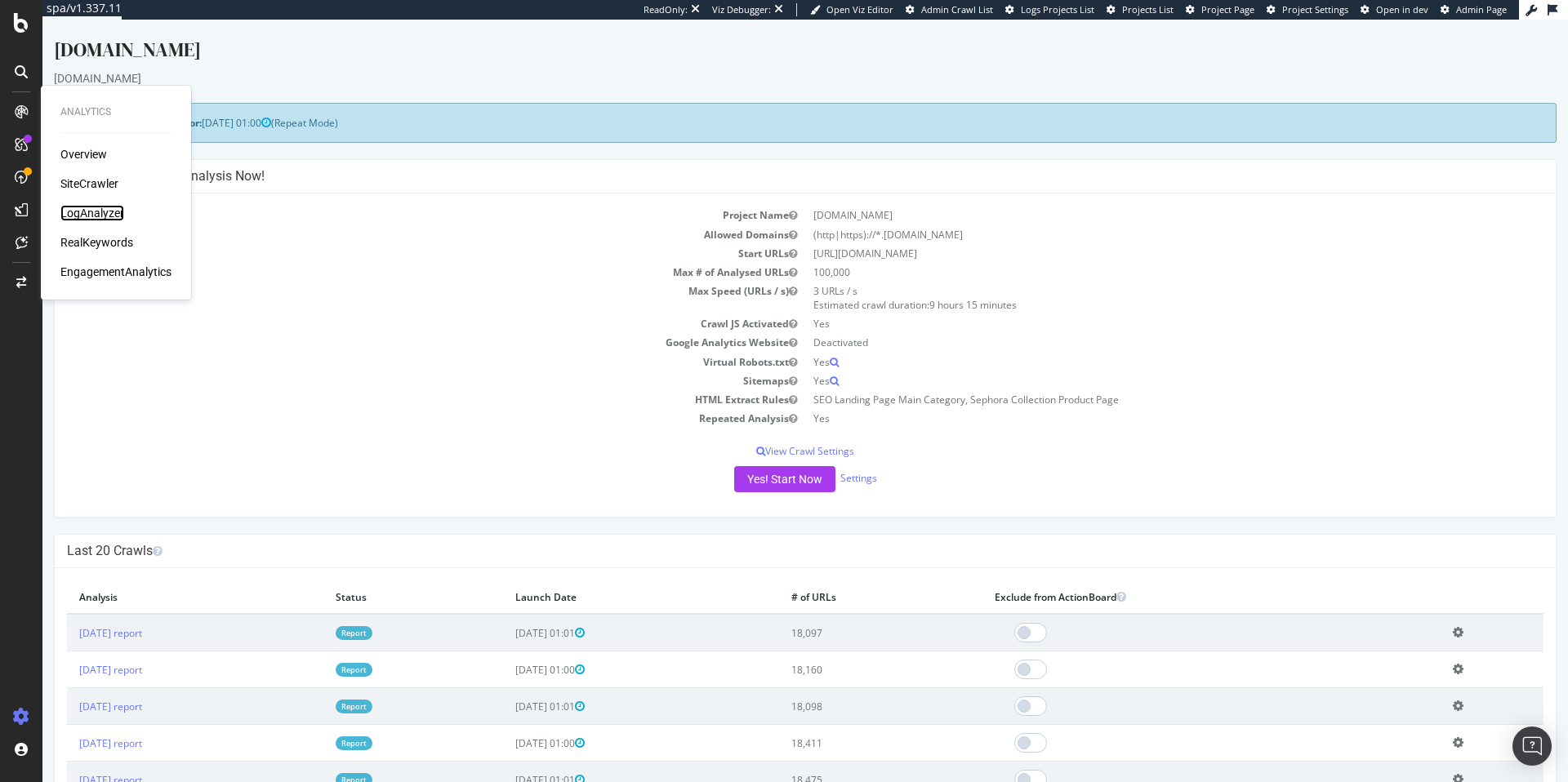
click at [105, 207] on div "LogAnalyzer" at bounding box center [92, 213] width 64 height 16
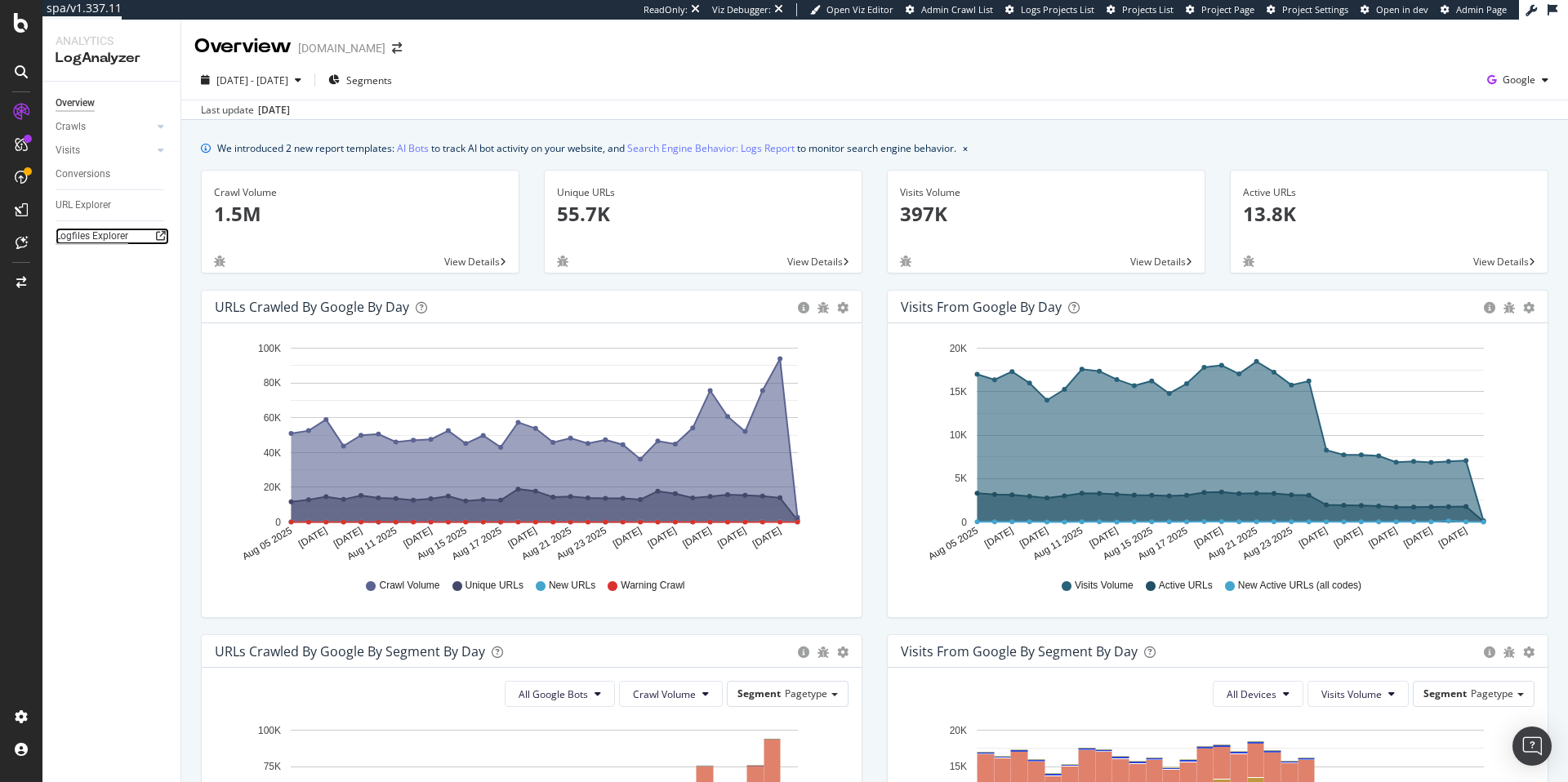
click at [118, 243] on div "Logfiles Explorer" at bounding box center [92, 237] width 73 height 17
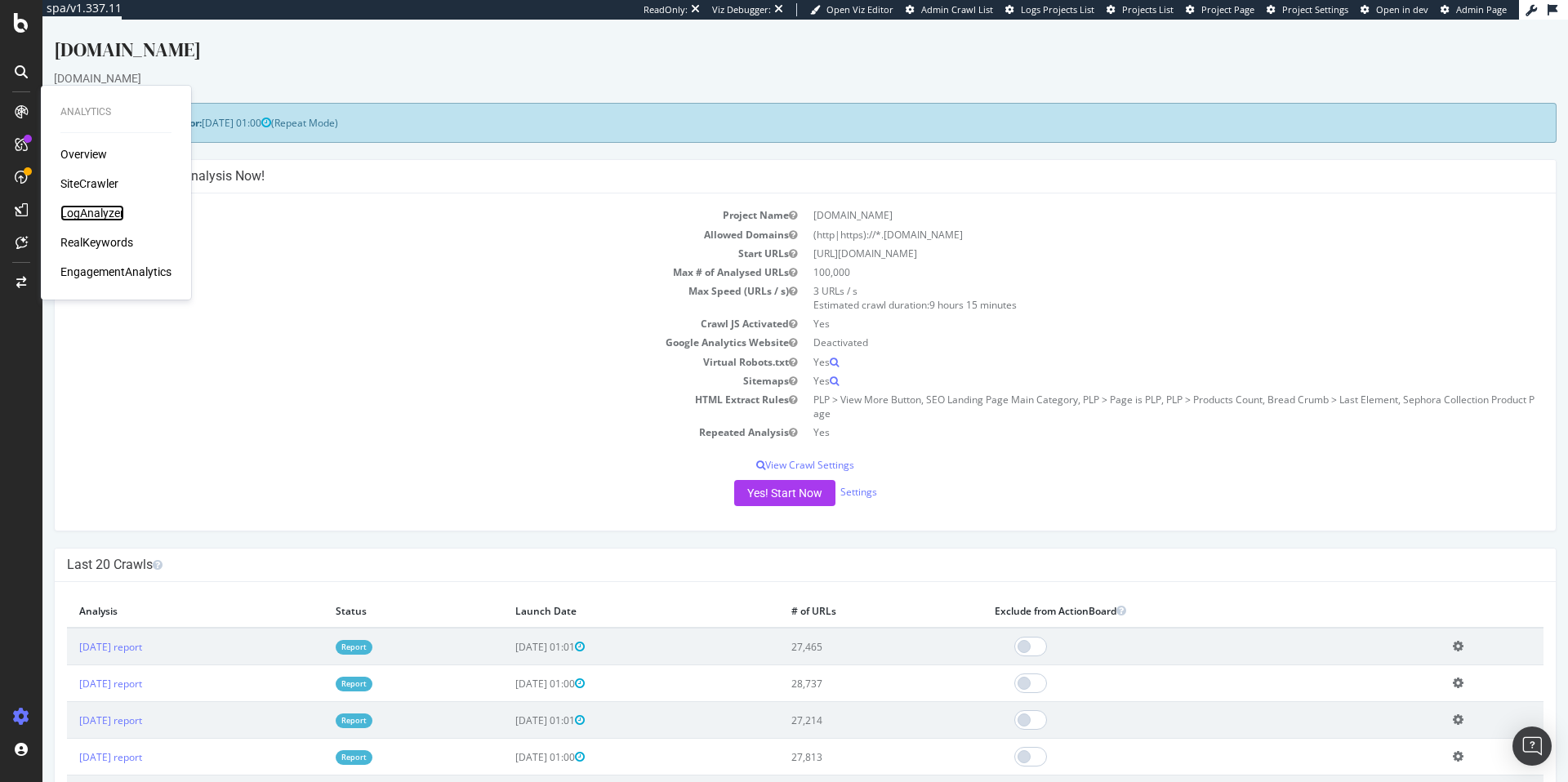
click at [97, 215] on div "LogAnalyzer" at bounding box center [92, 213] width 64 height 16
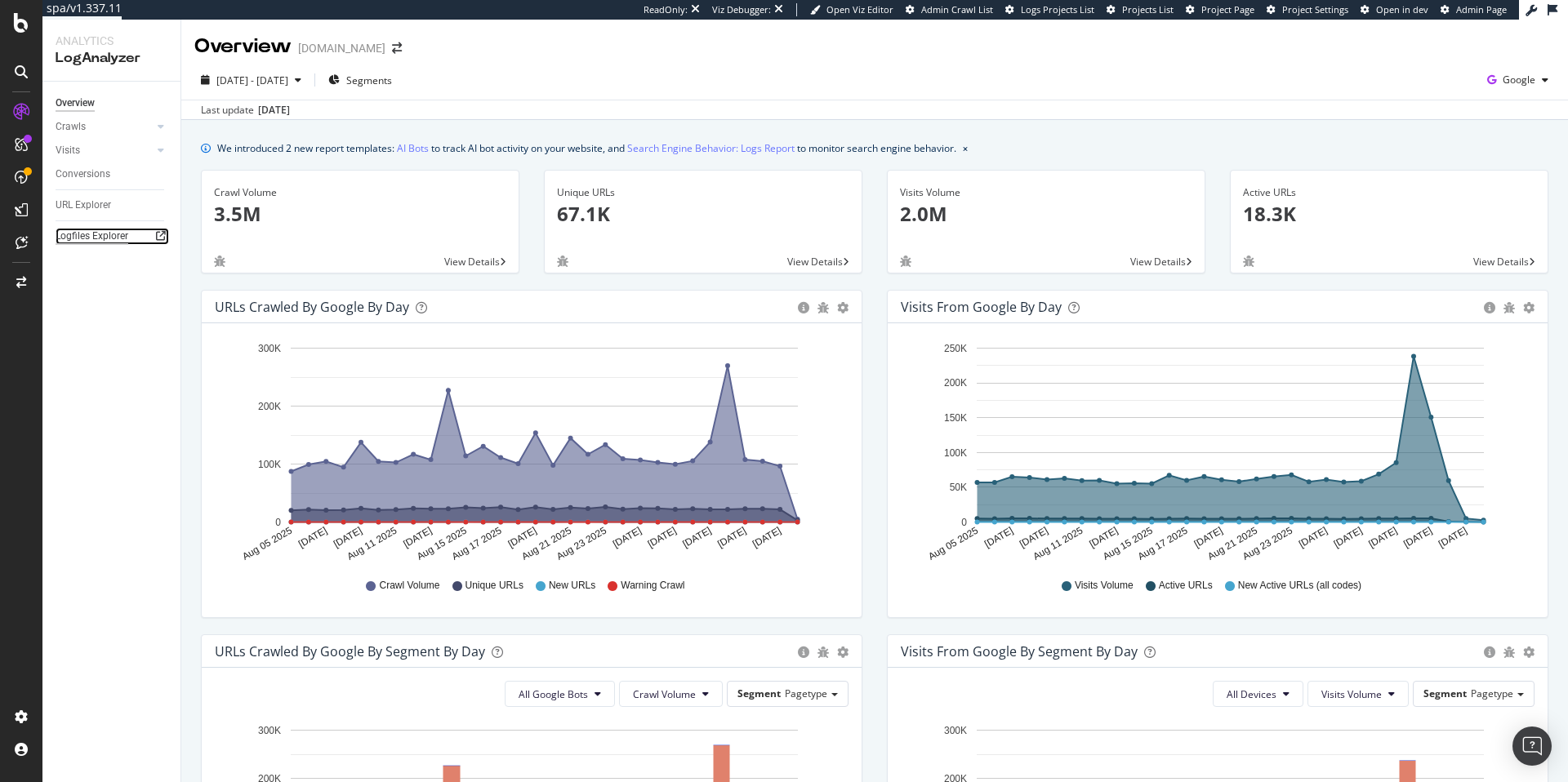
click at [79, 232] on div "Logfiles Explorer" at bounding box center [92, 237] width 73 height 17
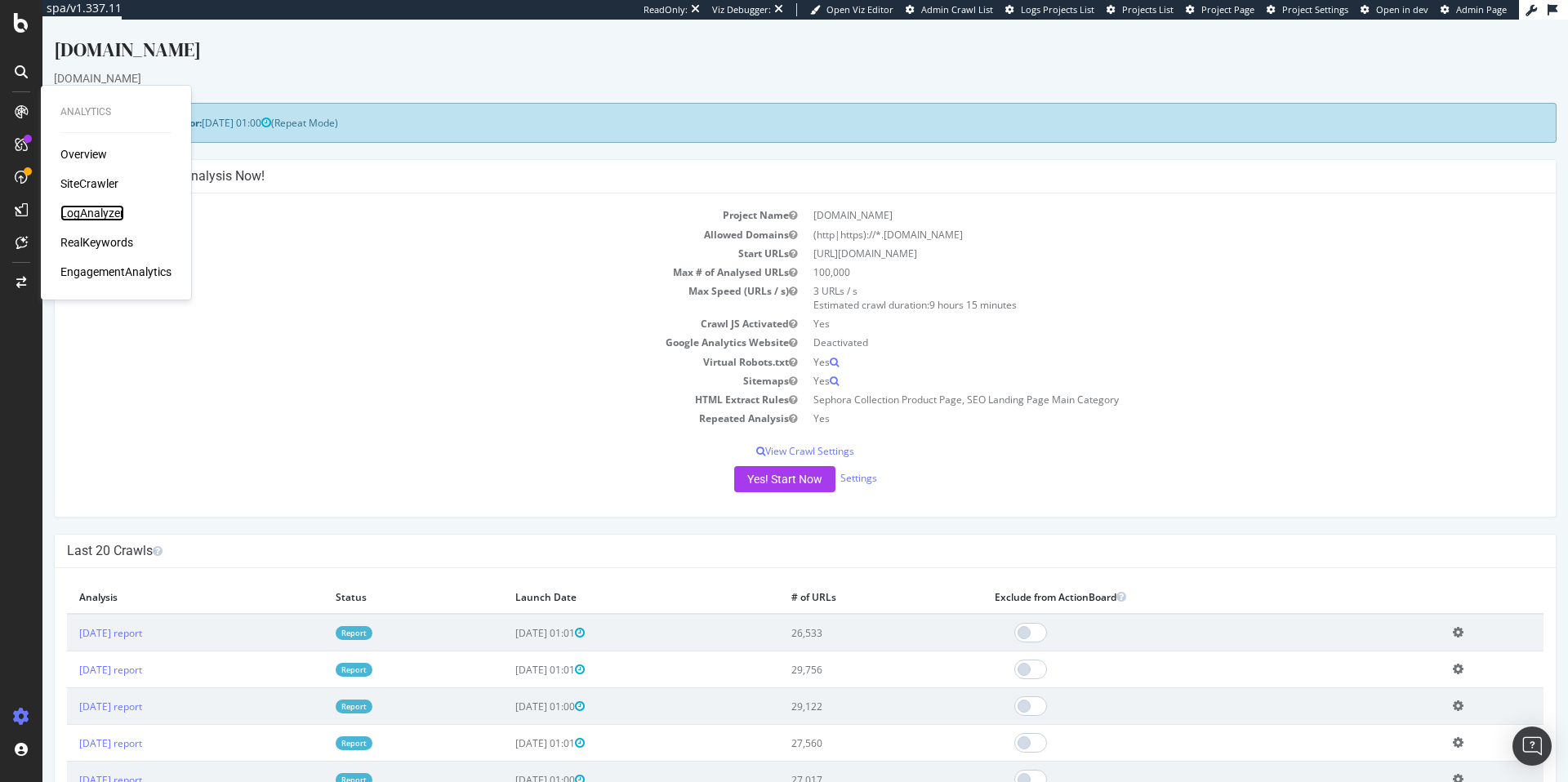
click at [111, 213] on div "LogAnalyzer" at bounding box center [92, 213] width 64 height 16
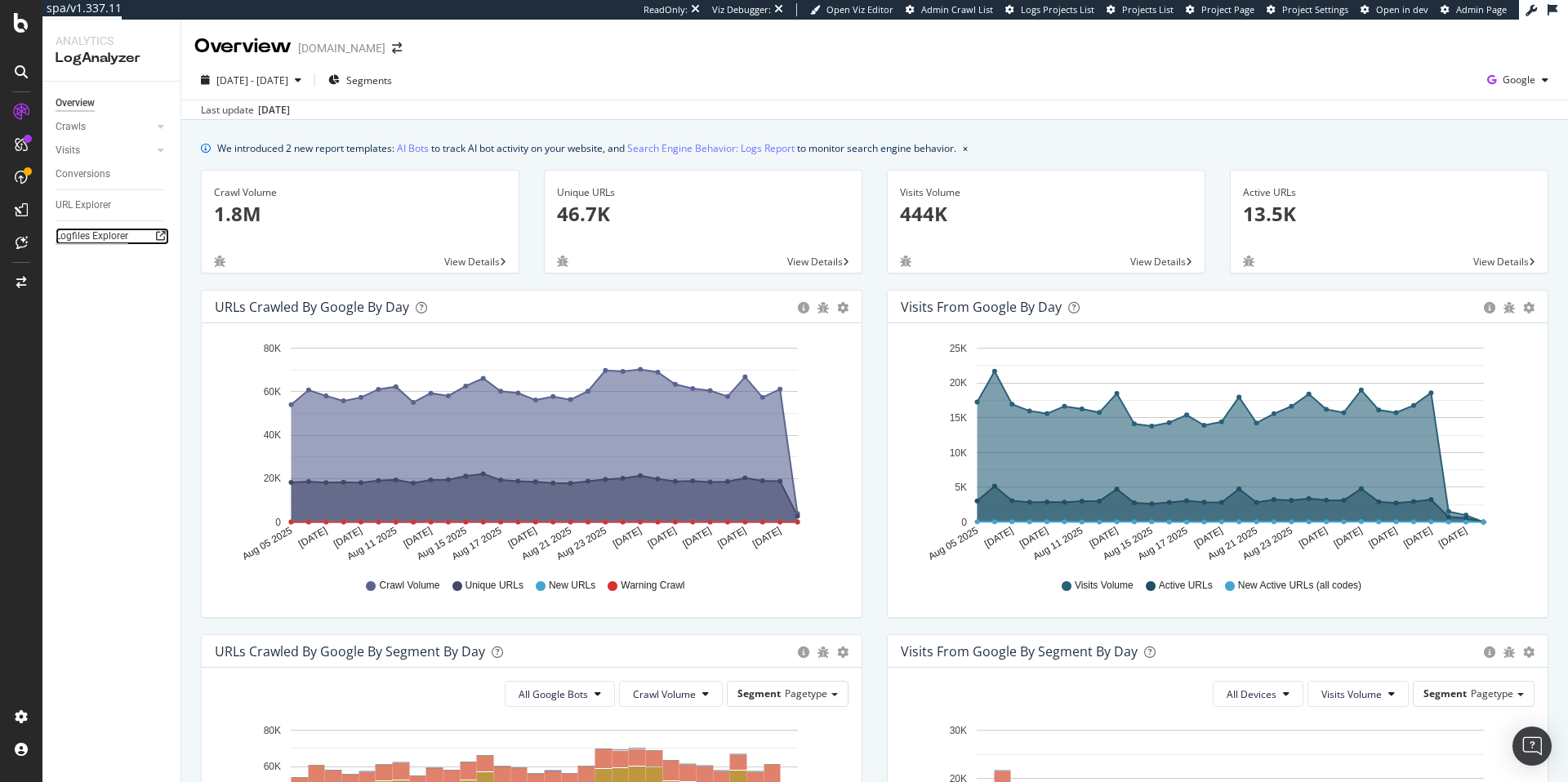
click at [80, 240] on div "Logfiles Explorer" at bounding box center [92, 237] width 73 height 17
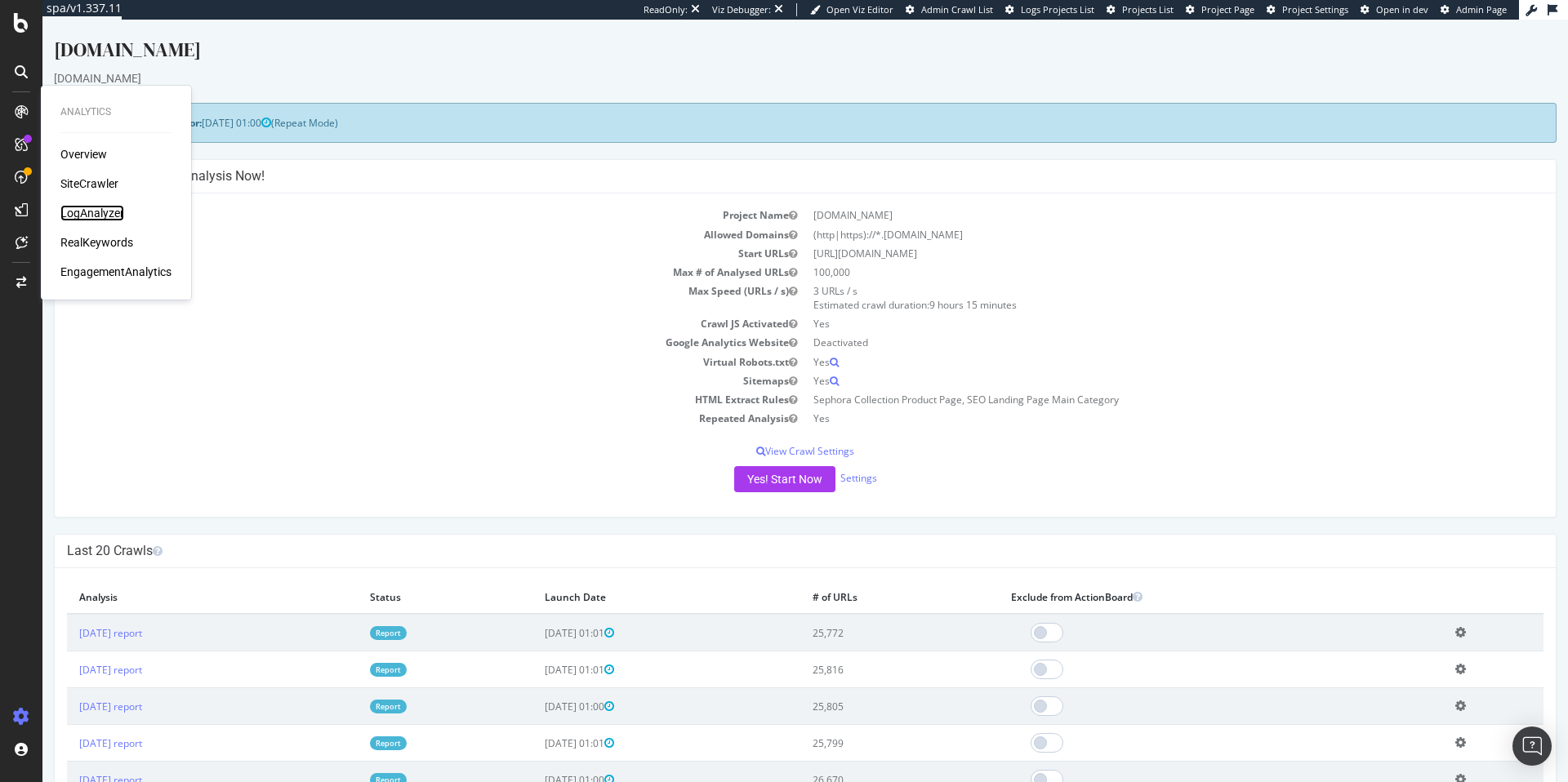
click at [86, 207] on div "LogAnalyzer" at bounding box center [92, 213] width 64 height 16
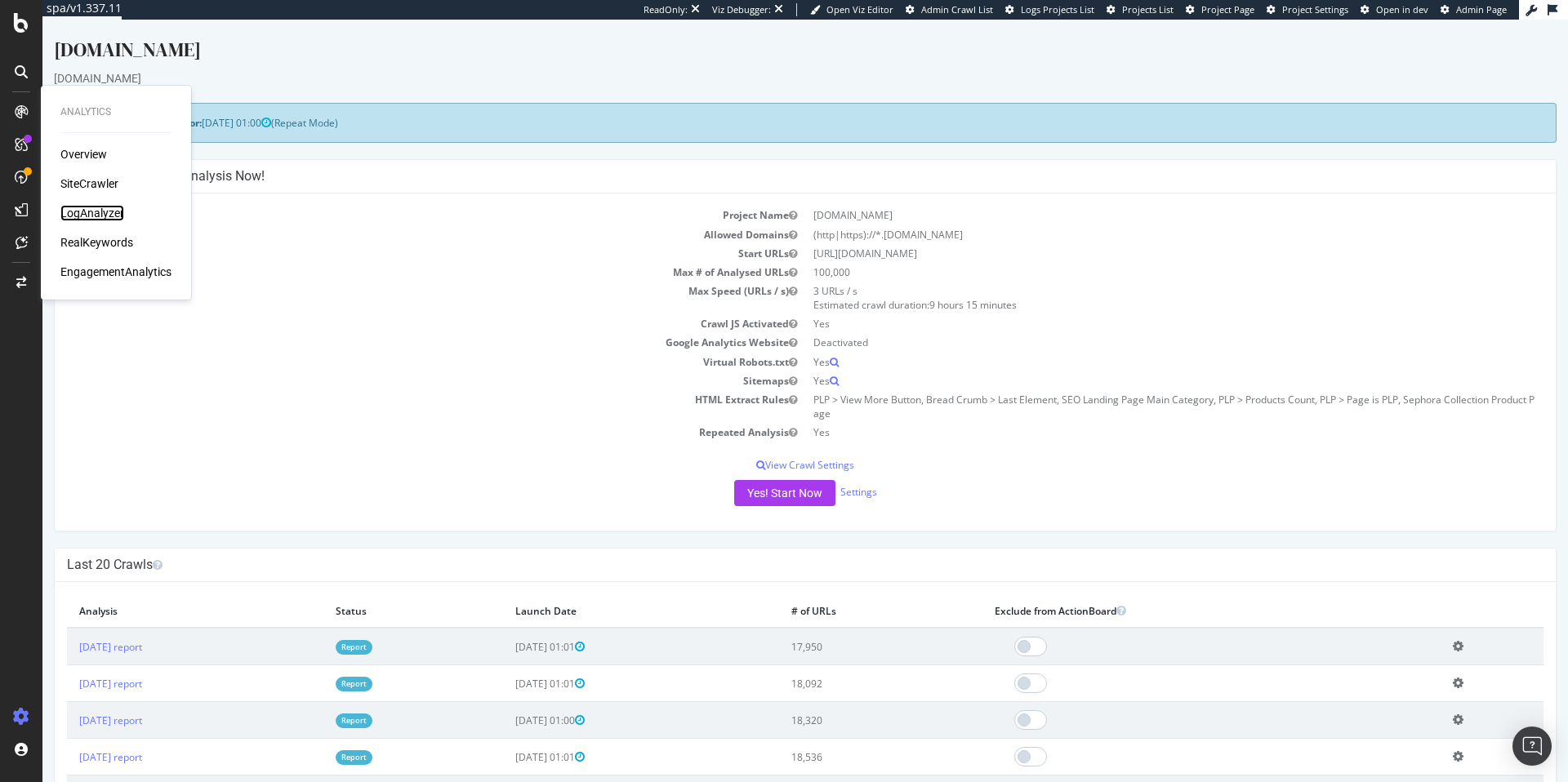
click at [110, 207] on div "LogAnalyzer" at bounding box center [92, 213] width 64 height 16
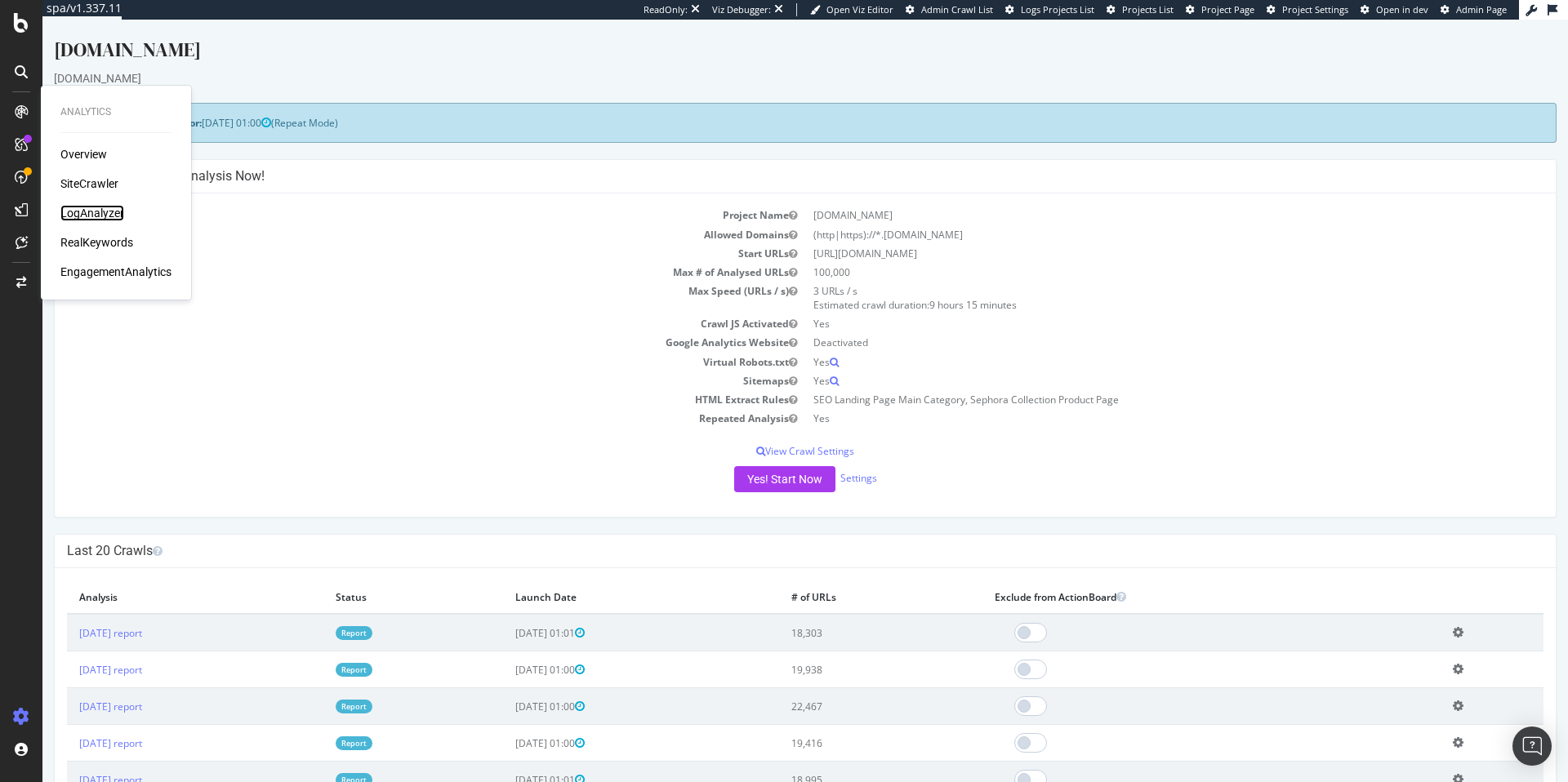
click at [112, 216] on div "LogAnalyzer" at bounding box center [92, 213] width 64 height 16
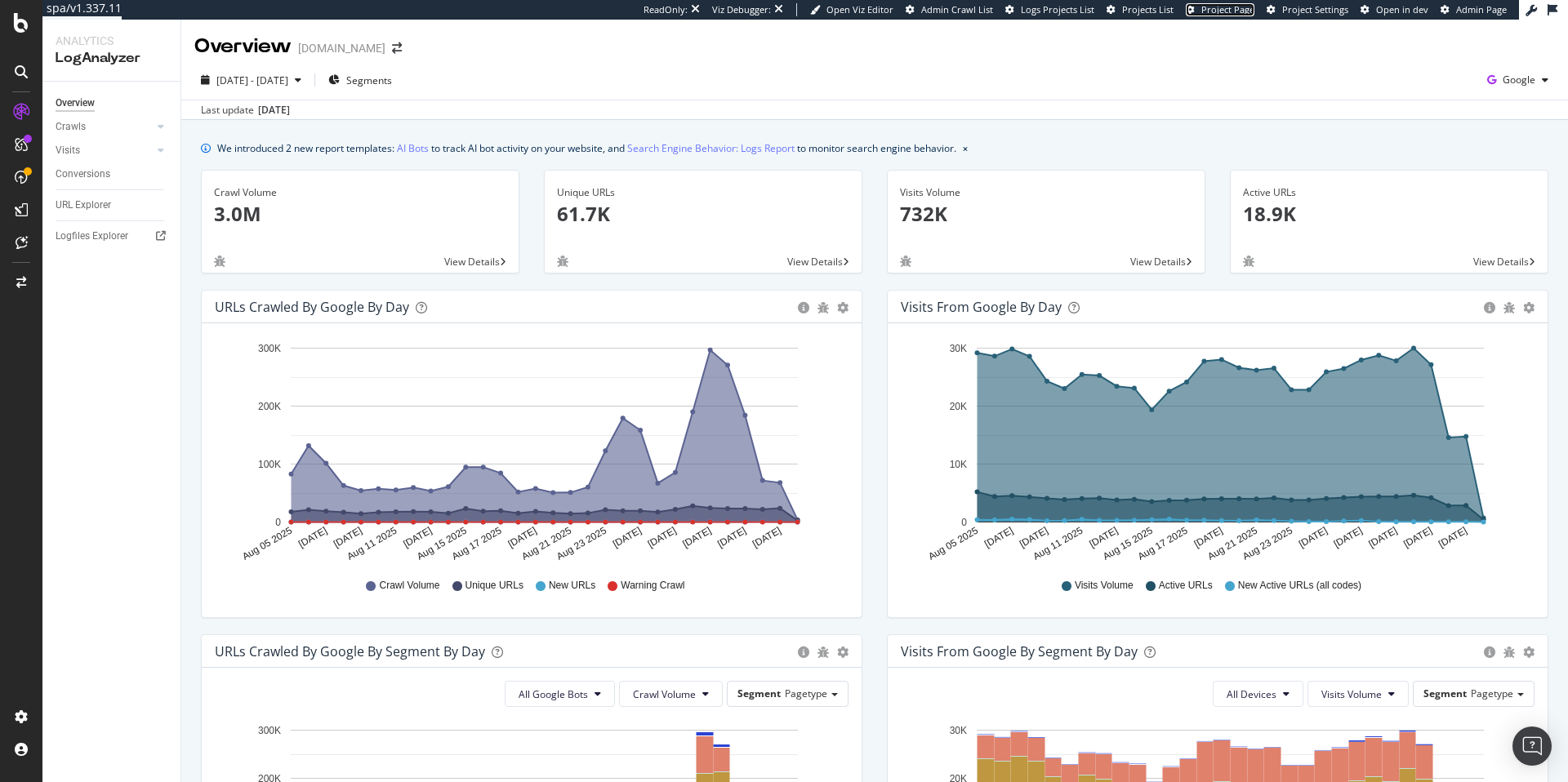
click at [1251, 8] on span "Project Page" at bounding box center [1227, 10] width 53 height 12
click at [91, 231] on div "Logfiles Explorer" at bounding box center [92, 237] width 73 height 17
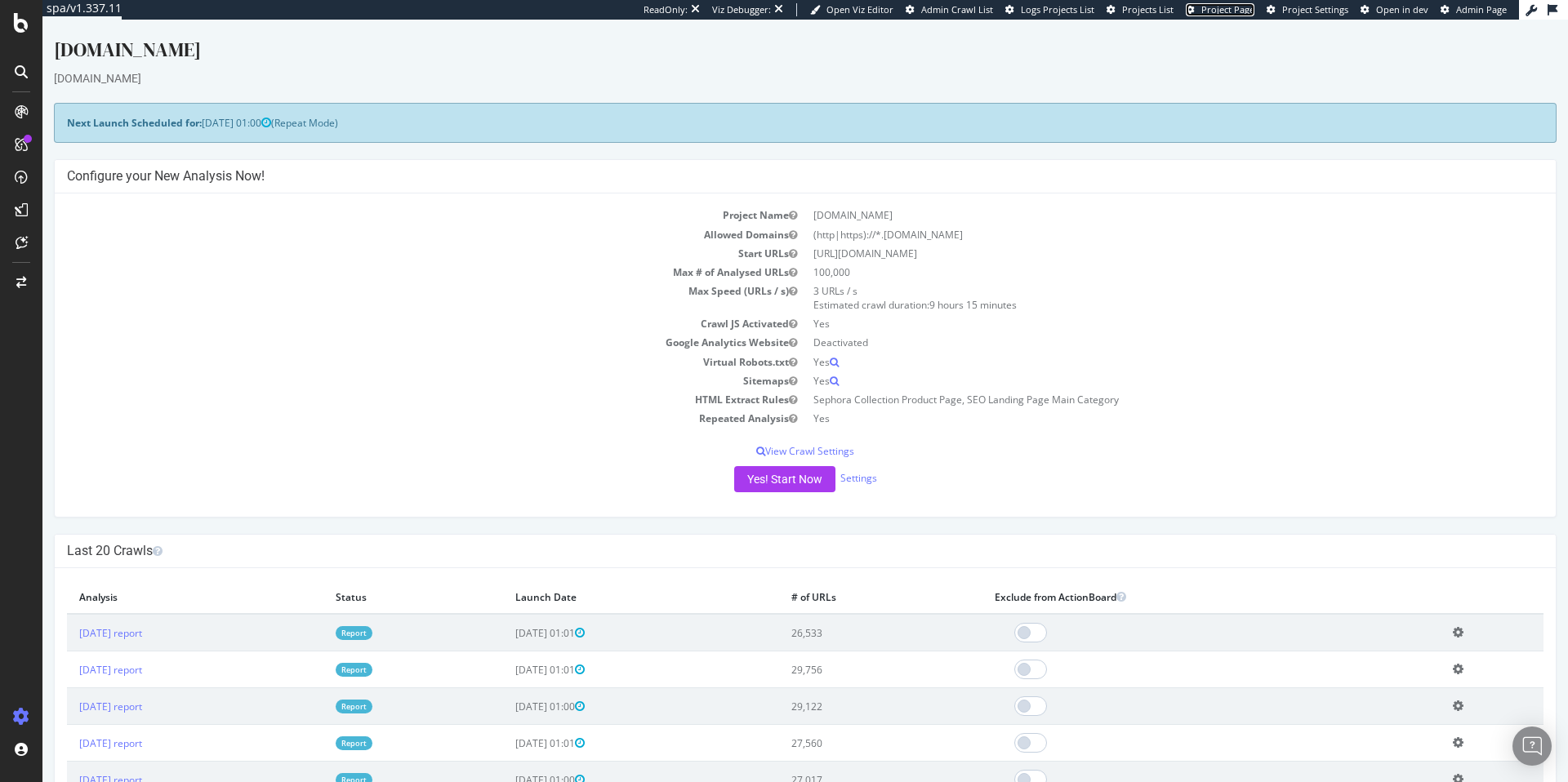
click at [1226, 13] on span "Project Page" at bounding box center [1227, 10] width 53 height 12
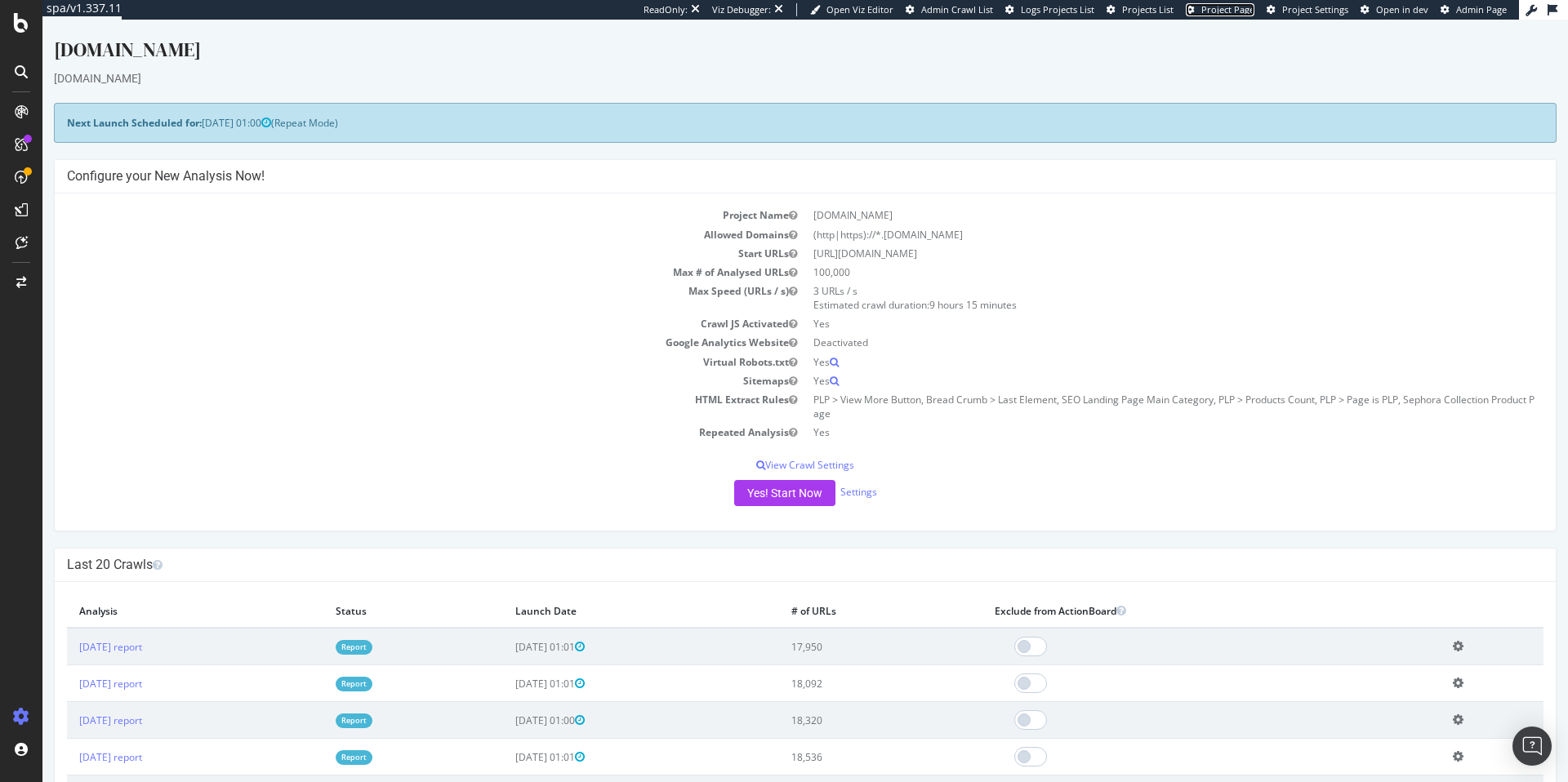
click at [1224, 9] on span "Project Page" at bounding box center [1227, 10] width 53 height 12
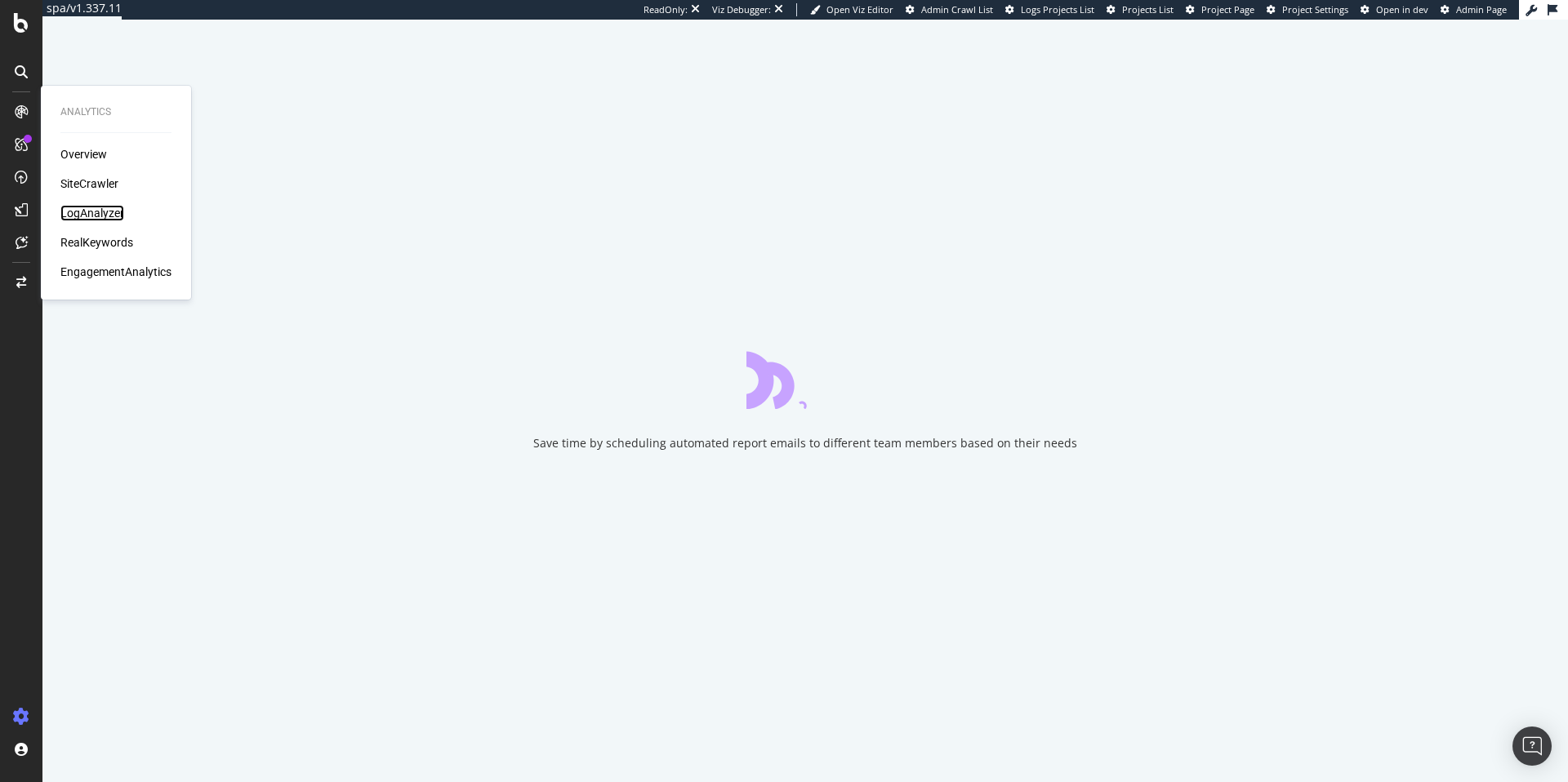
click at [91, 212] on div "LogAnalyzer" at bounding box center [92, 213] width 64 height 16
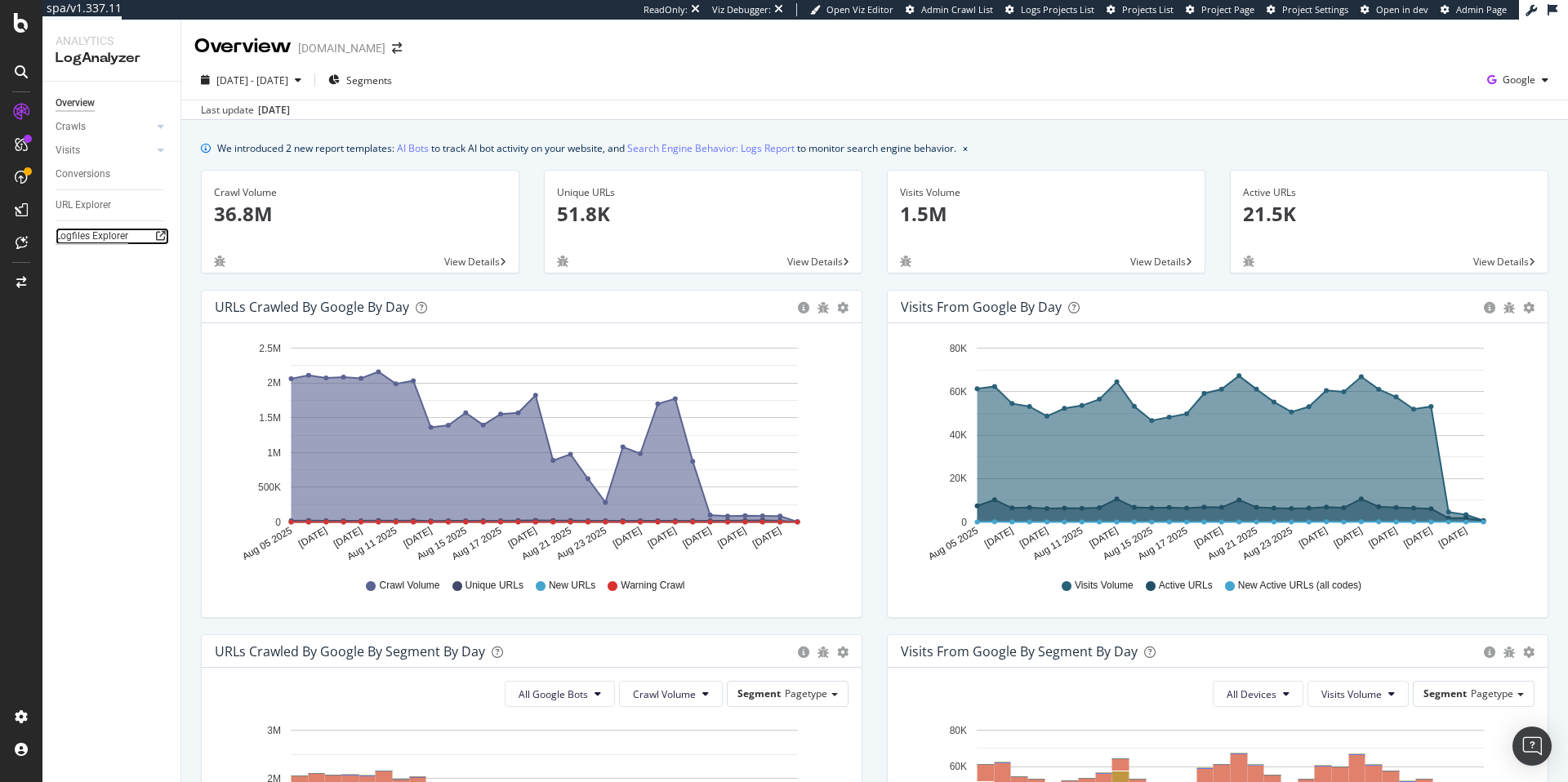
click at [105, 241] on div "Logfiles Explorer" at bounding box center [92, 237] width 73 height 17
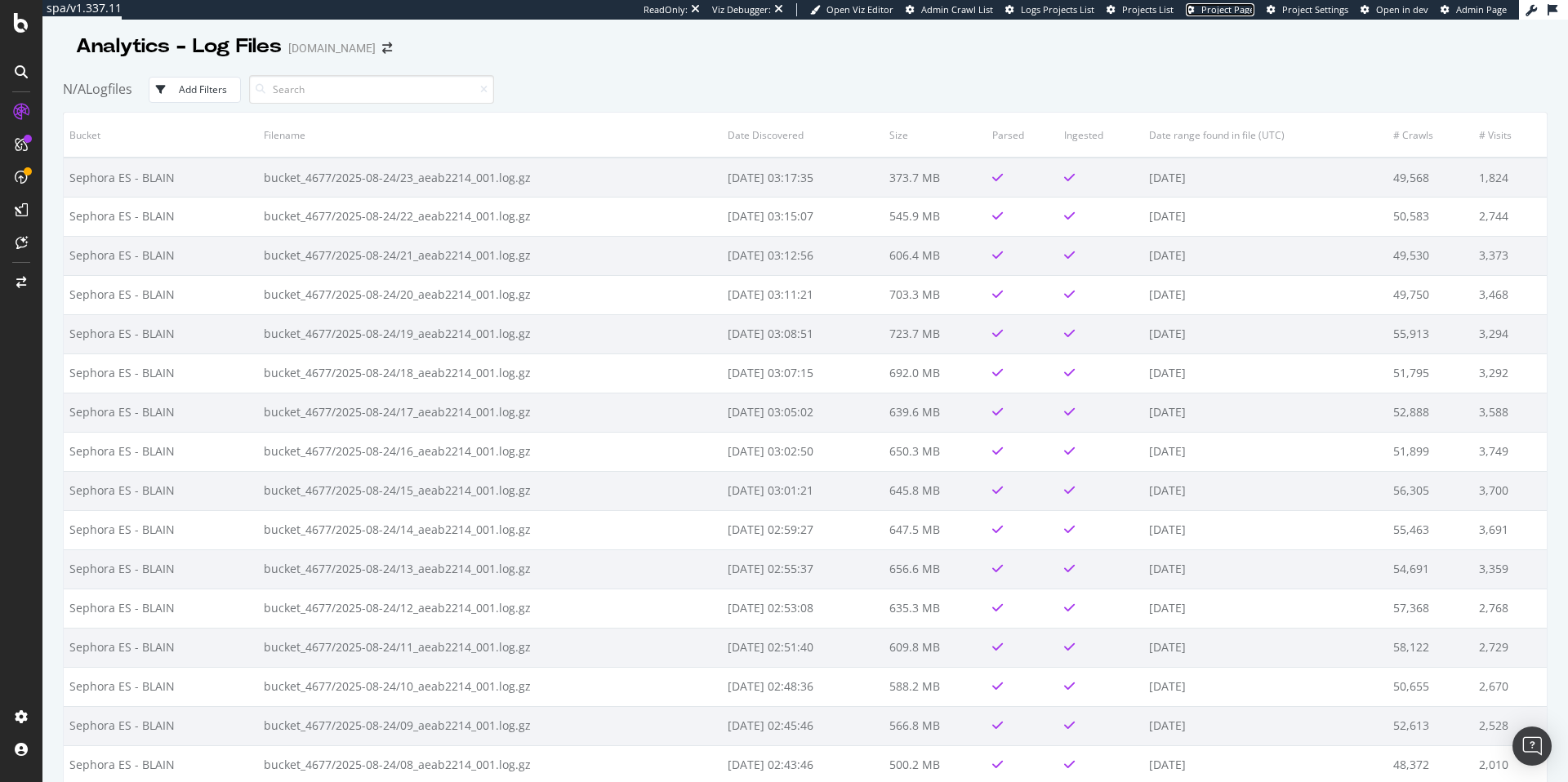
click at [1210, 10] on span "Project Page" at bounding box center [1227, 10] width 53 height 12
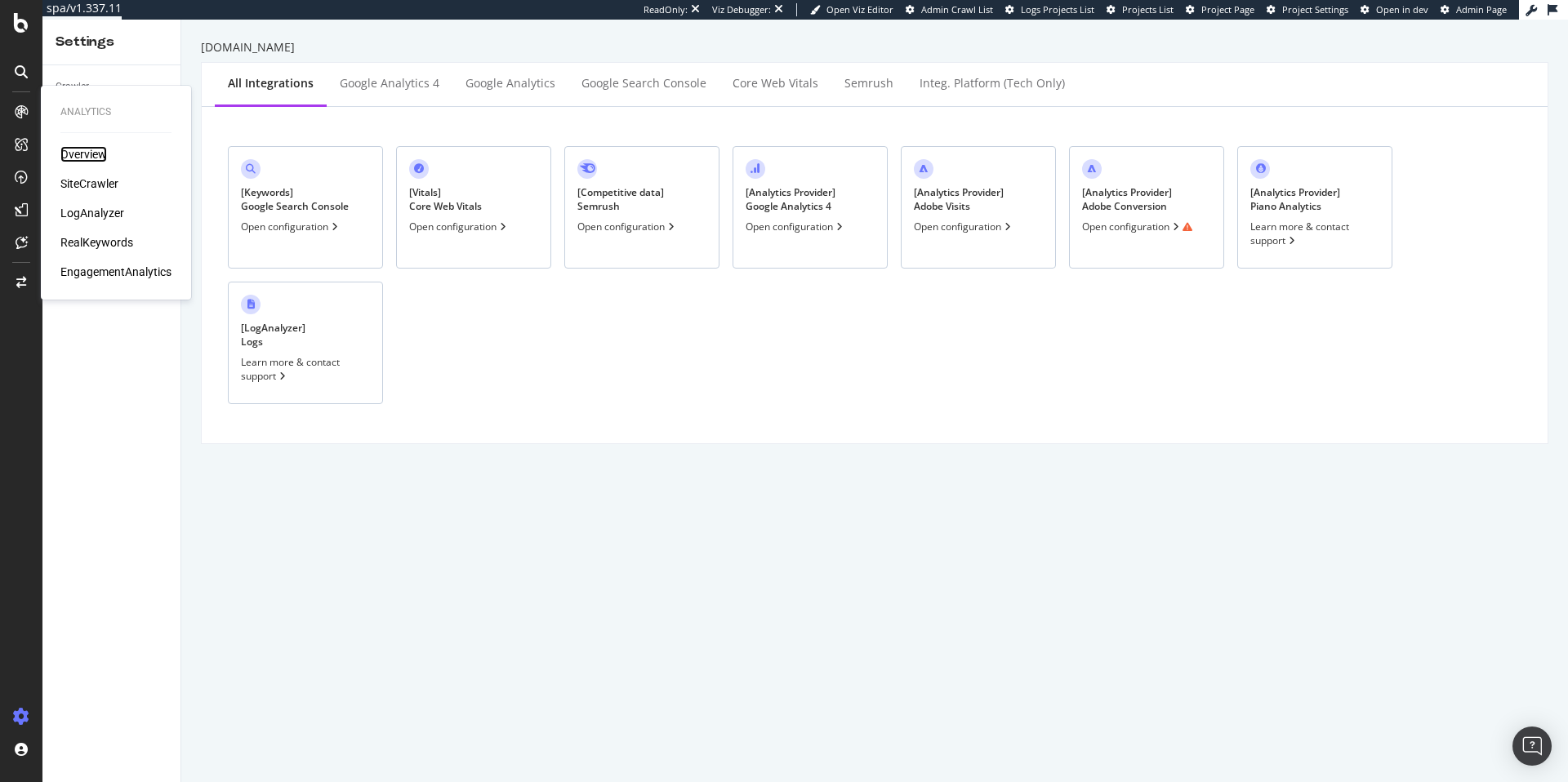
click at [101, 151] on div "Overview" at bounding box center [84, 154] width 47 height 16
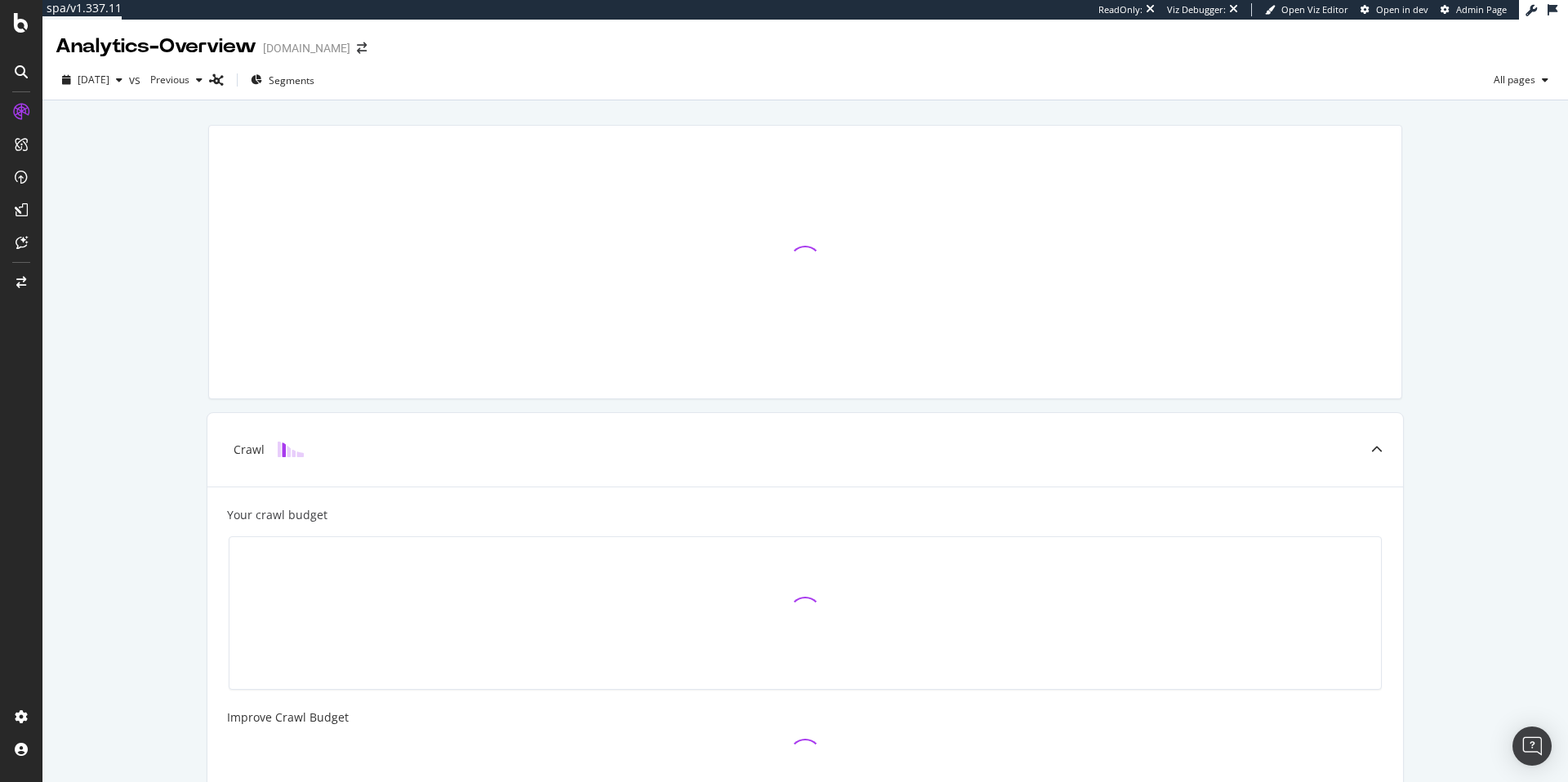
click at [146, 260] on div "Crawl Your crawl budget Improve Crawl Budget Index Rank Convert" at bounding box center [805, 614] width 1526 height 1027
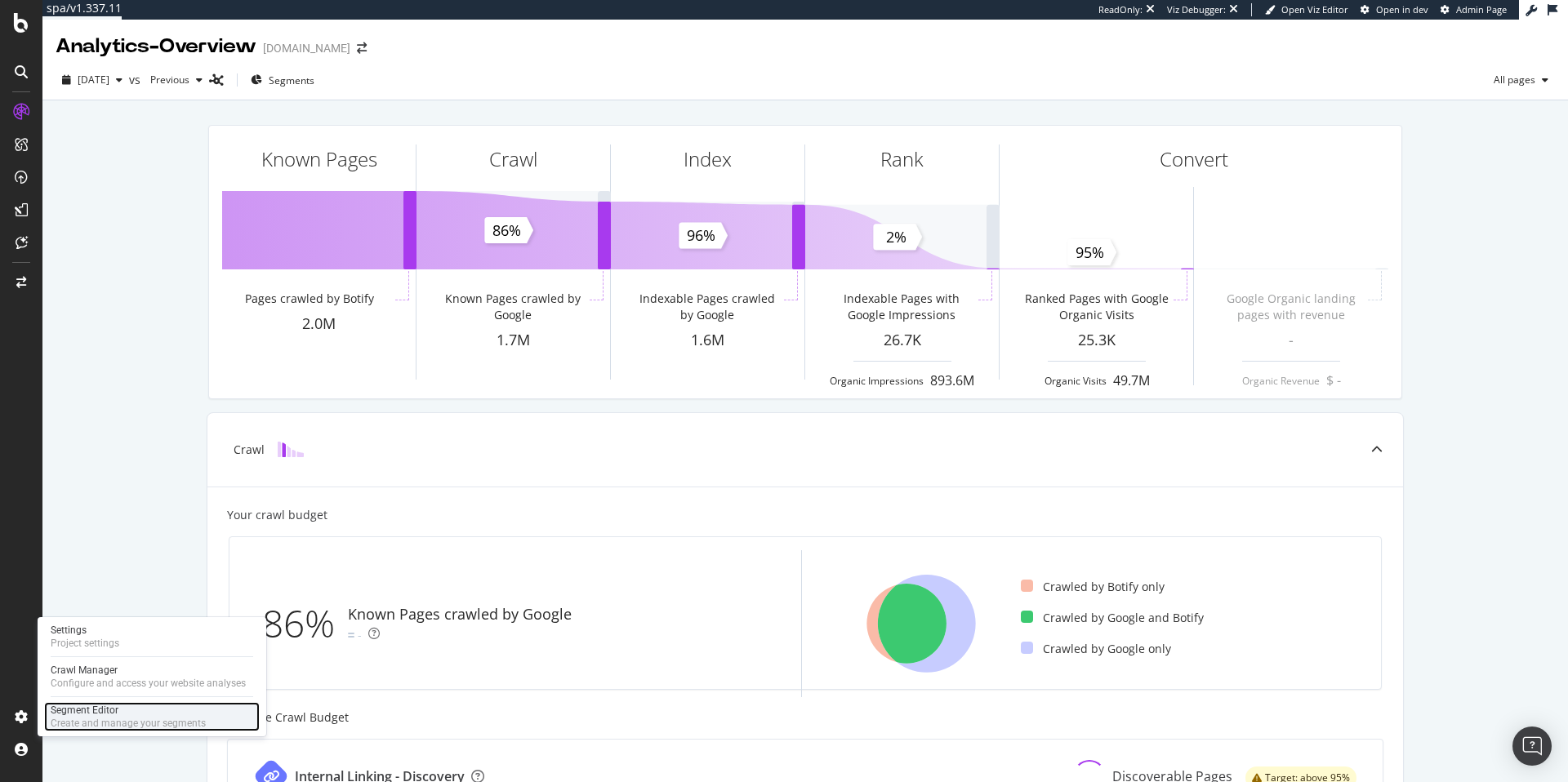
click at [97, 708] on div "Segment Editor" at bounding box center [129, 710] width 156 height 13
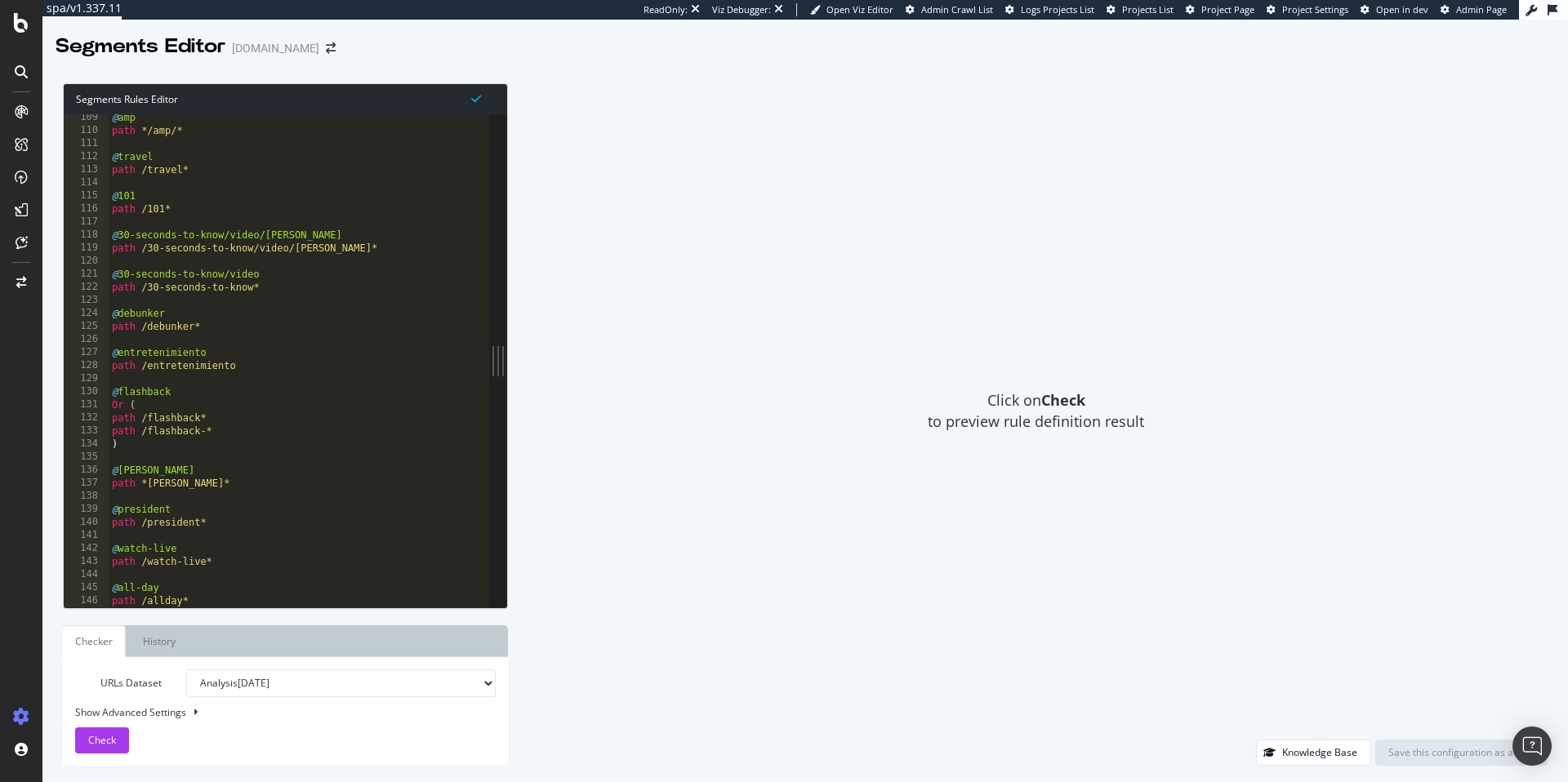
scroll to position [1382, 0]
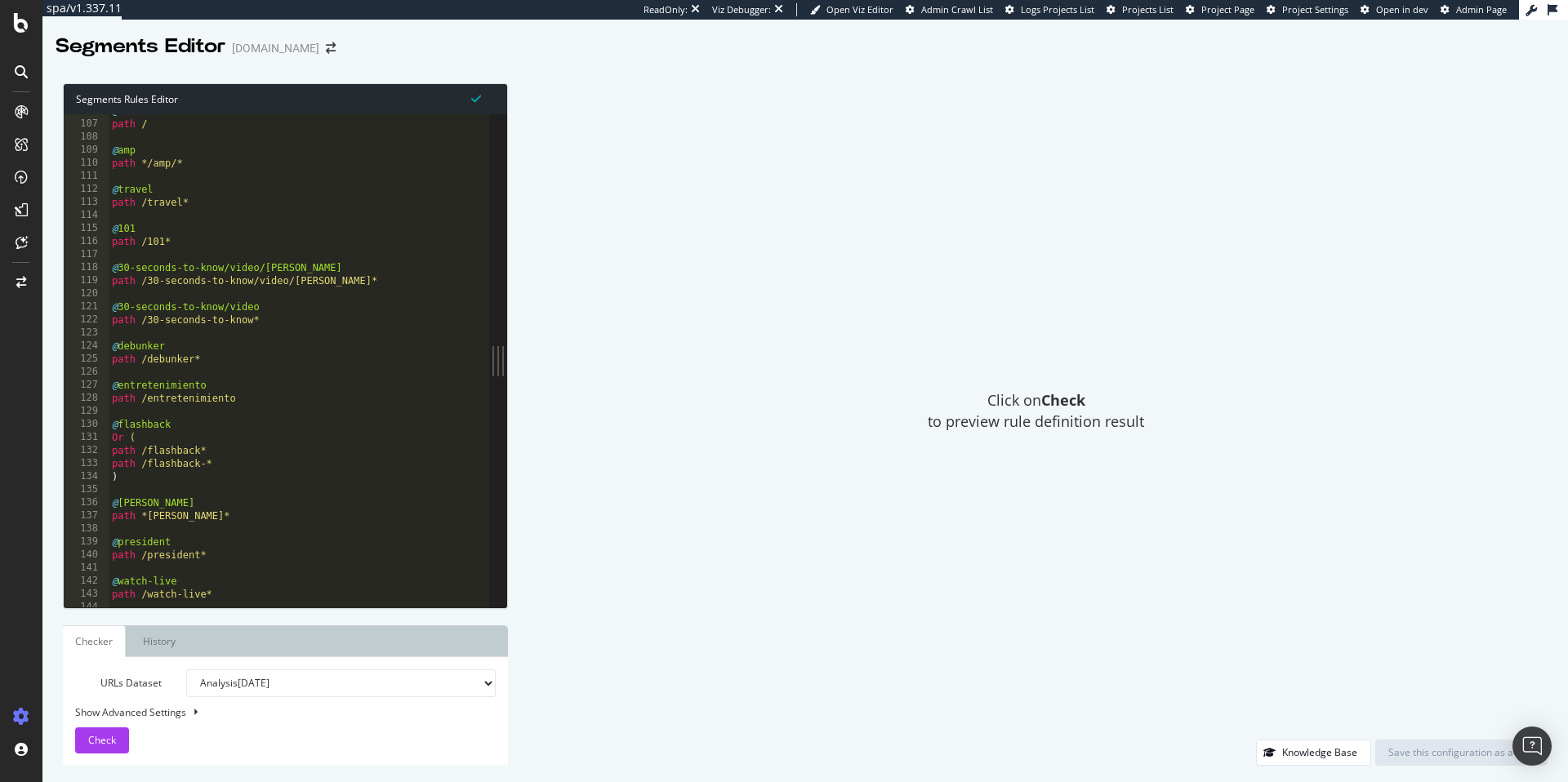
click at [269, 37] on div "Segments Editor [DOMAIN_NAME]" at bounding box center [203, 47] width 296 height 28
copy div "nbcnews"
click at [679, 413] on div "Click on Check to preview rule definition result" at bounding box center [1036, 411] width 1023 height 657
click at [144, 645] on link "History" at bounding box center [159, 641] width 59 height 32
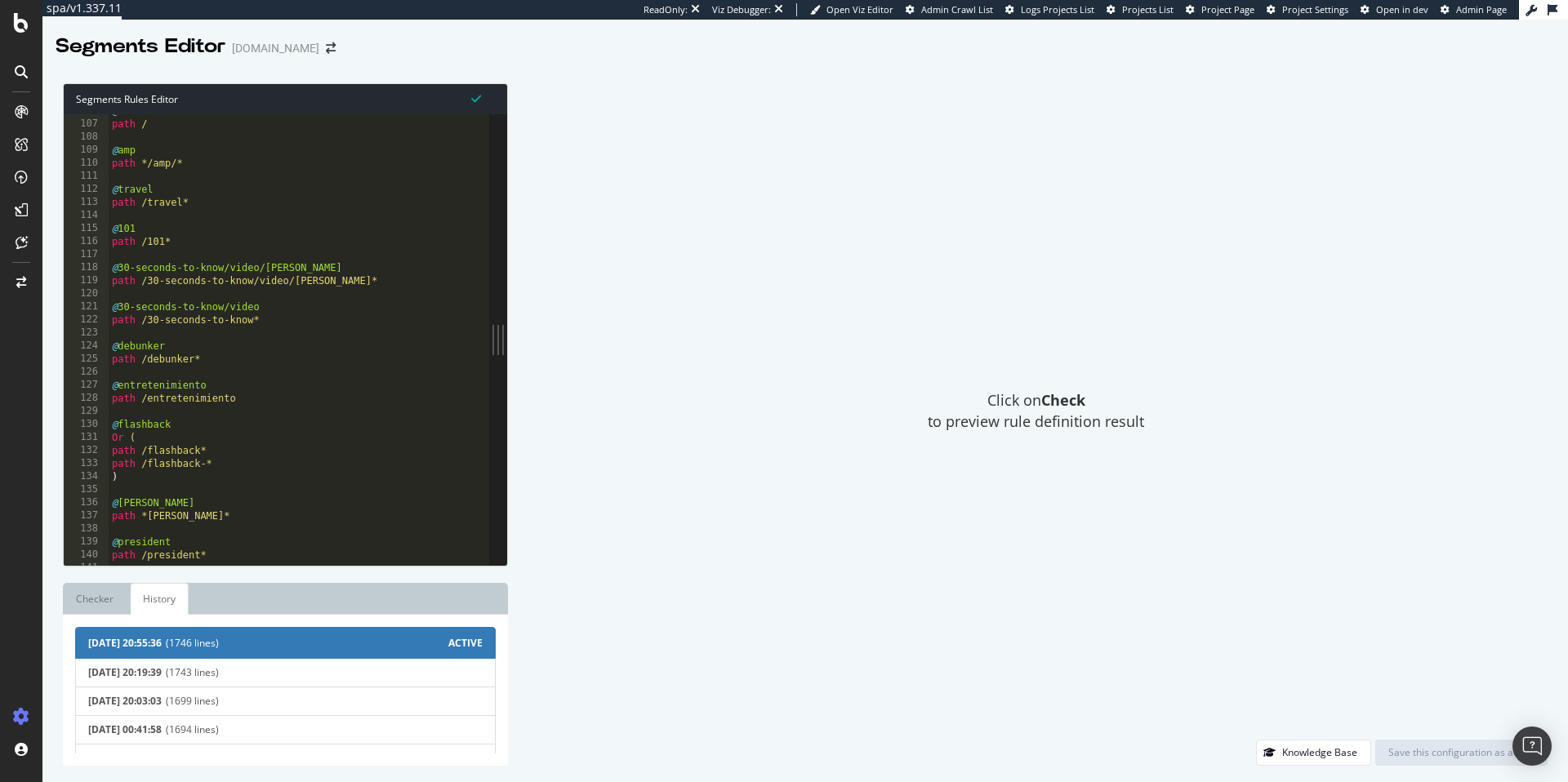
type textarea "@flashback"
click at [333, 425] on div "@ home path / @ amp path */amp/* @ travel path /travel* @ 101 path /101* @ 30-s…" at bounding box center [536, 343] width 854 height 478
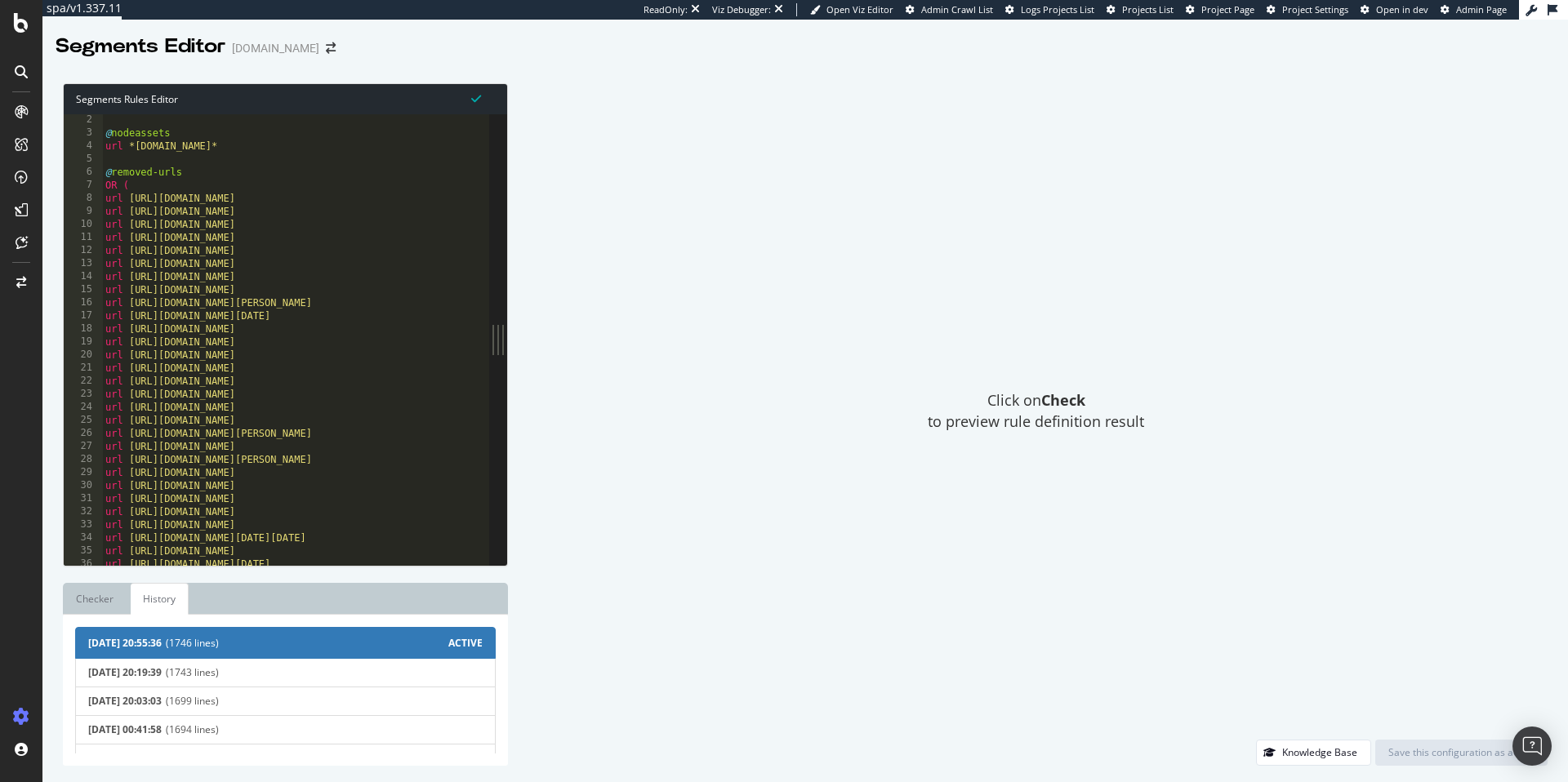
scroll to position [0, 0]
click at [98, 126] on div "1" at bounding box center [83, 120] width 39 height 13
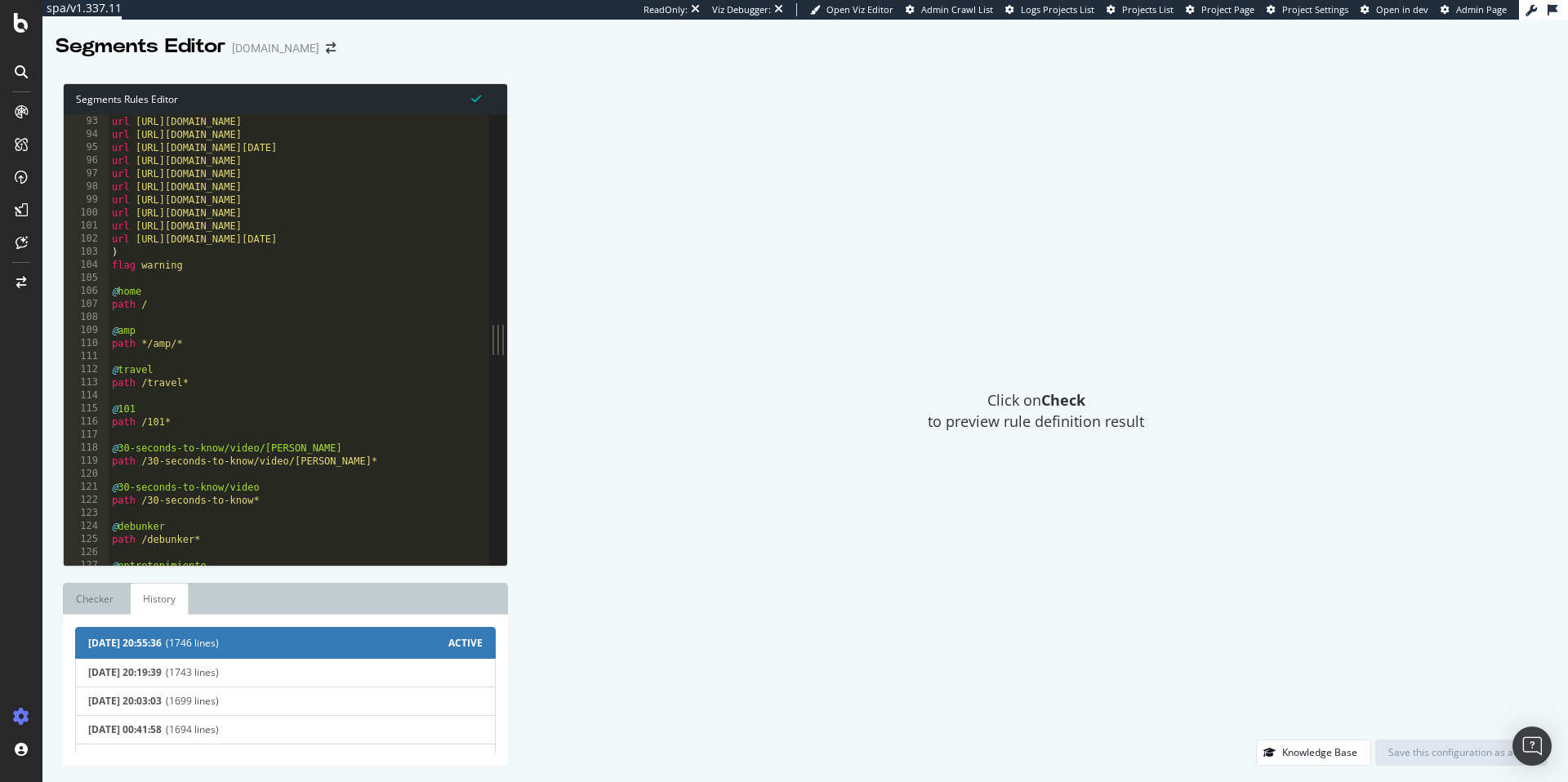
scroll to position [1201, 0]
